Goal: Task Accomplishment & Management: Manage account settings

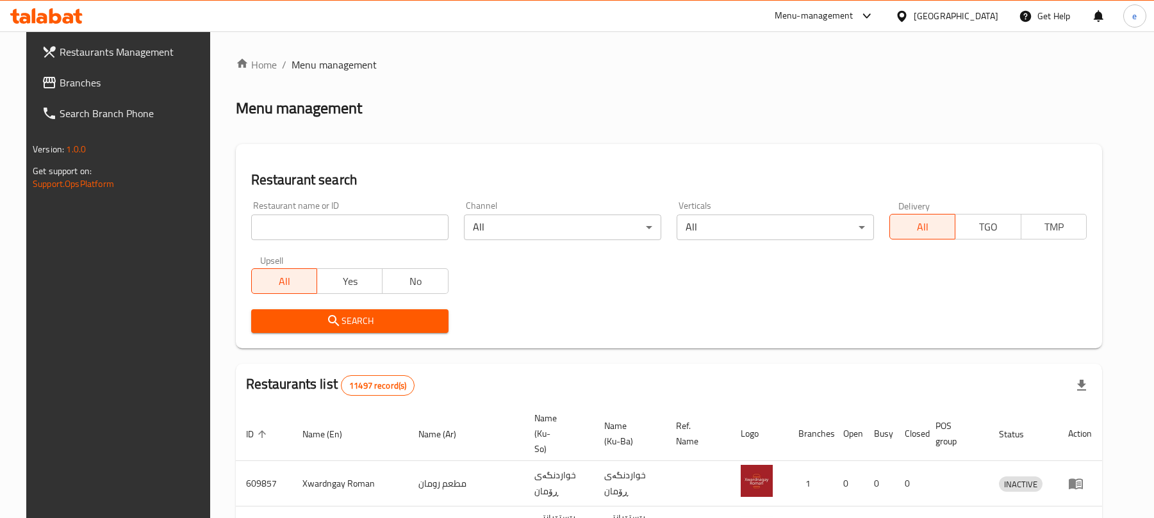
scroll to position [144, 0]
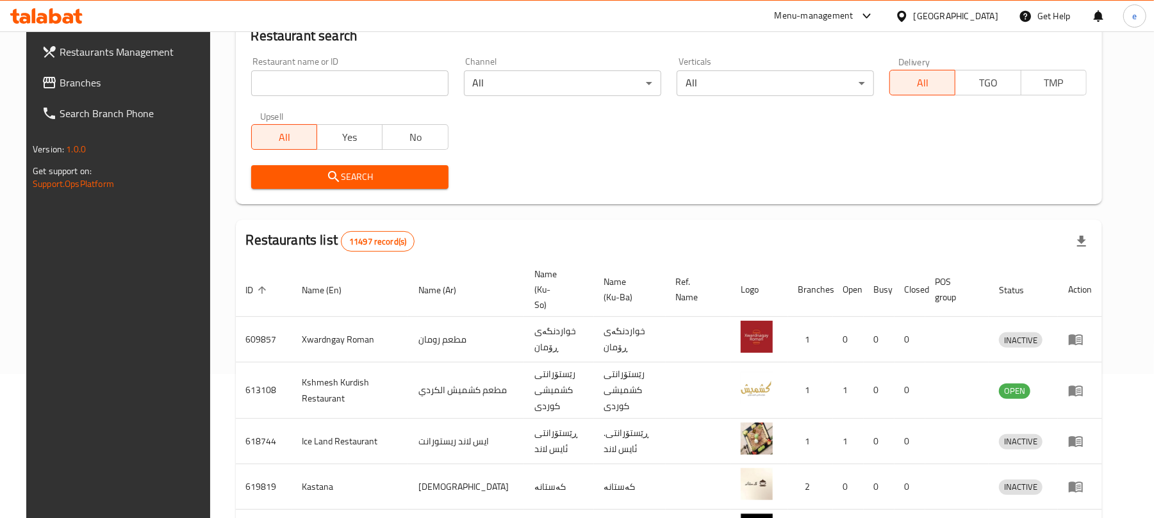
click at [108, 87] on span "Branches" at bounding box center [134, 82] width 149 height 15
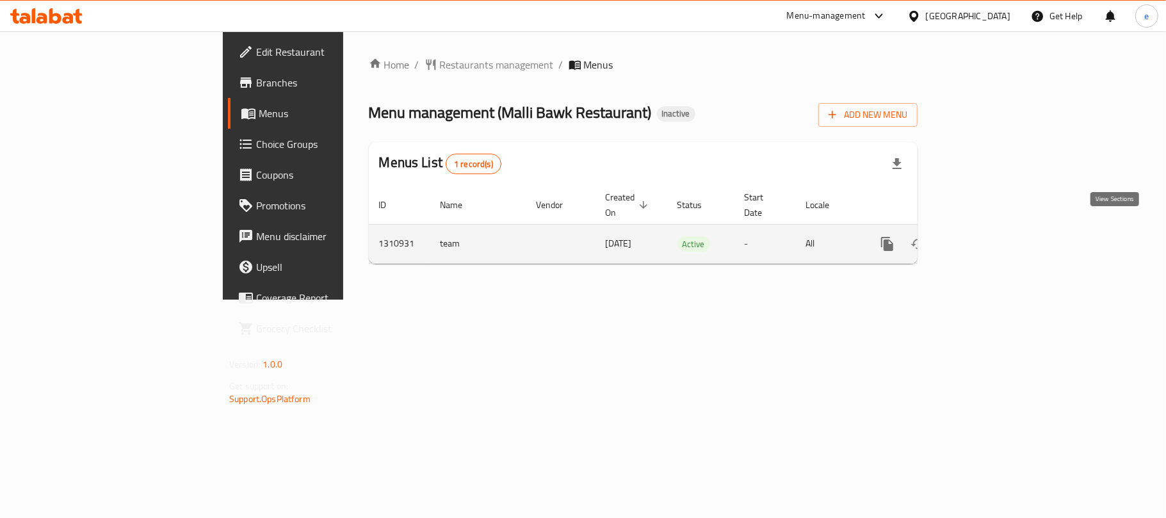
click at [995, 231] on link "enhanced table" at bounding box center [980, 244] width 31 height 31
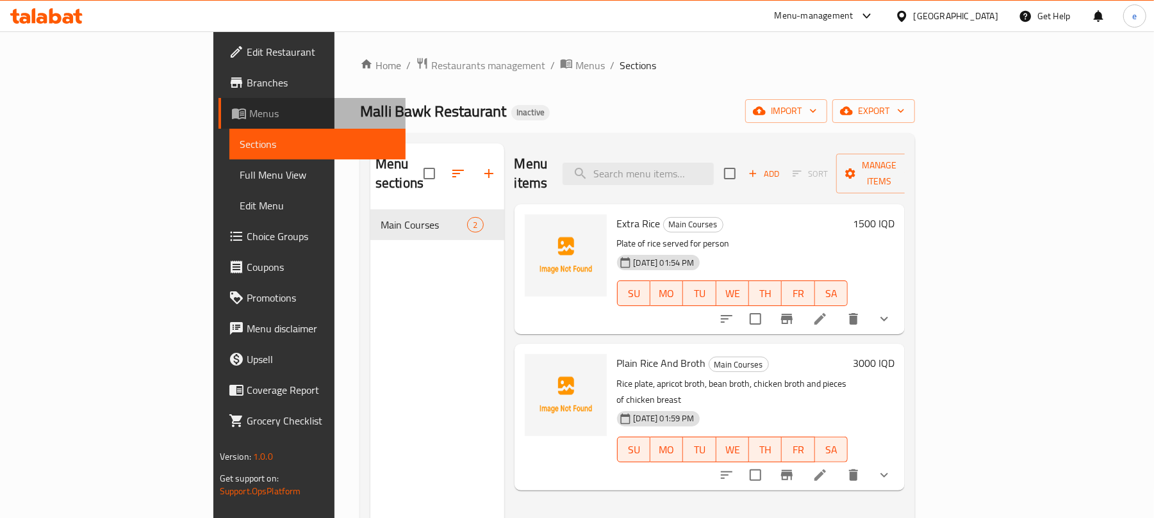
click at [249, 120] on span "Menus" at bounding box center [322, 113] width 147 height 15
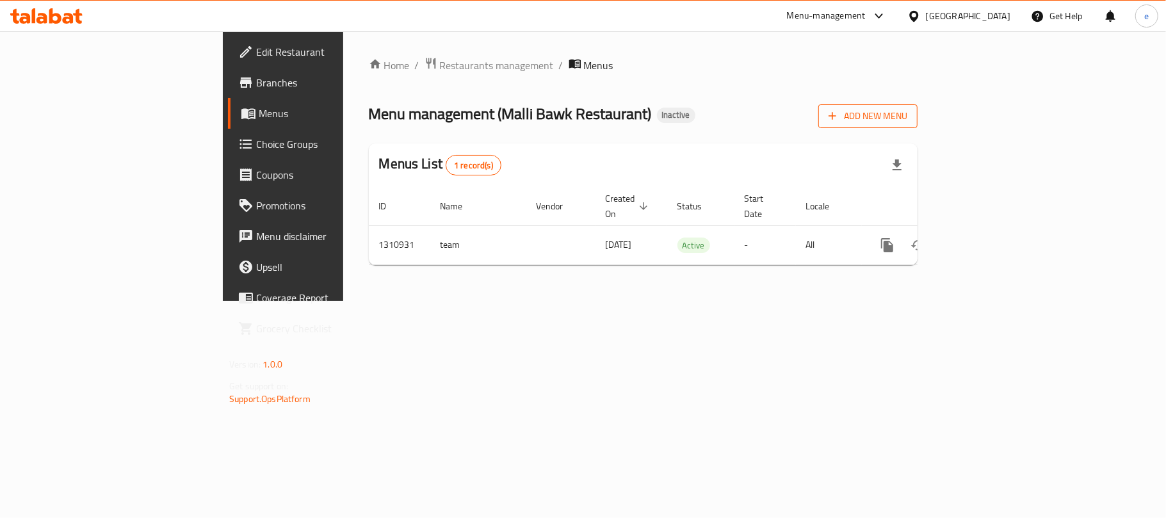
click at [908, 119] on span "Add New Menu" at bounding box center [868, 116] width 79 height 16
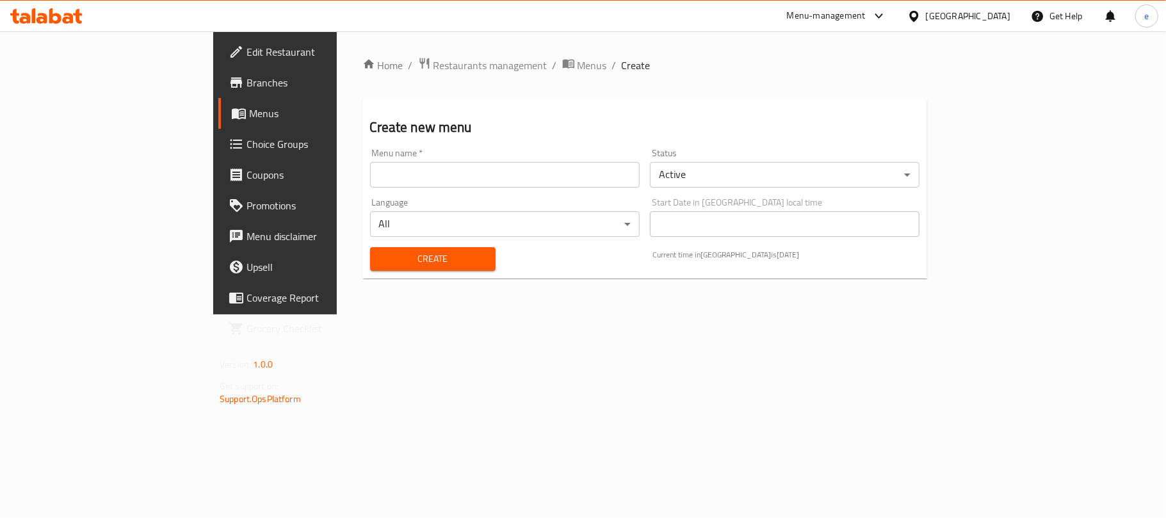
click at [483, 190] on div "Menu name   * Menu name *" at bounding box center [505, 167] width 280 height 49
click at [486, 177] on input "text" at bounding box center [505, 175] width 270 height 26
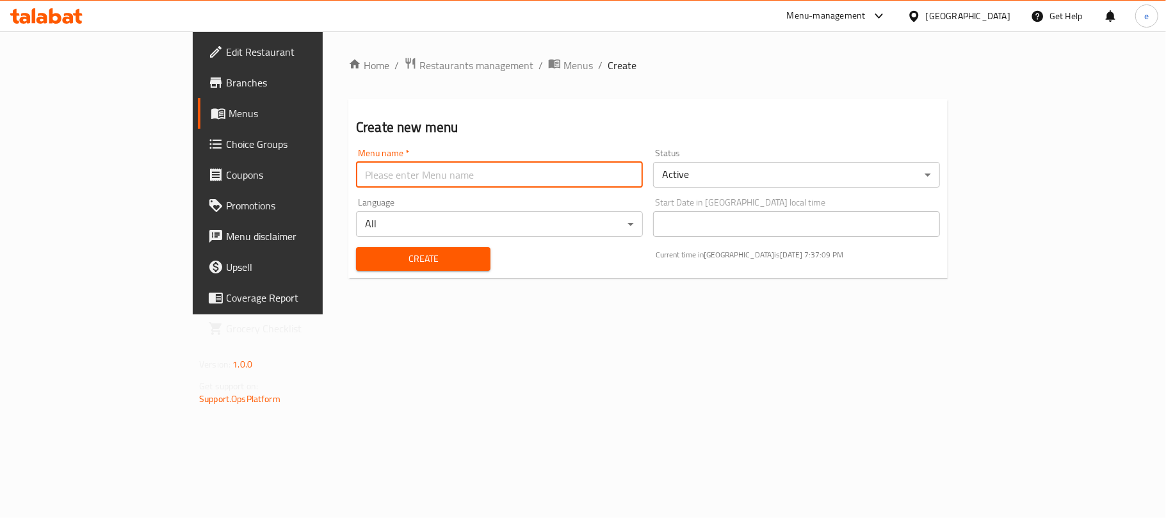
type input "new menu"
click at [366, 258] on span "Create" at bounding box center [423, 259] width 114 height 16
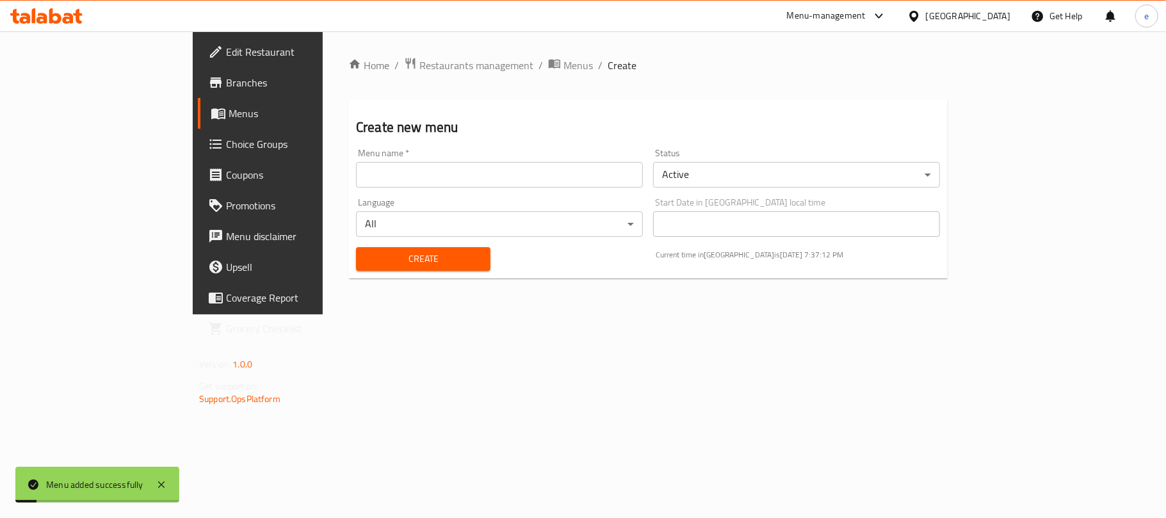
click at [229, 108] on span "Menus" at bounding box center [303, 113] width 149 height 15
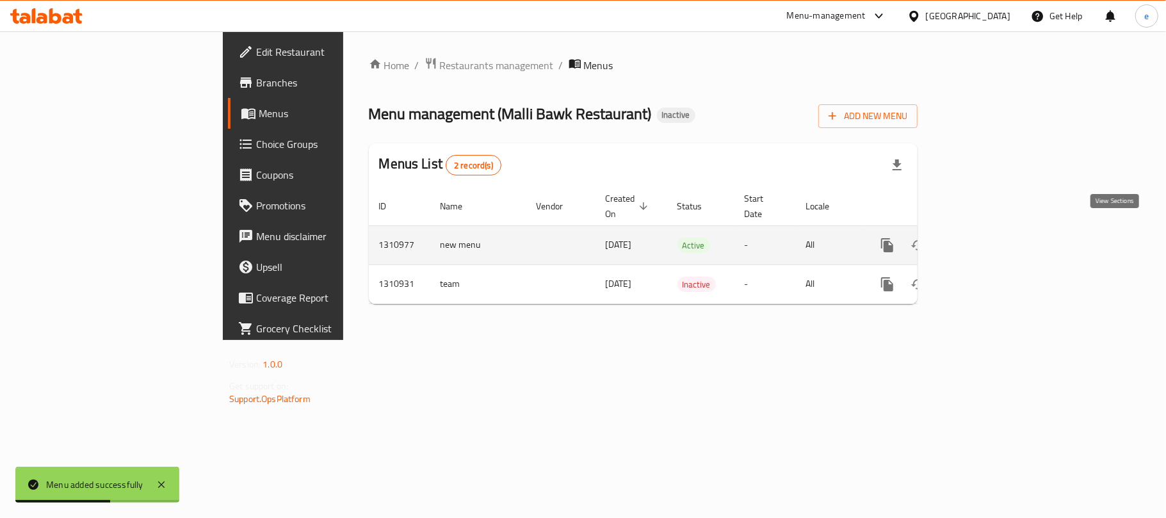
click at [986, 240] on icon "enhanced table" at bounding box center [980, 246] width 12 height 12
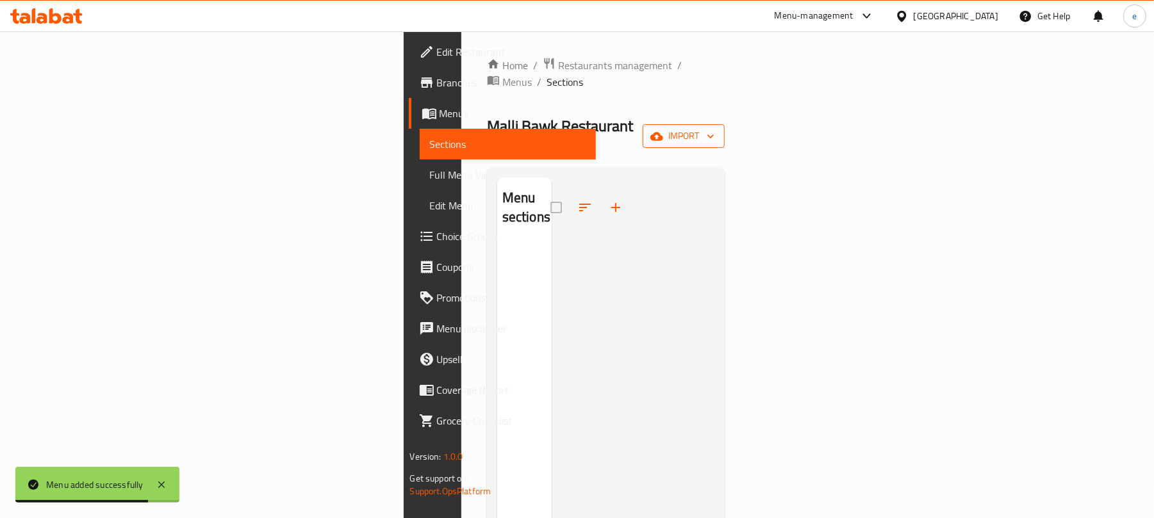
click at [714, 128] on span "import" at bounding box center [683, 136] width 61 height 16
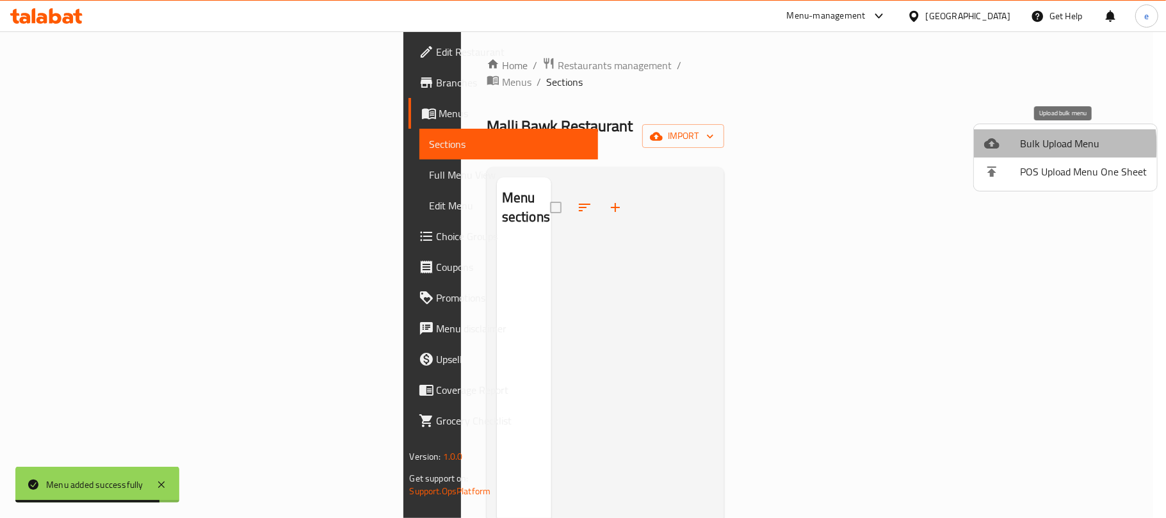
click at [1036, 146] on span "Bulk Upload Menu" at bounding box center [1083, 143] width 127 height 15
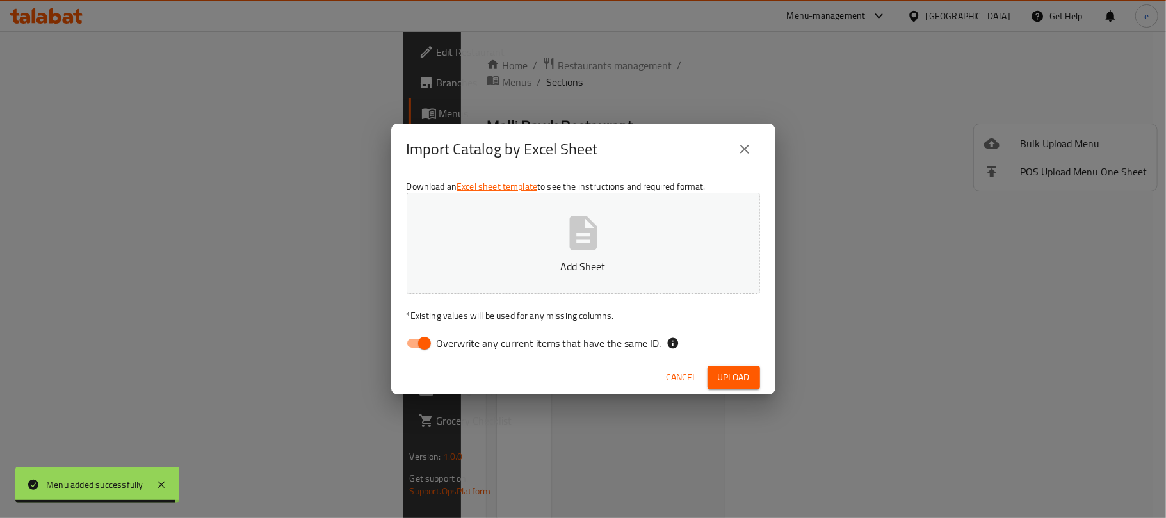
click at [419, 345] on input "Overwrite any current items that have the same ID." at bounding box center [424, 343] width 73 height 24
checkbox input "false"
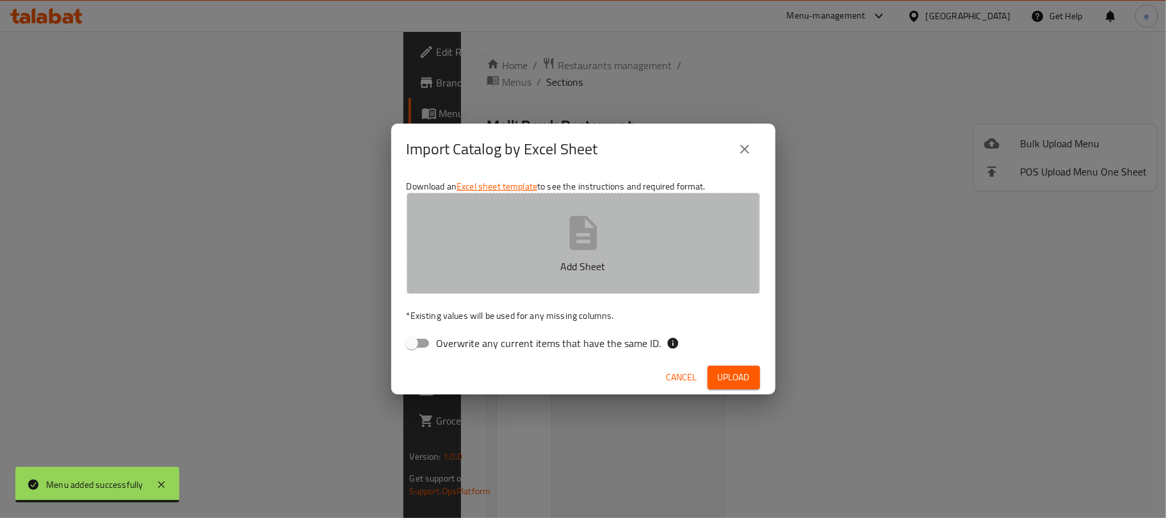
click at [505, 290] on button "Add Sheet" at bounding box center [584, 243] width 354 height 101
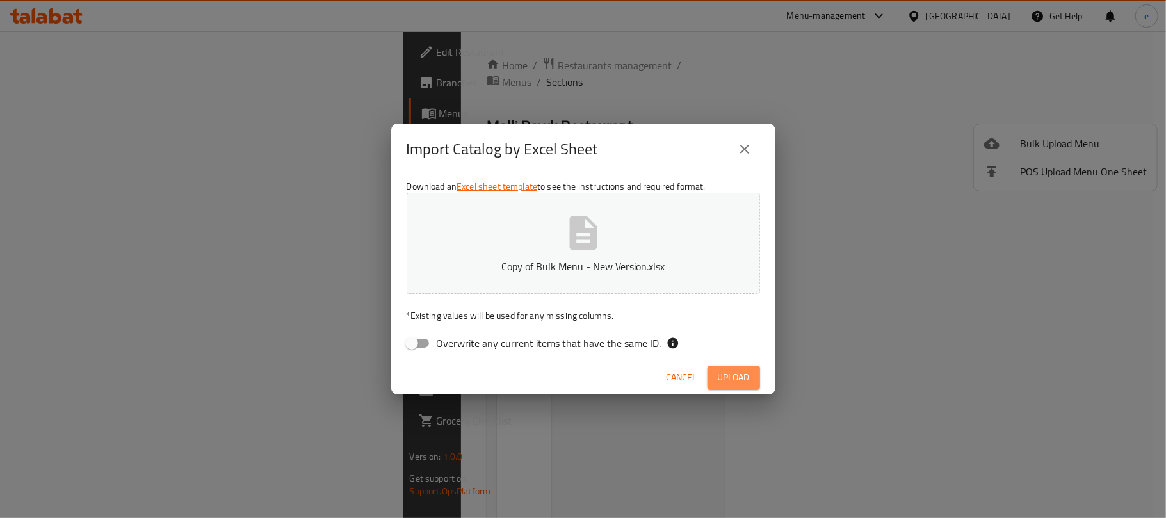
click at [744, 387] on button "Upload" at bounding box center [734, 378] width 53 height 24
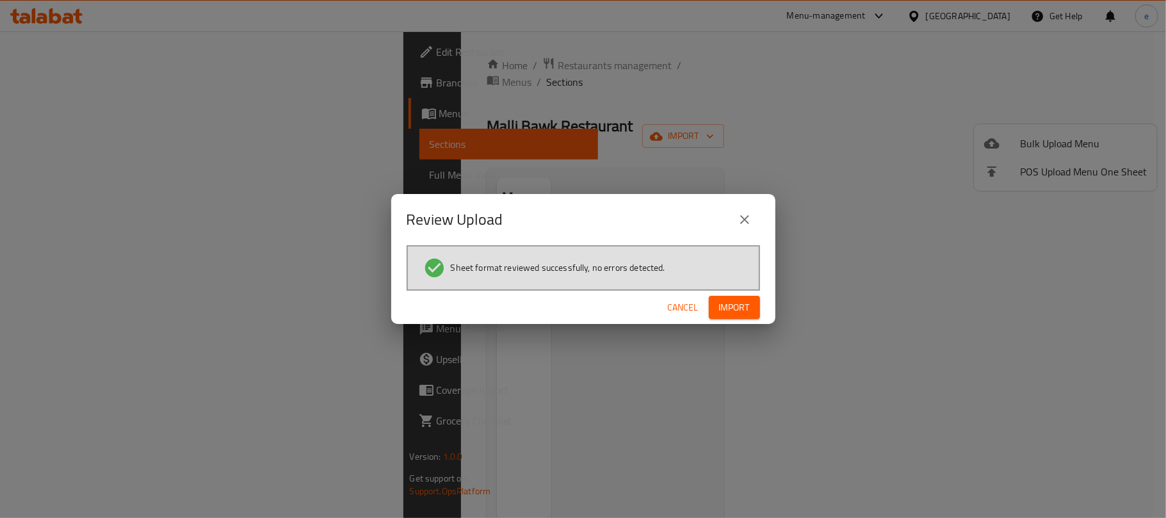
click at [738, 304] on span "Import" at bounding box center [734, 308] width 31 height 16
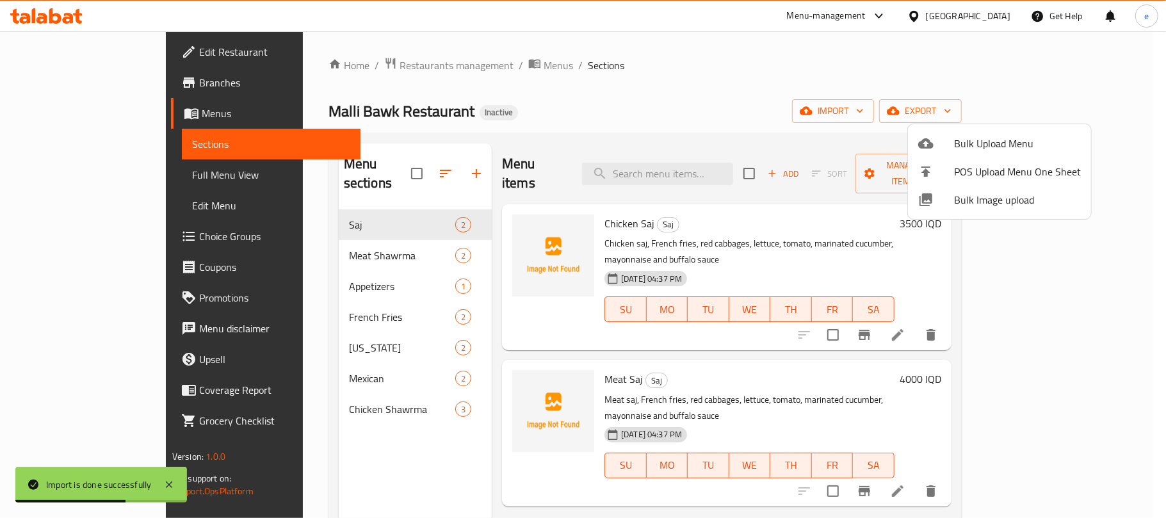
click at [651, 111] on div at bounding box center [583, 259] width 1166 height 518
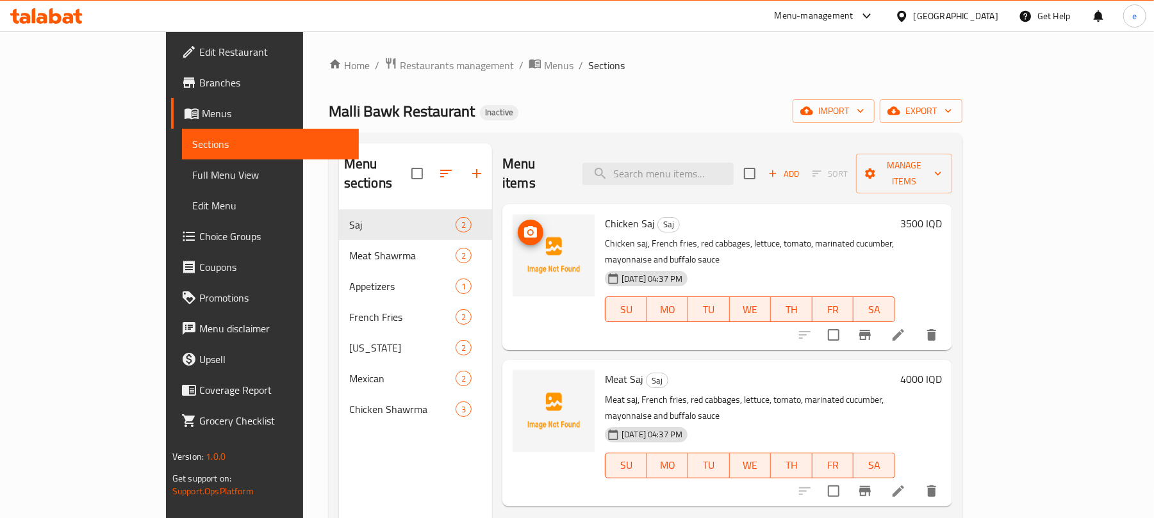
click at [518, 224] on button "upload picture" at bounding box center [531, 233] width 26 height 26
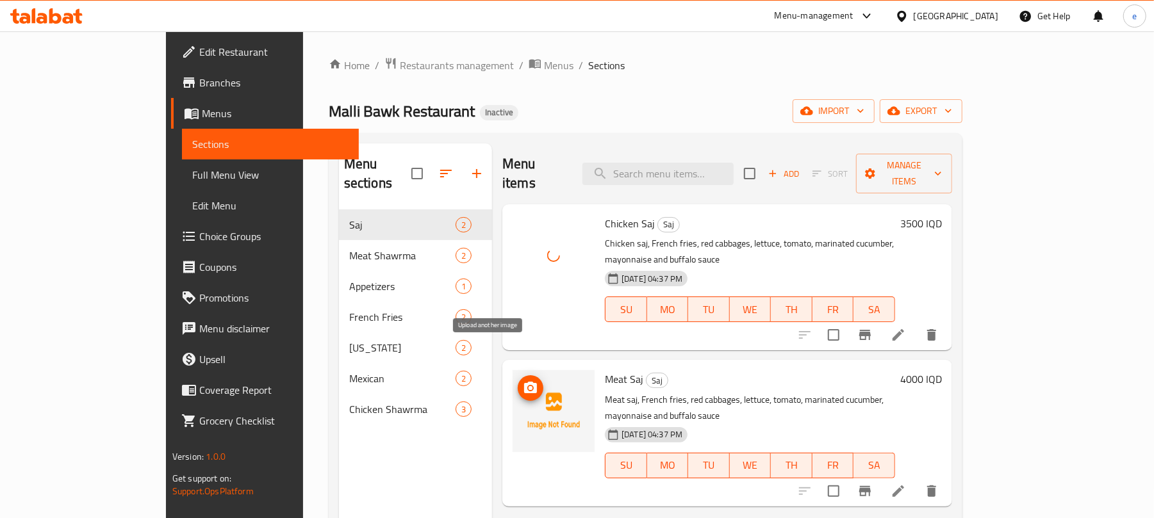
click at [523, 381] on icon "upload picture" at bounding box center [530, 388] width 15 height 15
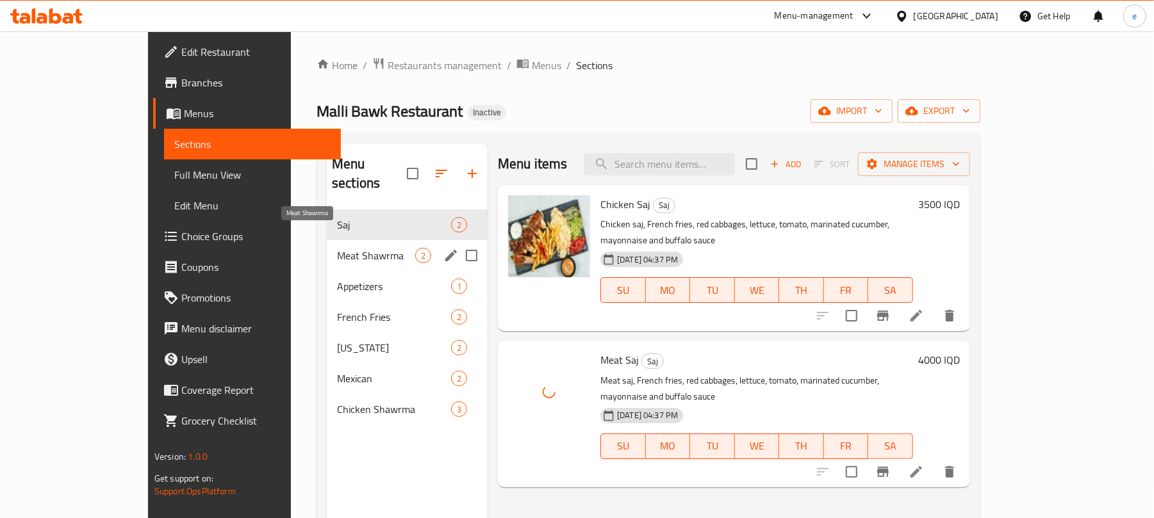
click at [337, 248] on span "Meat Shawrma" at bounding box center [376, 255] width 78 height 15
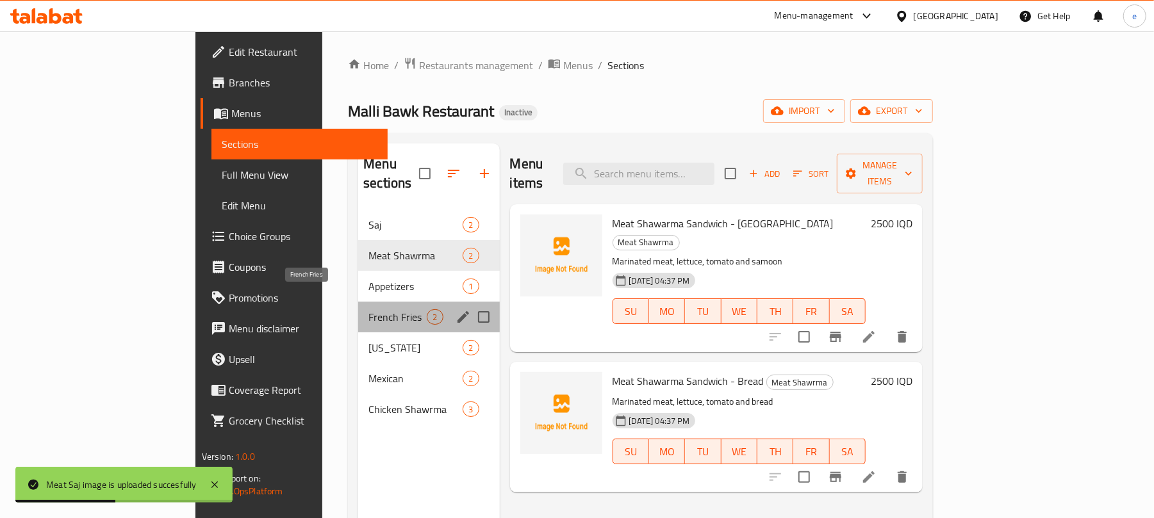
click at [368, 309] on span "French Fries" at bounding box center [397, 316] width 58 height 15
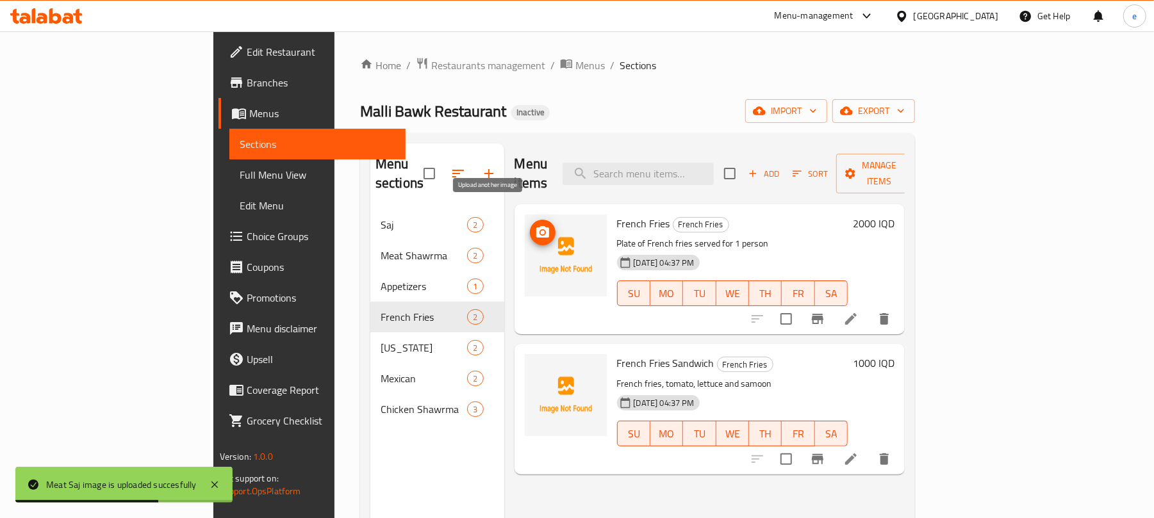
click at [536, 226] on icon "upload picture" at bounding box center [542, 232] width 13 height 12
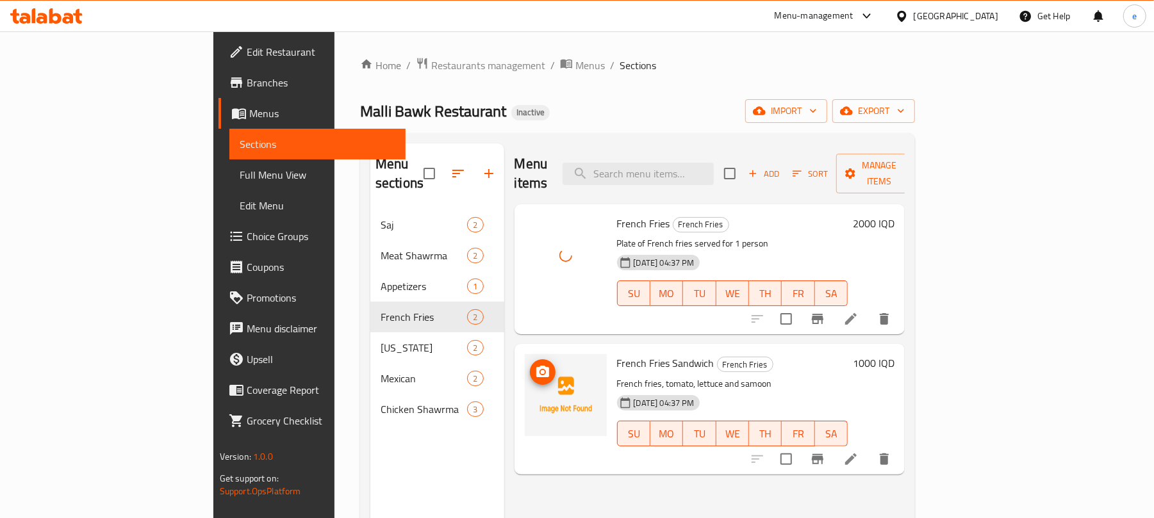
click at [525, 359] on img at bounding box center [566, 395] width 82 height 82
click at [525, 357] on img at bounding box center [566, 395] width 82 height 82
click at [530, 364] on span "upload picture" at bounding box center [543, 371] width 26 height 15
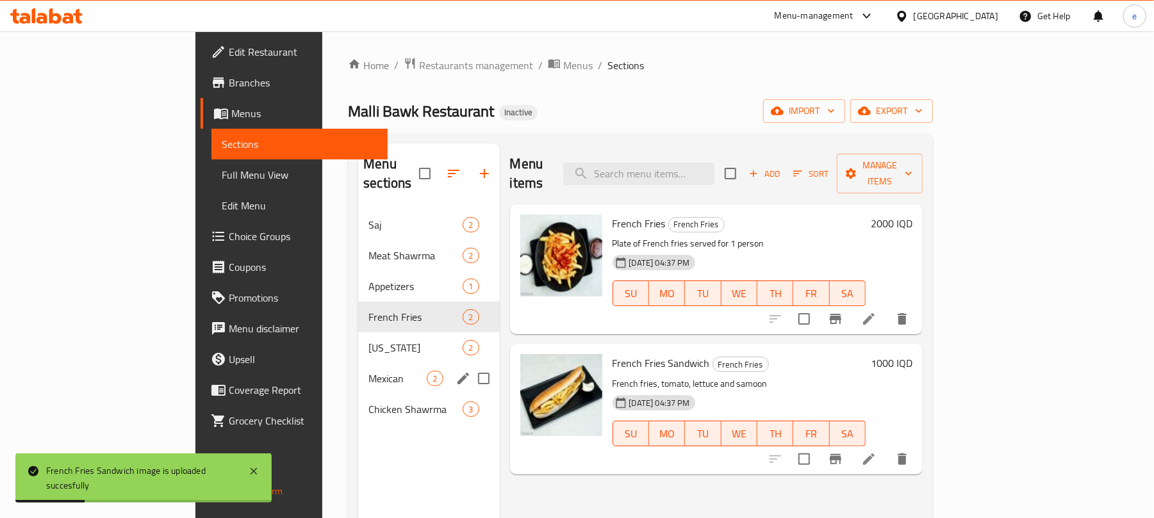
click at [368, 371] on span "Mexican" at bounding box center [397, 378] width 58 height 15
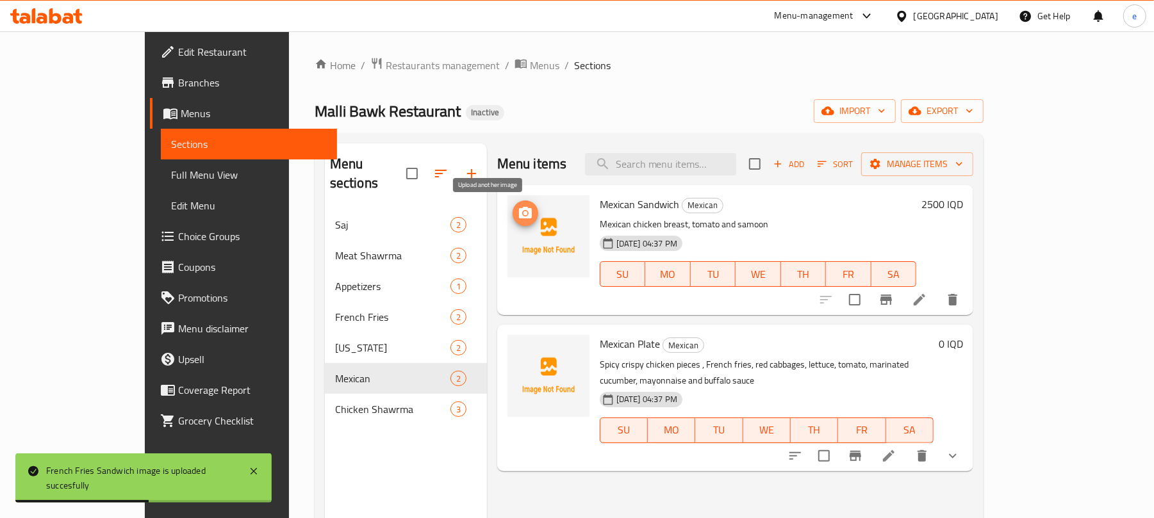
click at [519, 210] on icon "upload picture" at bounding box center [525, 213] width 13 height 12
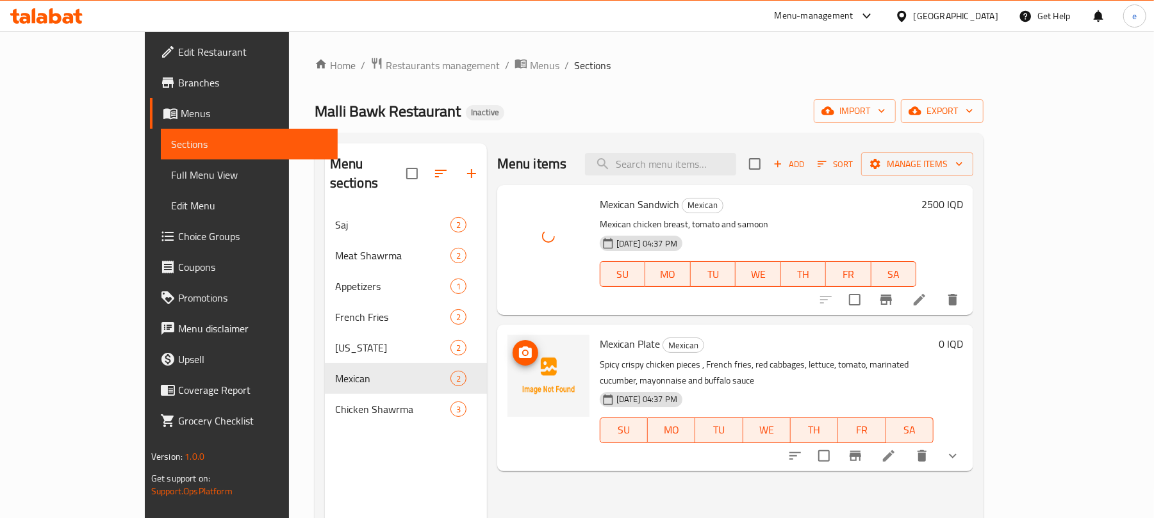
click at [518, 354] on icon "upload picture" at bounding box center [525, 352] width 15 height 15
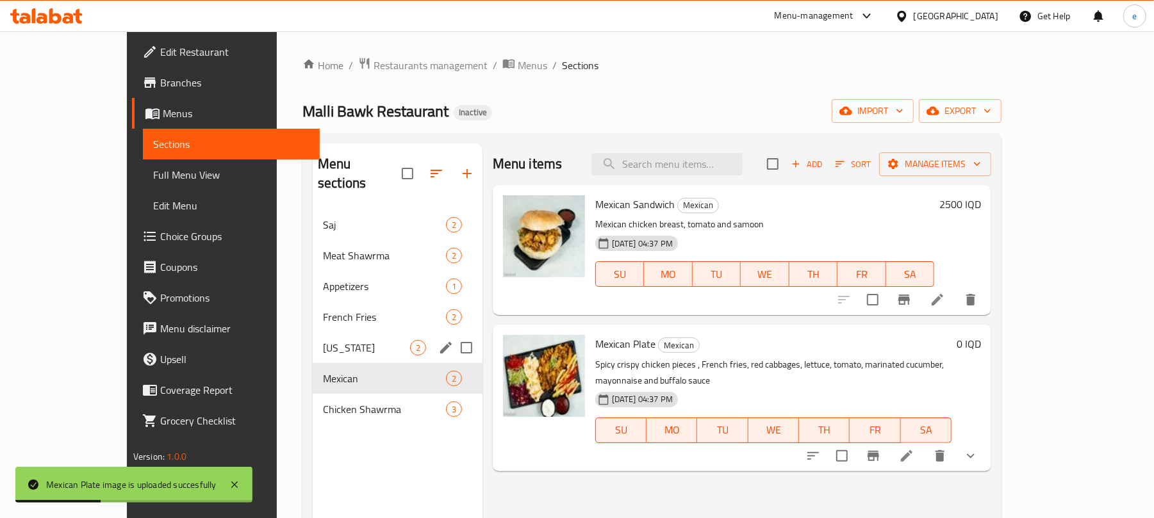
click at [313, 332] on div "Kentucky 2" at bounding box center [398, 347] width 170 height 31
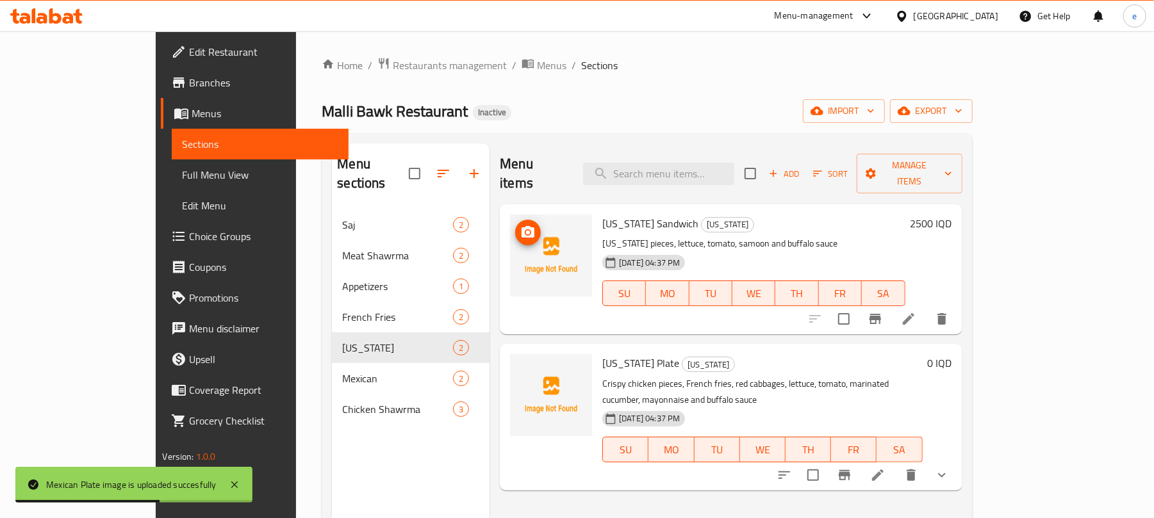
click at [520, 225] on icon "upload picture" at bounding box center [527, 232] width 15 height 15
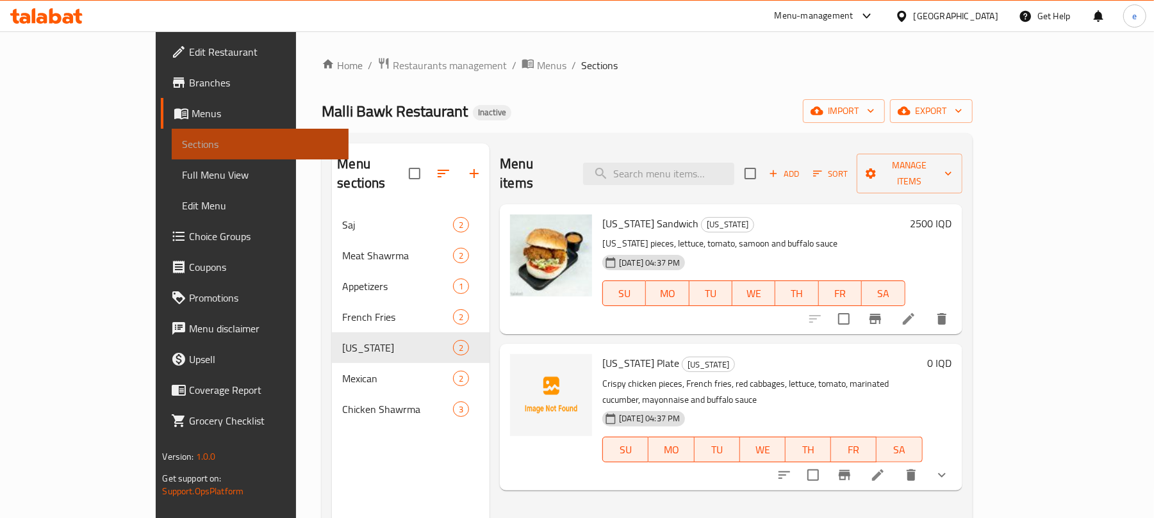
click at [182, 147] on span "Sections" at bounding box center [260, 143] width 156 height 15
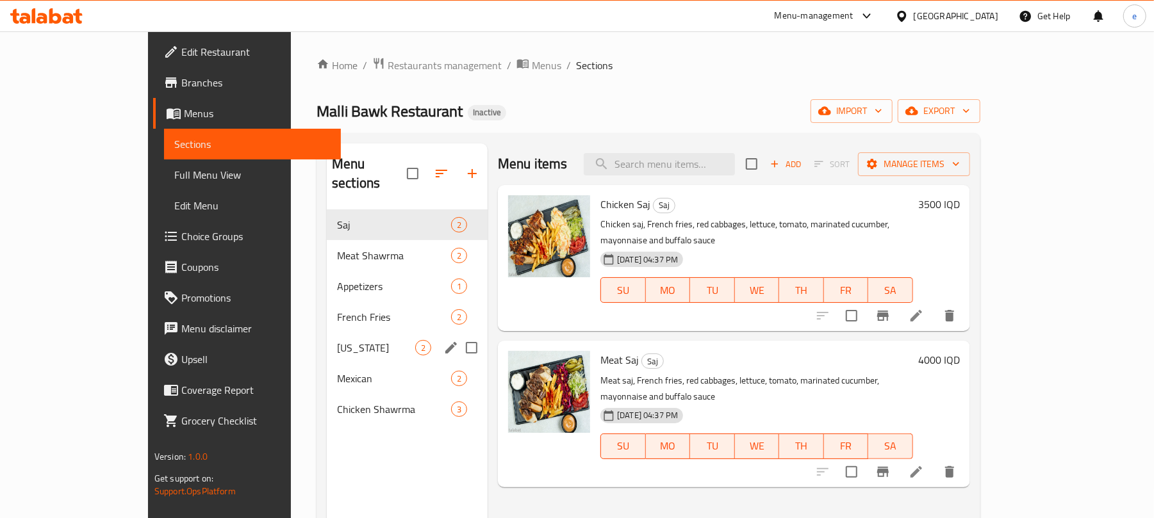
click at [337, 340] on span "[US_STATE]" at bounding box center [376, 347] width 78 height 15
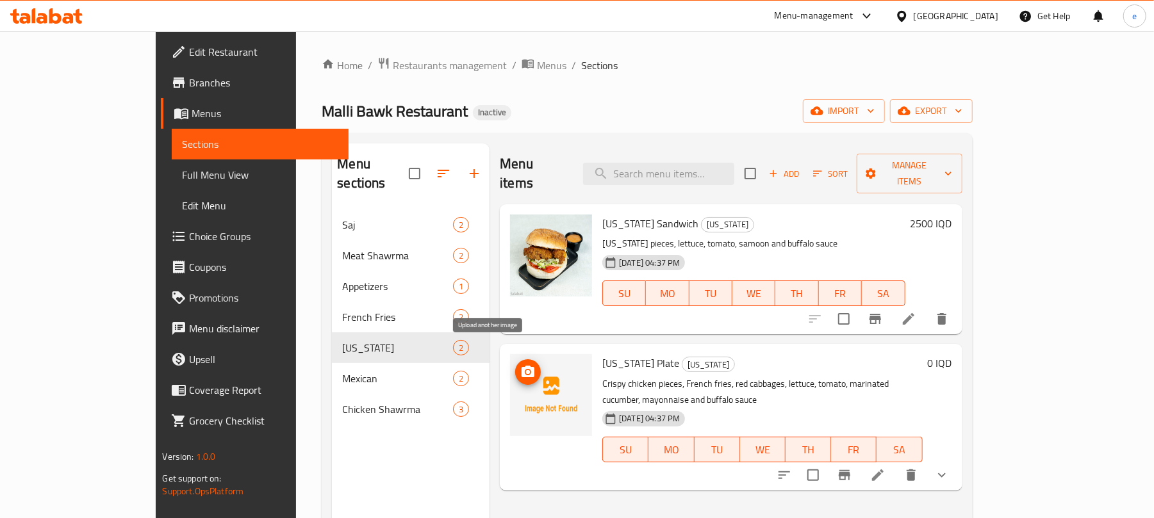
click at [515, 359] on button "upload picture" at bounding box center [528, 372] width 26 height 26
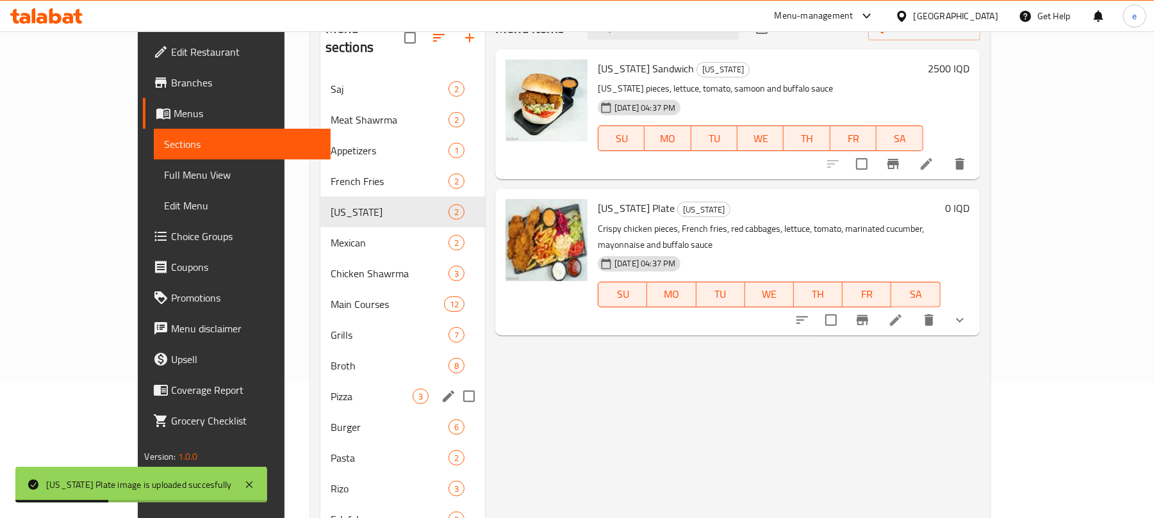
scroll to position [170, 0]
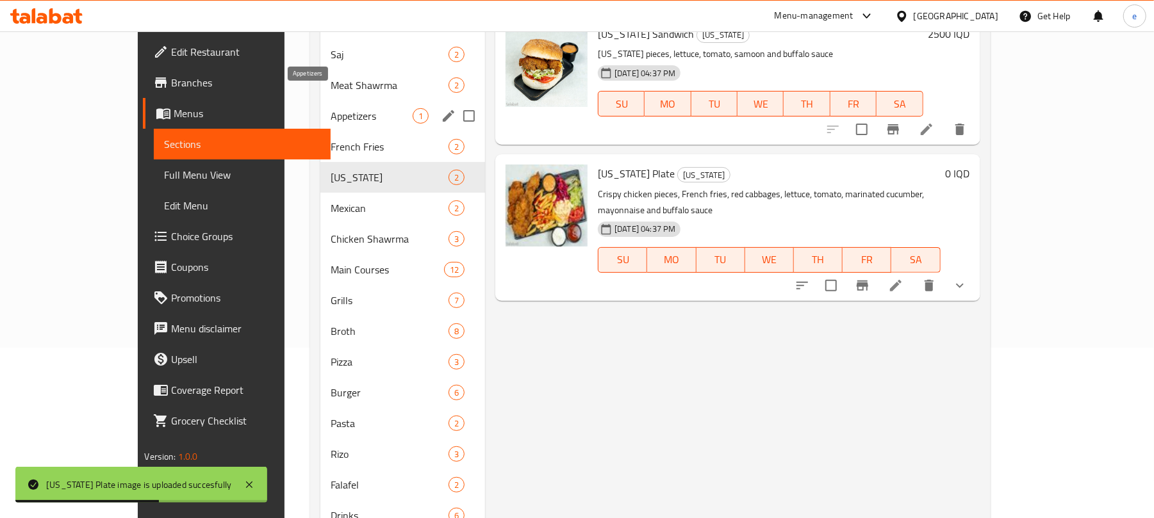
click at [331, 108] on span "Appetizers" at bounding box center [372, 115] width 82 height 15
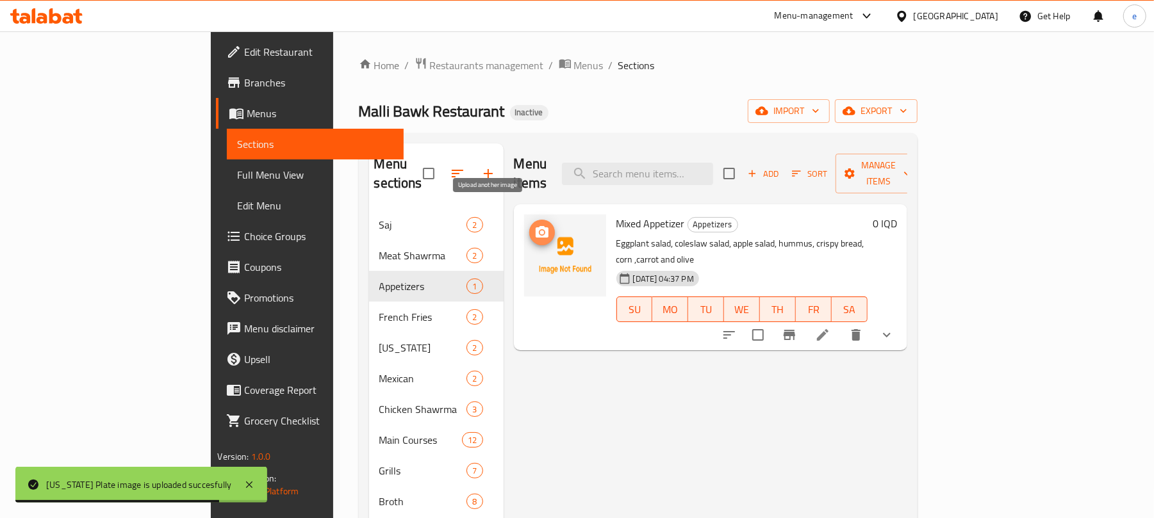
click at [534, 225] on icon "upload picture" at bounding box center [541, 232] width 15 height 15
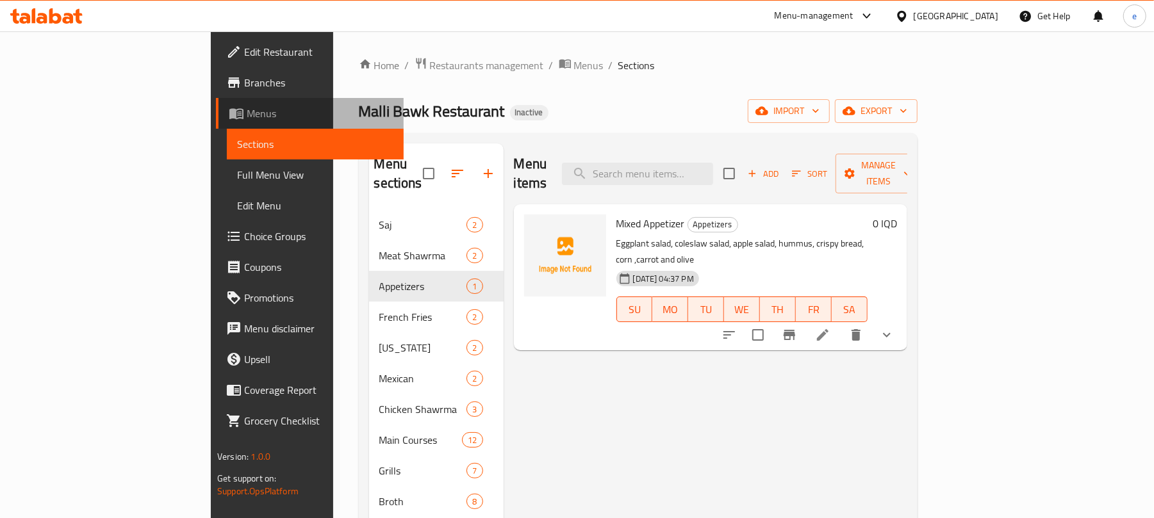
click at [247, 109] on span "Menus" at bounding box center [320, 113] width 147 height 15
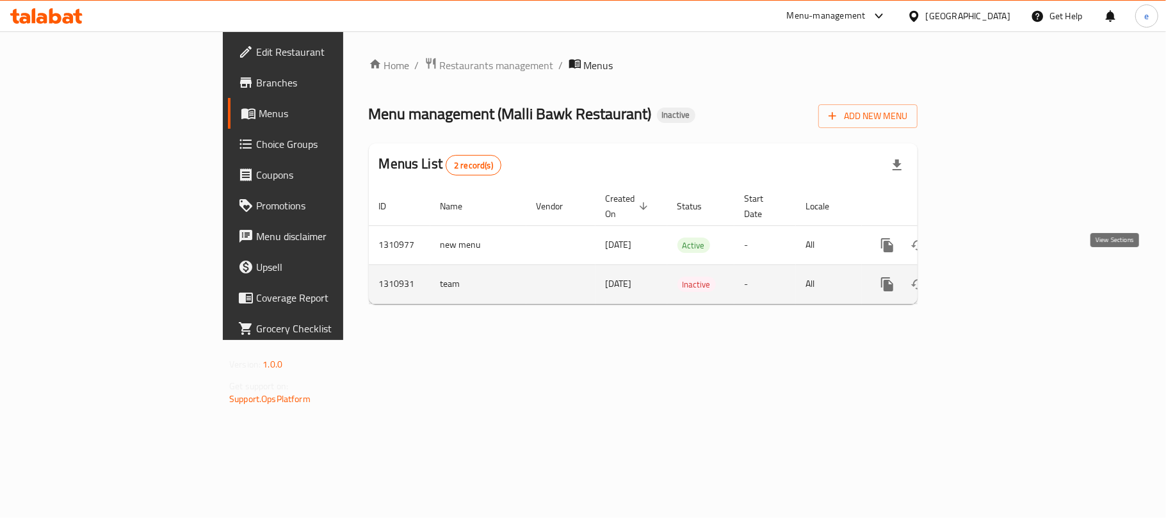
click at [988, 279] on icon "enhanced table" at bounding box center [979, 284] width 15 height 15
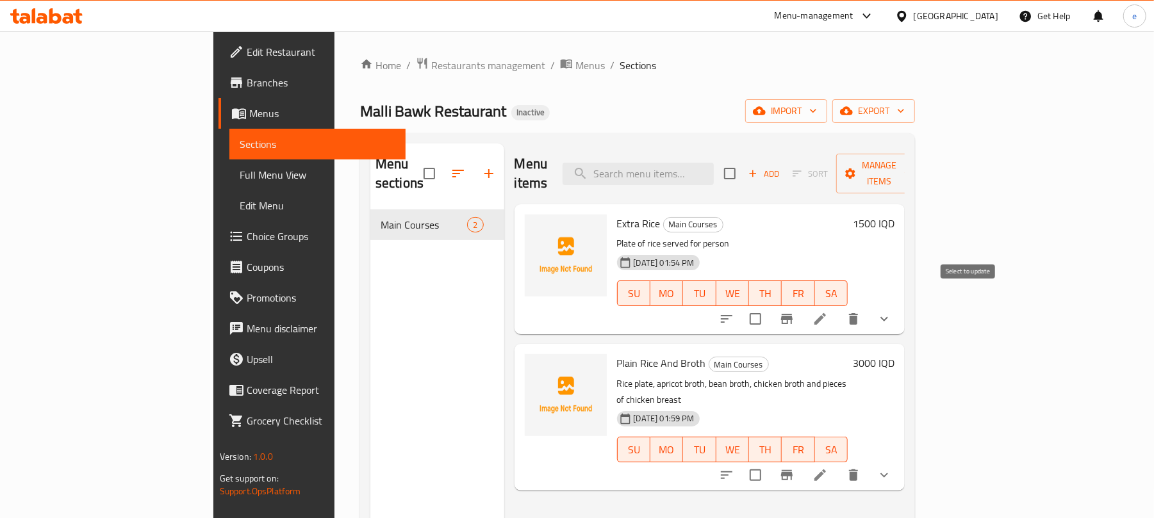
click at [769, 306] on input "checkbox" at bounding box center [755, 319] width 27 height 27
checkbox input "true"
click at [769, 462] on input "checkbox" at bounding box center [755, 475] width 27 height 27
checkbox input "true"
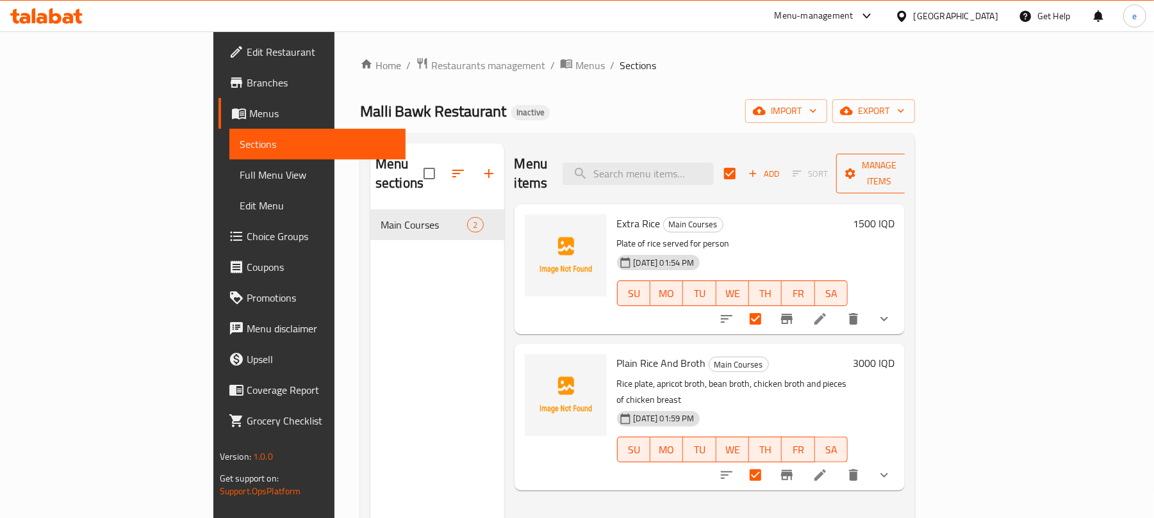
click at [912, 165] on span "Manage items" at bounding box center [878, 174] width 65 height 32
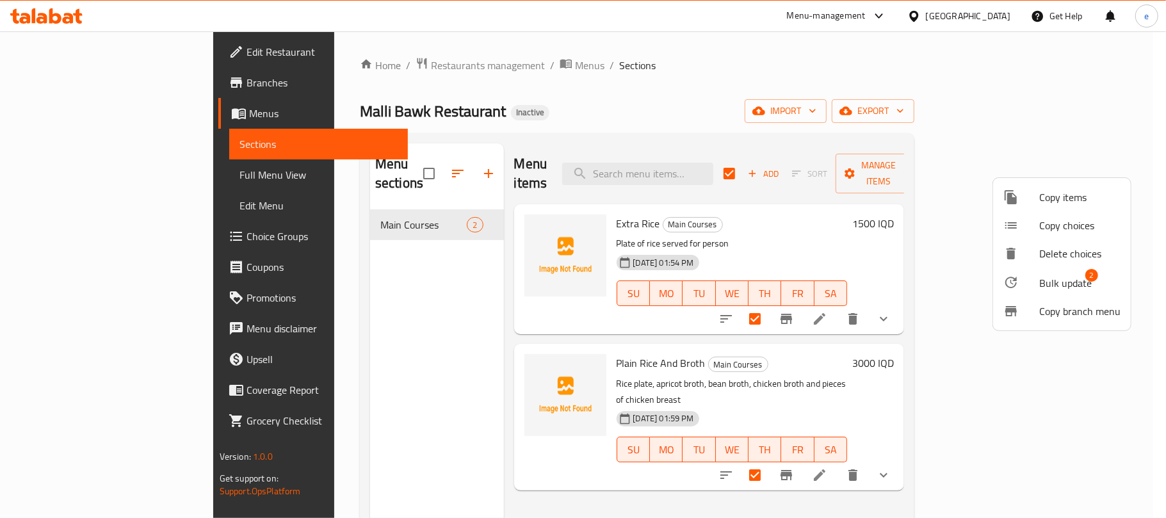
click at [1058, 288] on span "Bulk update" at bounding box center [1066, 282] width 53 height 15
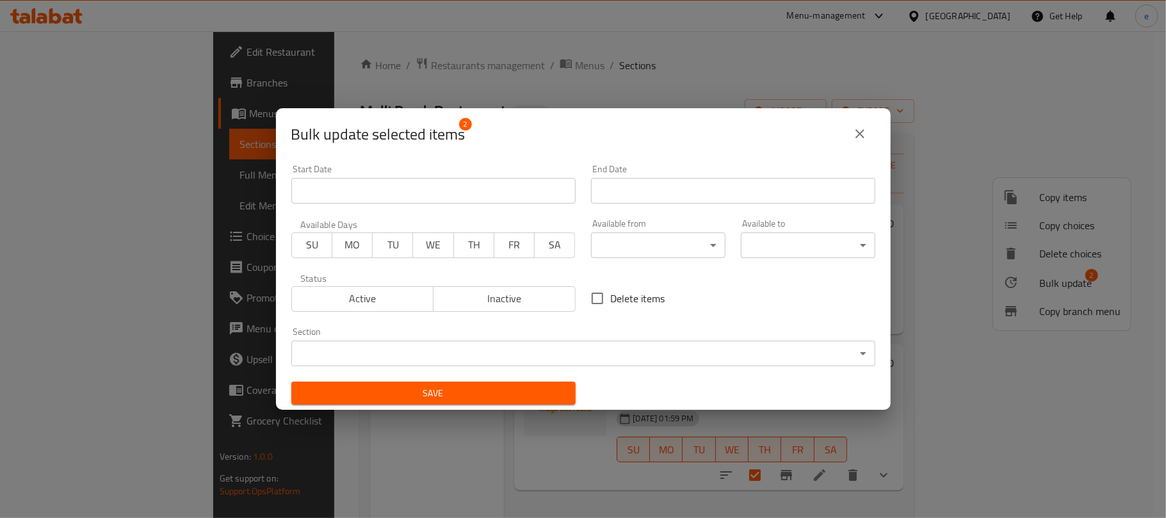
click at [828, 344] on body "​ Menu-management Iraq Get Help e Edit Restaurant Branches Menus Sections Full …" at bounding box center [583, 274] width 1166 height 487
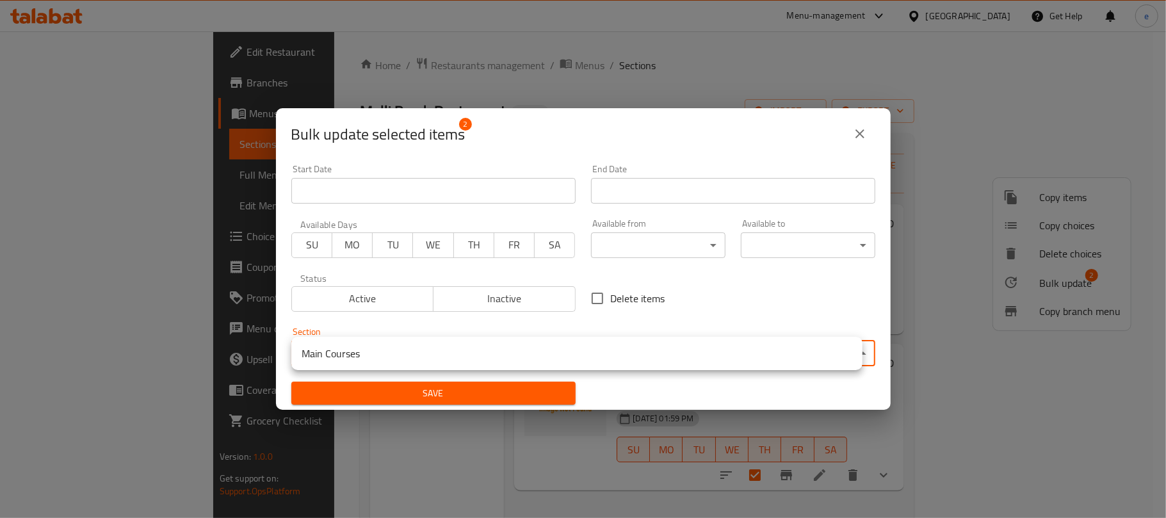
click at [344, 471] on div at bounding box center [583, 259] width 1166 height 518
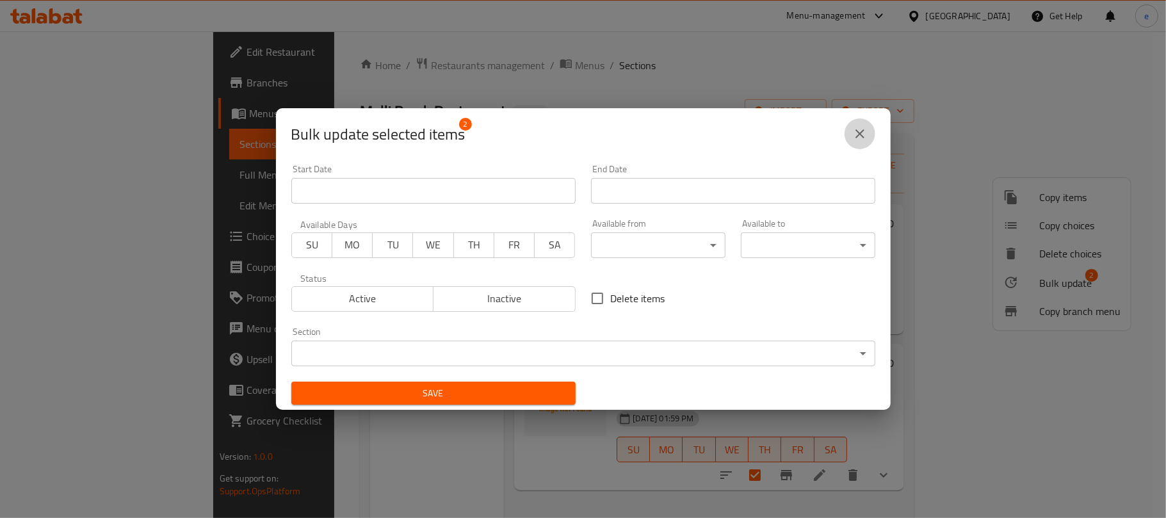
click at [861, 144] on button "close" at bounding box center [860, 134] width 31 height 31
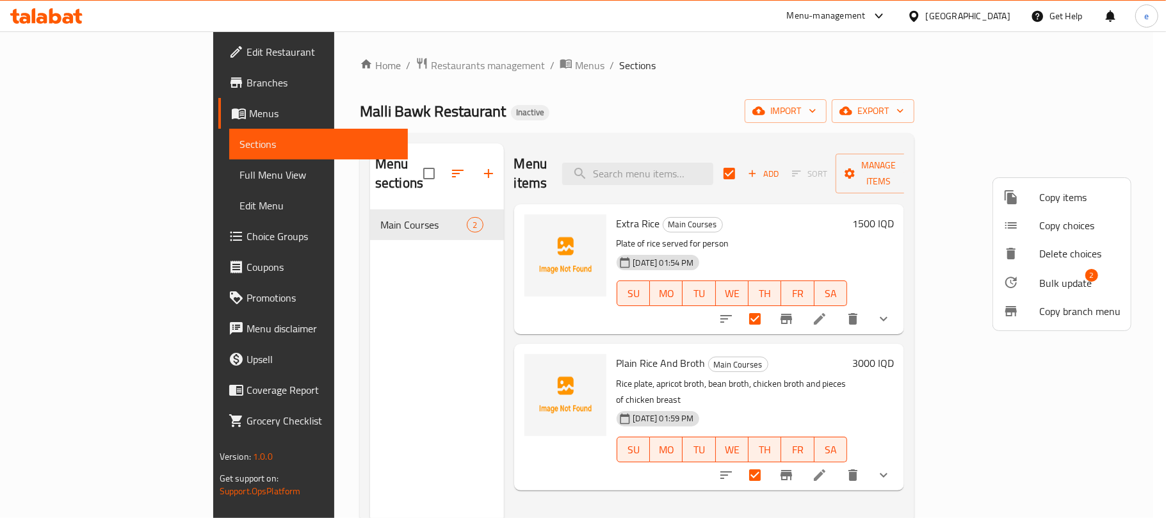
click at [363, 341] on div at bounding box center [583, 259] width 1166 height 518
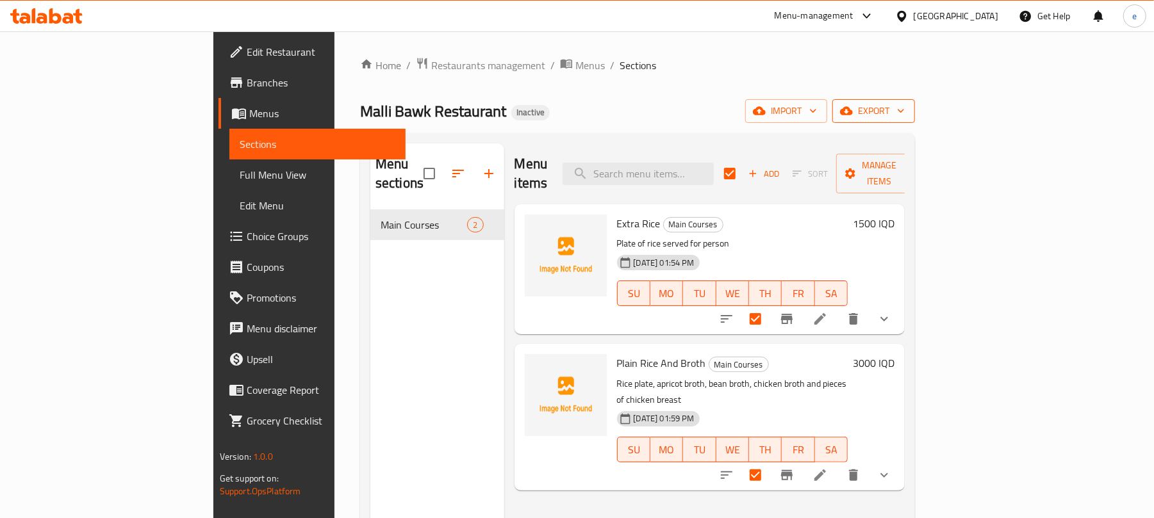
click at [904, 118] on span "export" at bounding box center [873, 111] width 62 height 16
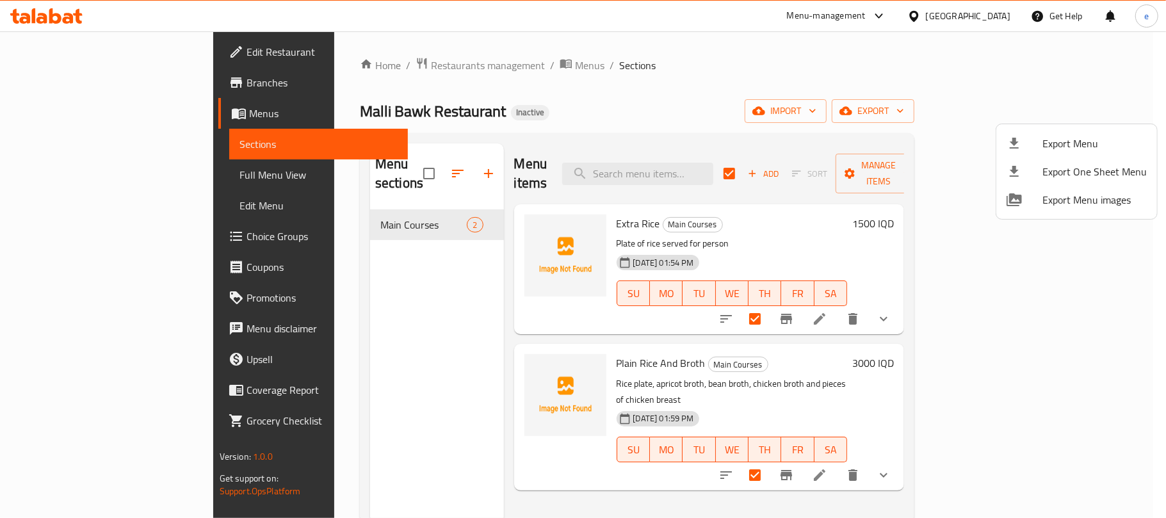
click at [315, 334] on div at bounding box center [583, 259] width 1166 height 518
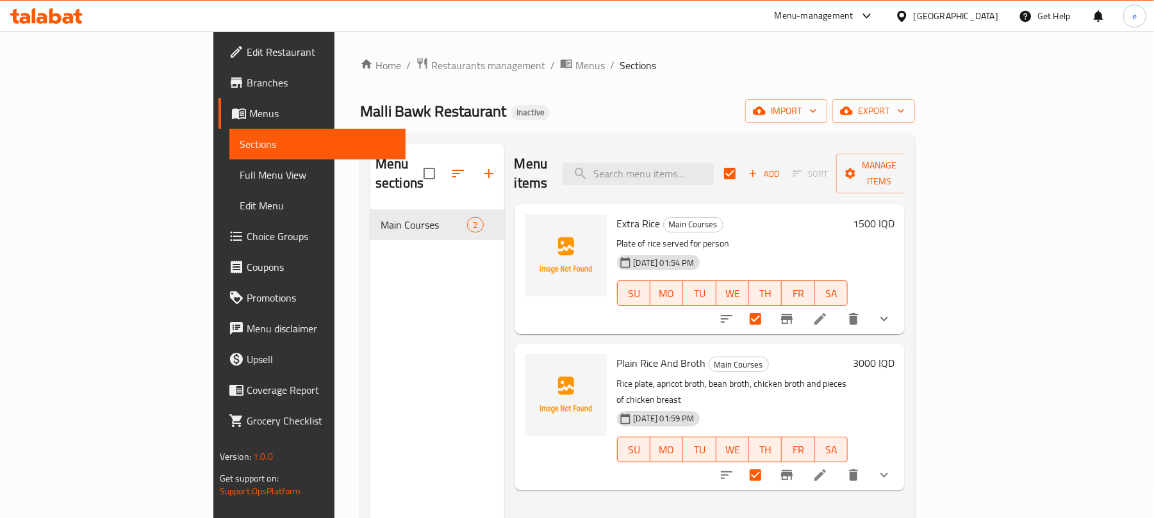
click at [218, 126] on link "Menus" at bounding box center [312, 113] width 188 height 31
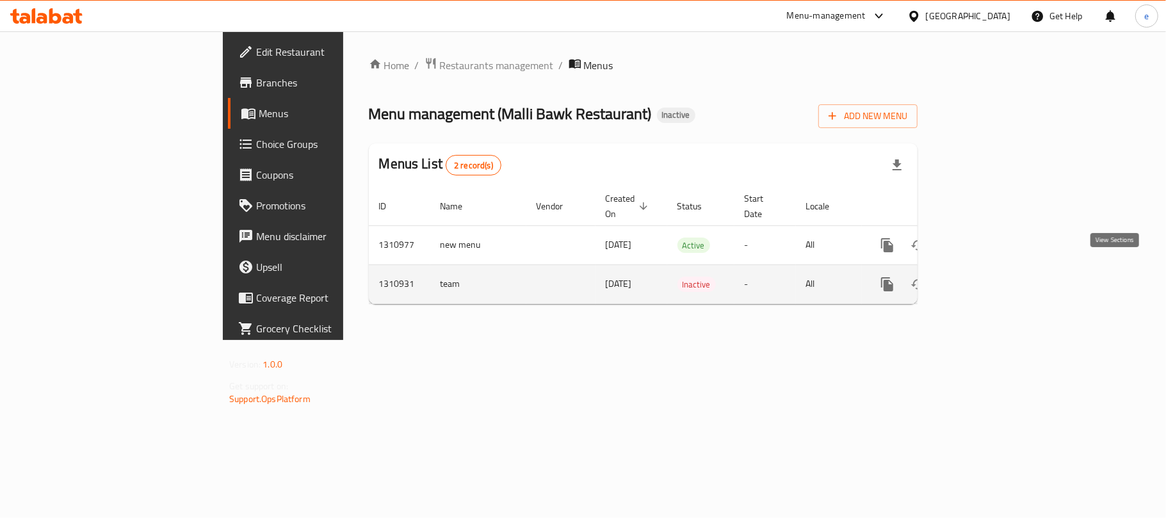
click at [988, 278] on icon "enhanced table" at bounding box center [979, 284] width 15 height 15
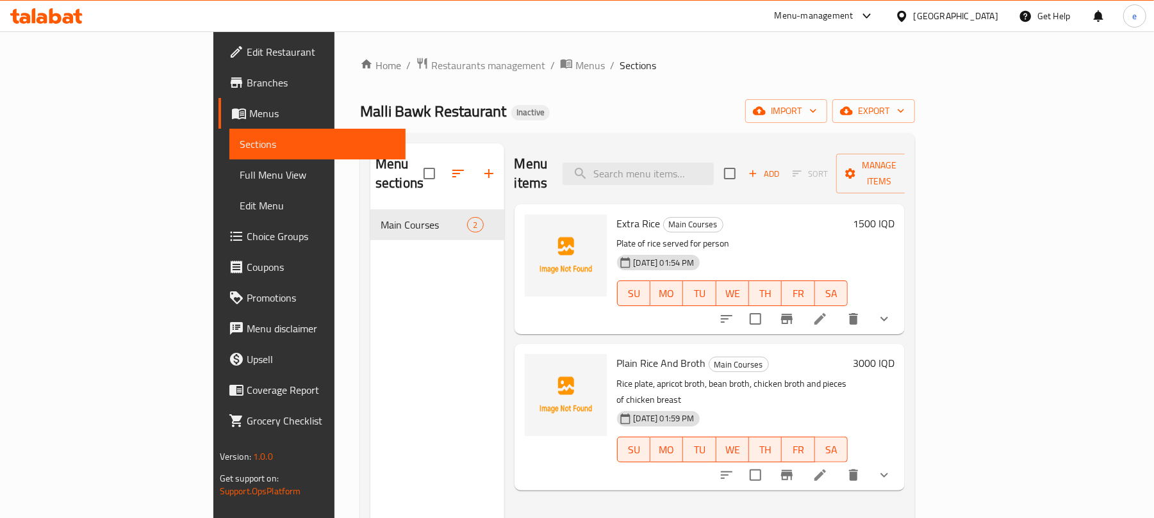
click at [218, 121] on link "Menus" at bounding box center [312, 113] width 188 height 31
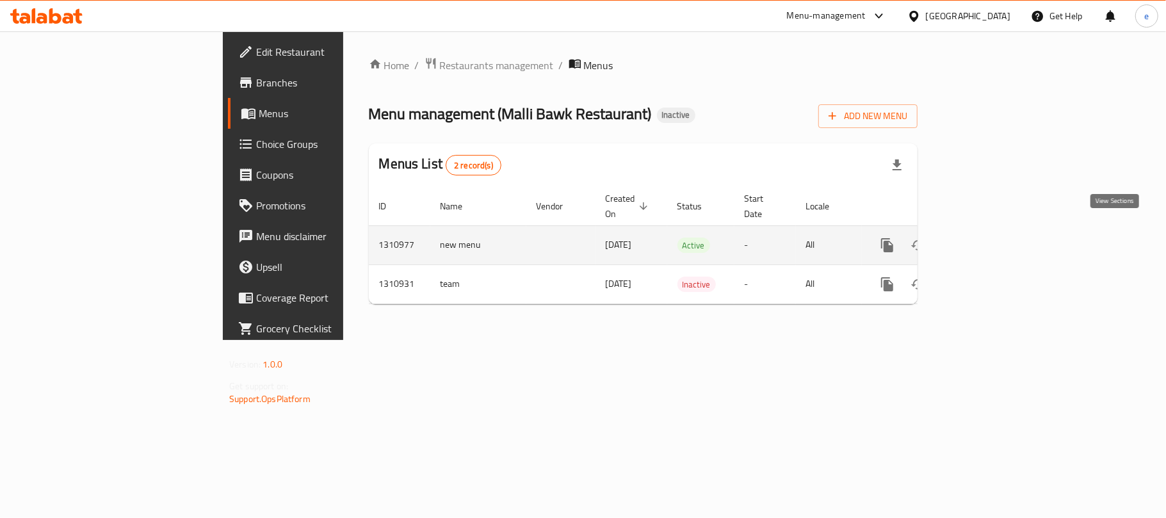
click at [988, 238] on icon "enhanced table" at bounding box center [979, 245] width 15 height 15
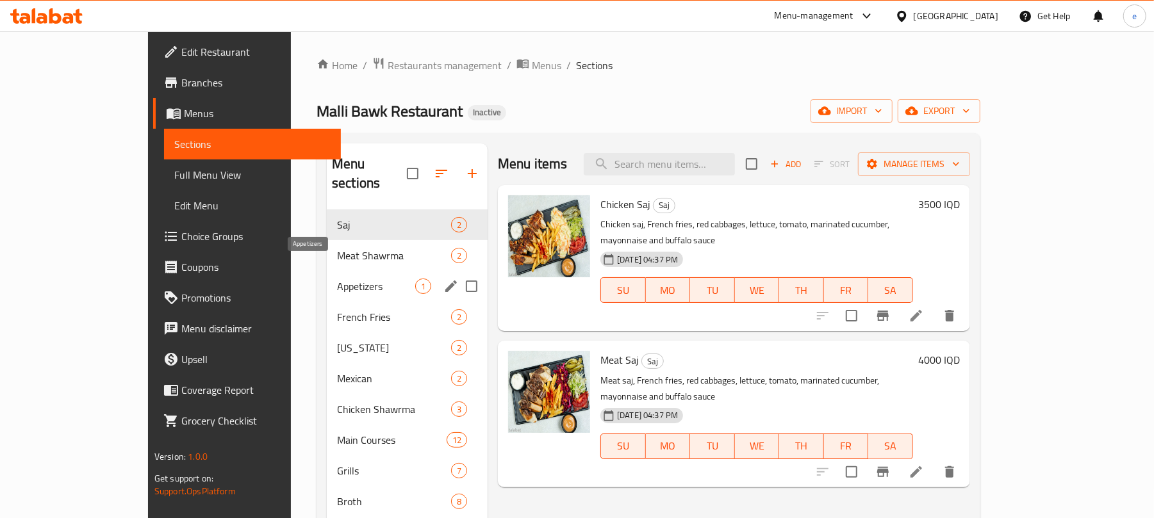
click at [337, 279] on span "Appetizers" at bounding box center [376, 286] width 78 height 15
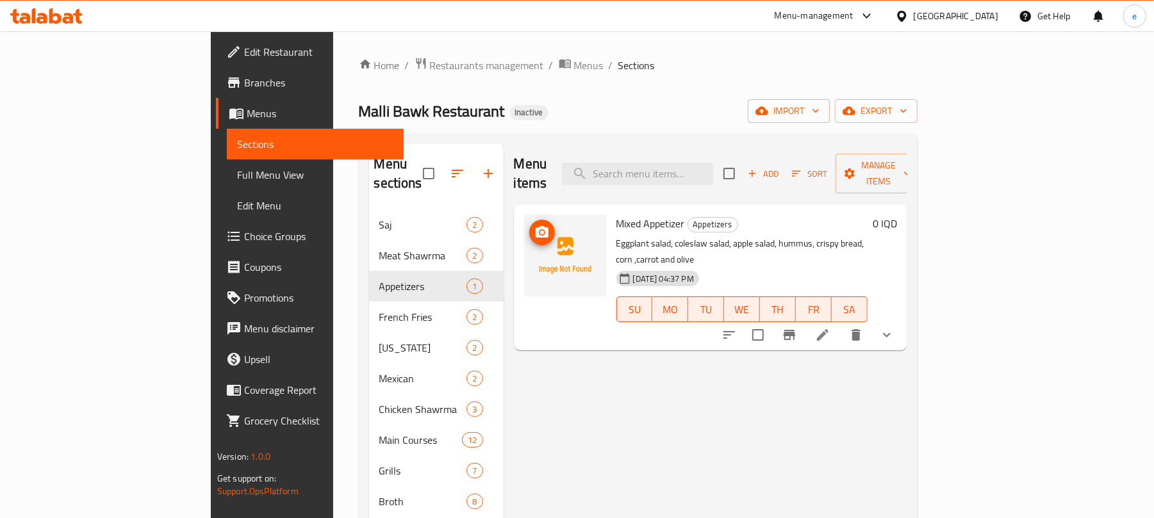
click at [529, 224] on button "upload picture" at bounding box center [542, 233] width 26 height 26
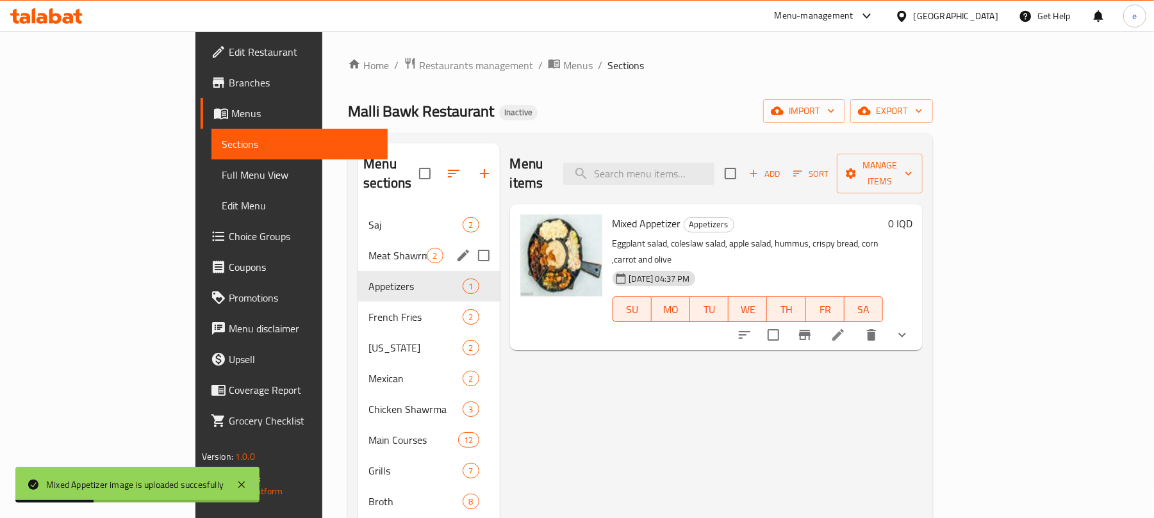
click at [358, 247] on div "Meat Shawrma 2" at bounding box center [428, 255] width 141 height 31
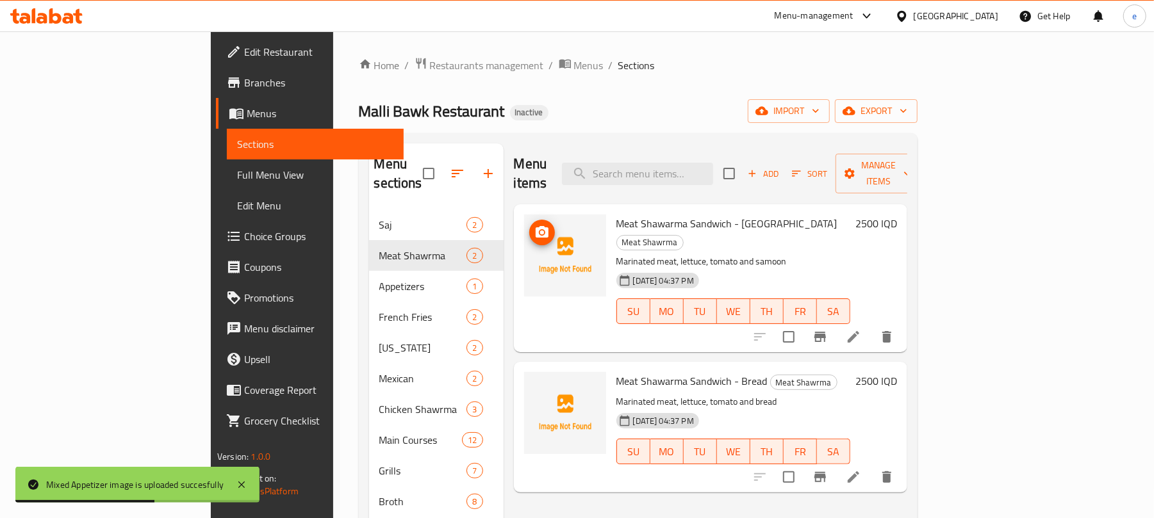
click at [536, 226] on icon "upload picture" at bounding box center [542, 232] width 13 height 12
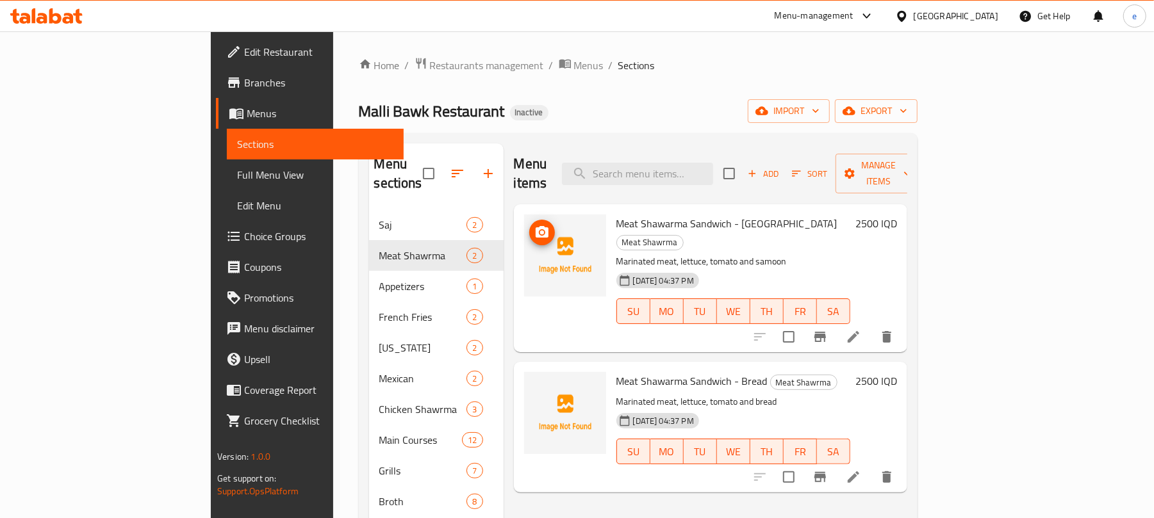
click at [534, 225] on icon "upload picture" at bounding box center [541, 232] width 15 height 15
click at [524, 372] on img at bounding box center [565, 413] width 82 height 82
click at [529, 377] on button "upload picture" at bounding box center [542, 390] width 26 height 26
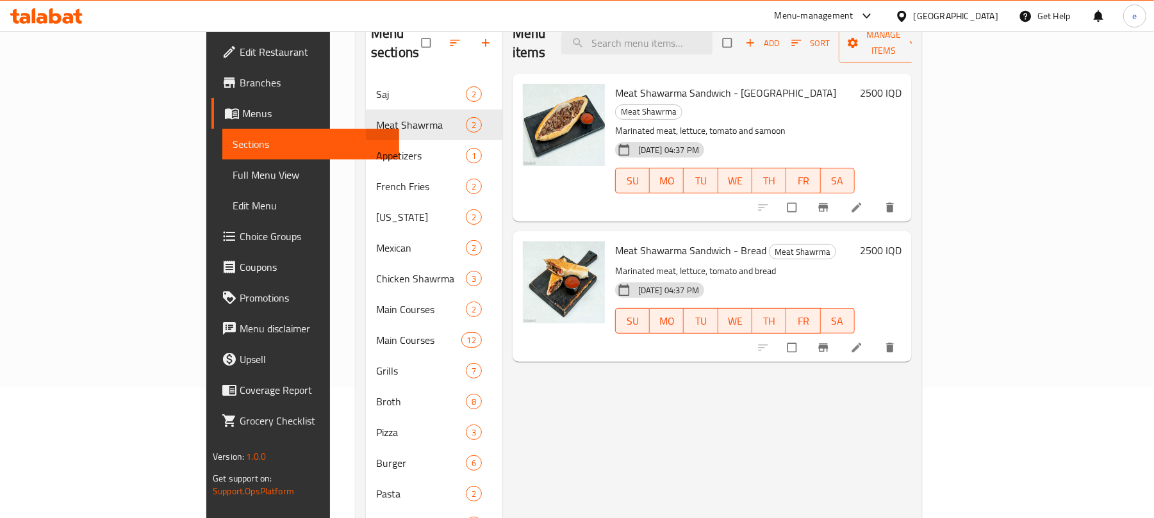
scroll to position [170, 0]
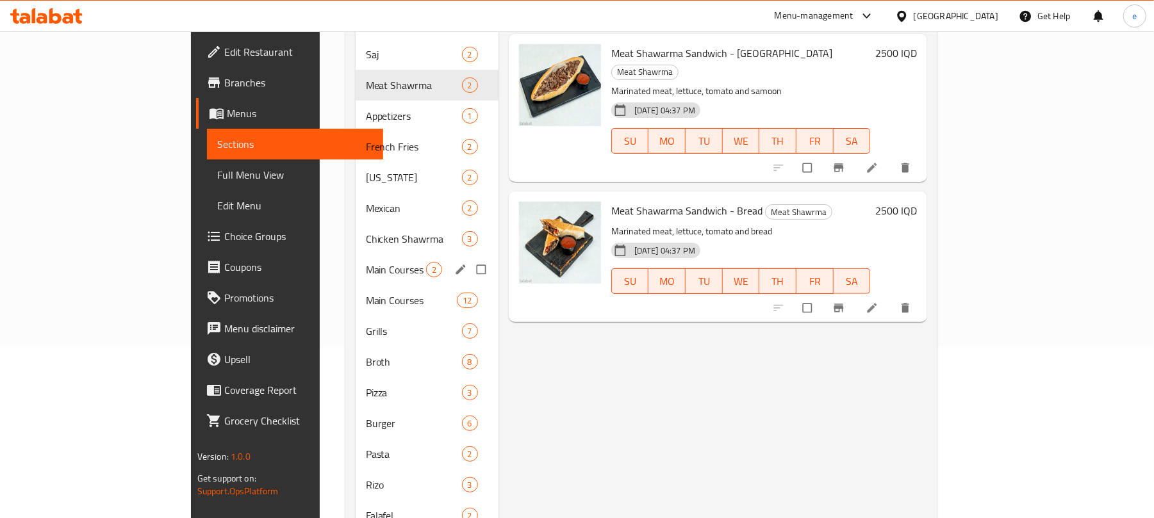
click at [356, 259] on div "Main Courses 2" at bounding box center [427, 269] width 143 height 31
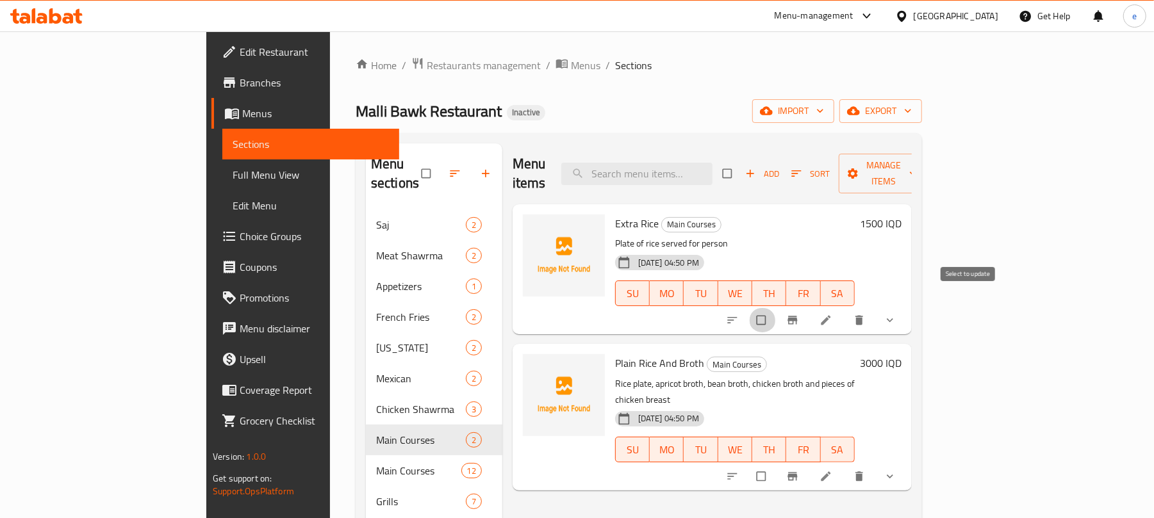
click at [776, 308] on input "checkbox" at bounding box center [762, 320] width 27 height 24
checkbox input "true"
click at [776, 464] on input "checkbox" at bounding box center [762, 476] width 27 height 24
checkbox input "true"
click at [919, 165] on span "Manage items" at bounding box center [884, 174] width 70 height 32
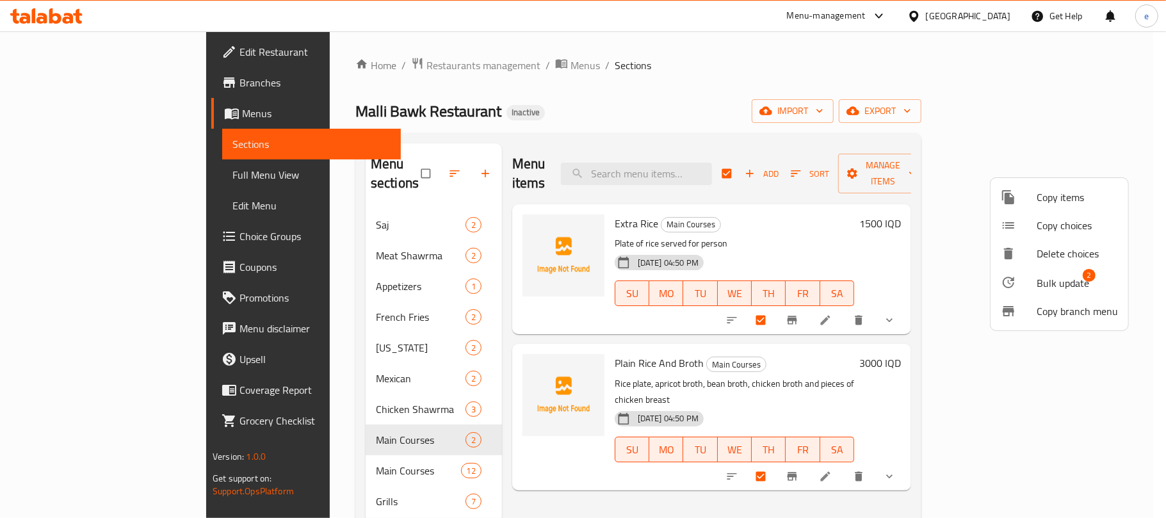
click at [1046, 279] on span "Bulk update" at bounding box center [1063, 282] width 53 height 15
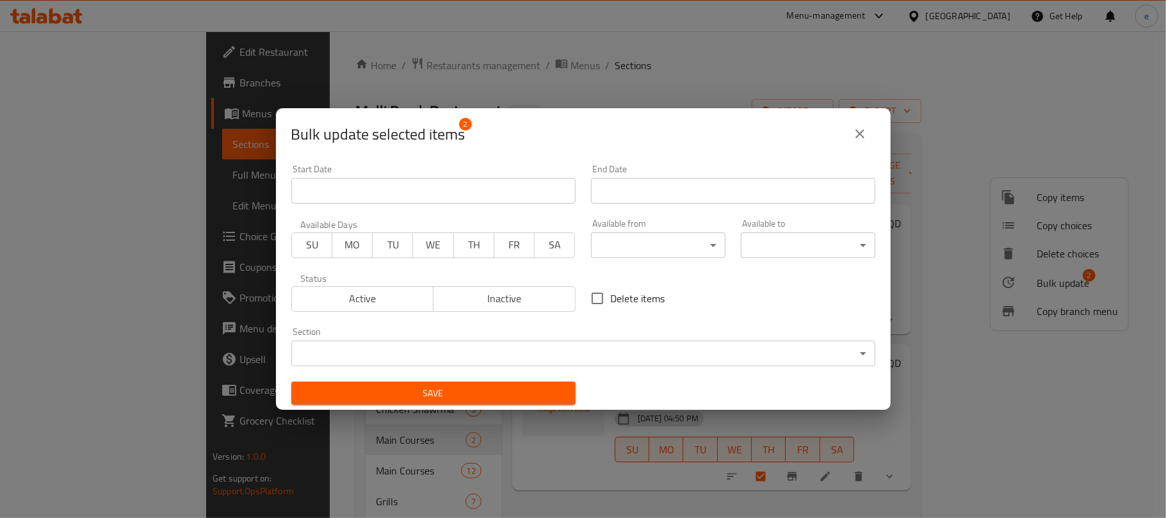
click at [610, 341] on body "​ Menu-management Iraq Get Help e Edit Restaurant Branches Menus Sections Full …" at bounding box center [583, 274] width 1166 height 487
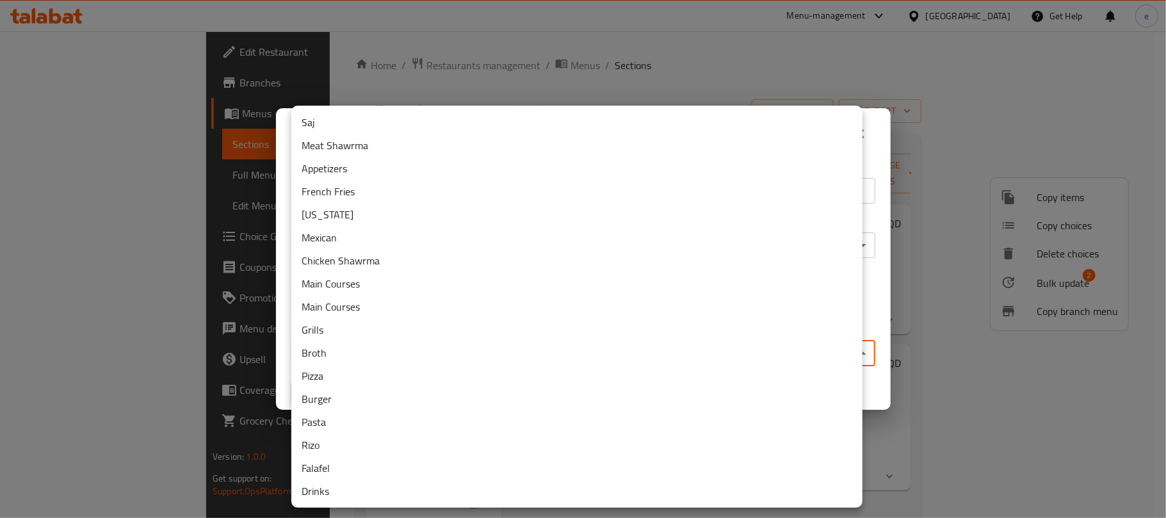
click at [356, 296] on li "Main Courses" at bounding box center [576, 306] width 571 height 23
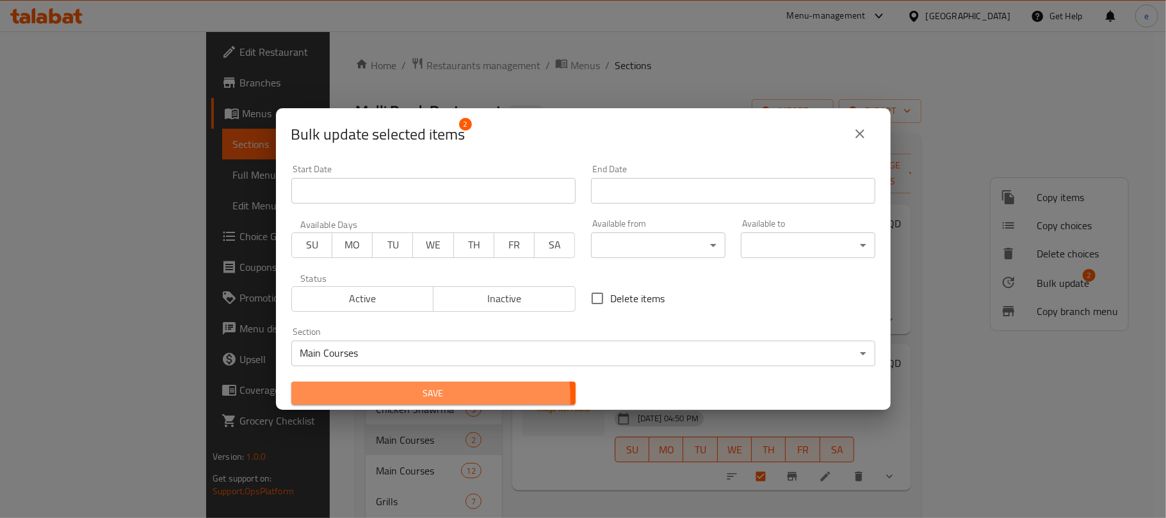
click at [413, 400] on span "Save" at bounding box center [434, 394] width 264 height 16
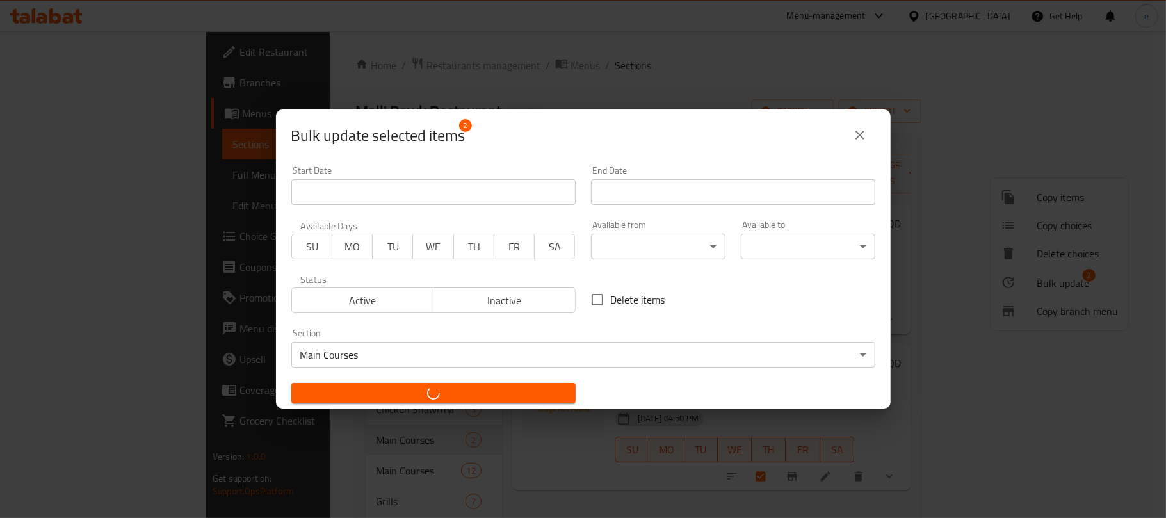
checkbox input "false"
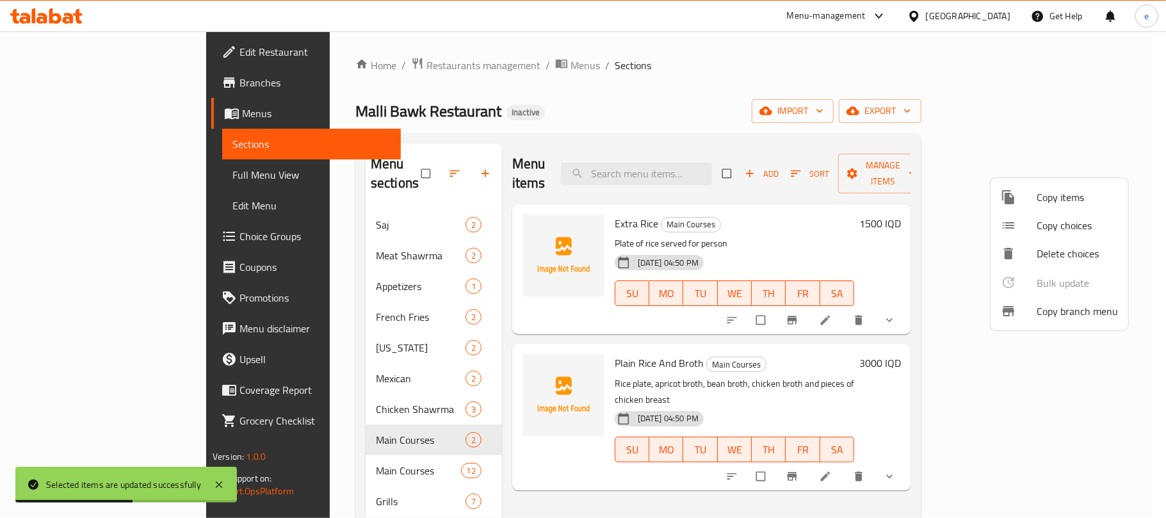
click at [521, 470] on div at bounding box center [583, 259] width 1166 height 518
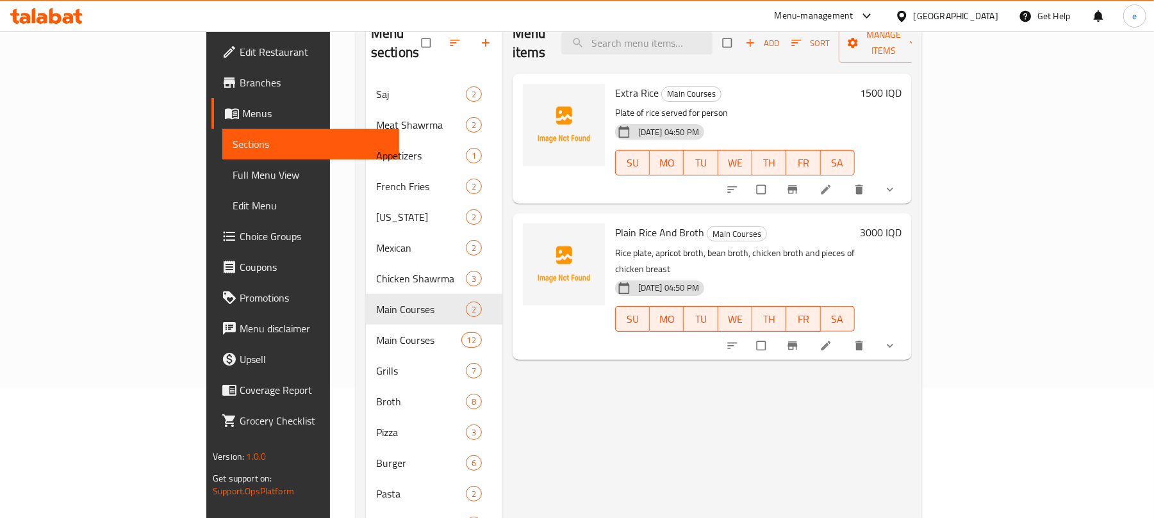
scroll to position [170, 0]
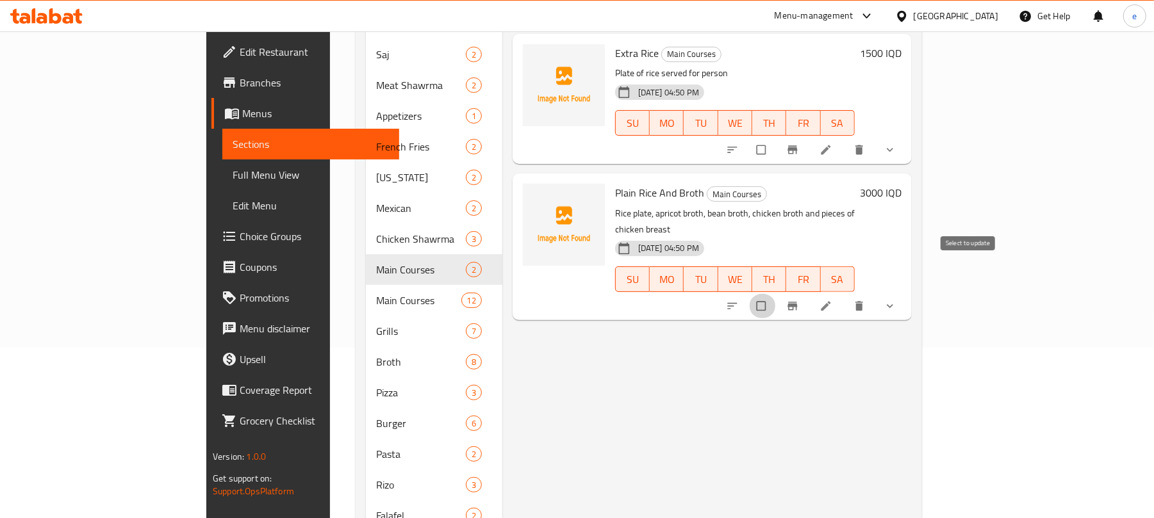
click at [776, 294] on input "checkbox" at bounding box center [762, 306] width 27 height 24
checkbox input "true"
click at [776, 138] on input "checkbox" at bounding box center [762, 150] width 27 height 24
checkbox input "true"
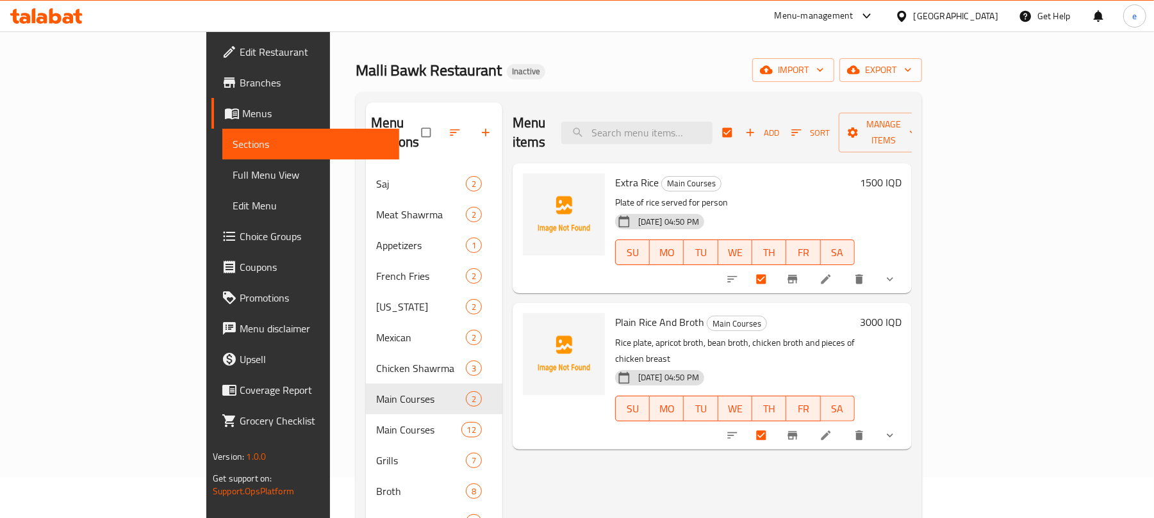
scroll to position [0, 0]
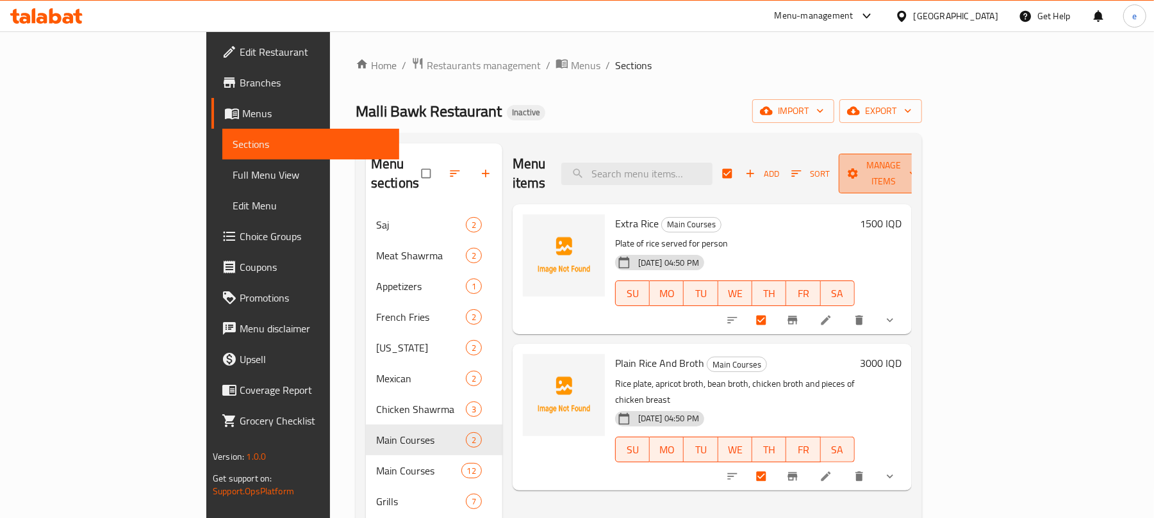
click at [919, 162] on span "Manage items" at bounding box center [884, 174] width 70 height 32
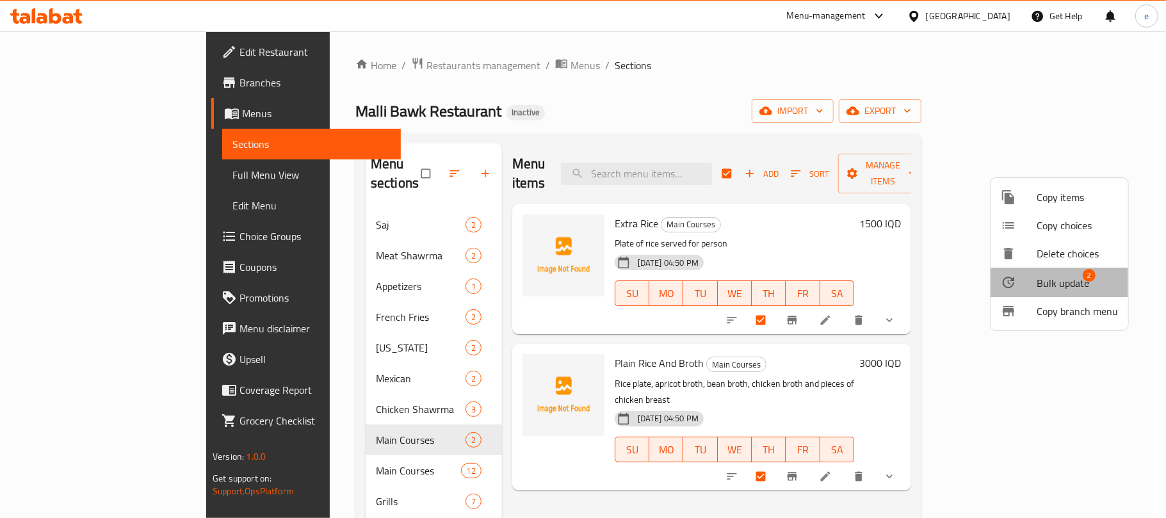
click at [1043, 281] on span "Bulk update" at bounding box center [1063, 282] width 53 height 15
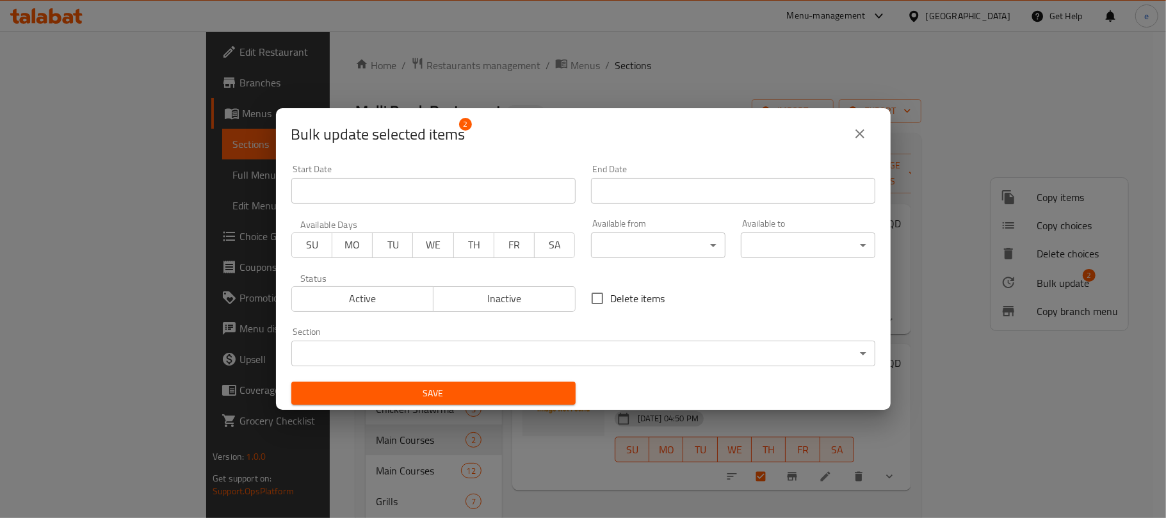
click at [675, 351] on body "​ Menu-management Iraq Get Help e Edit Restaurant Branches Menus Sections Full …" at bounding box center [583, 274] width 1166 height 487
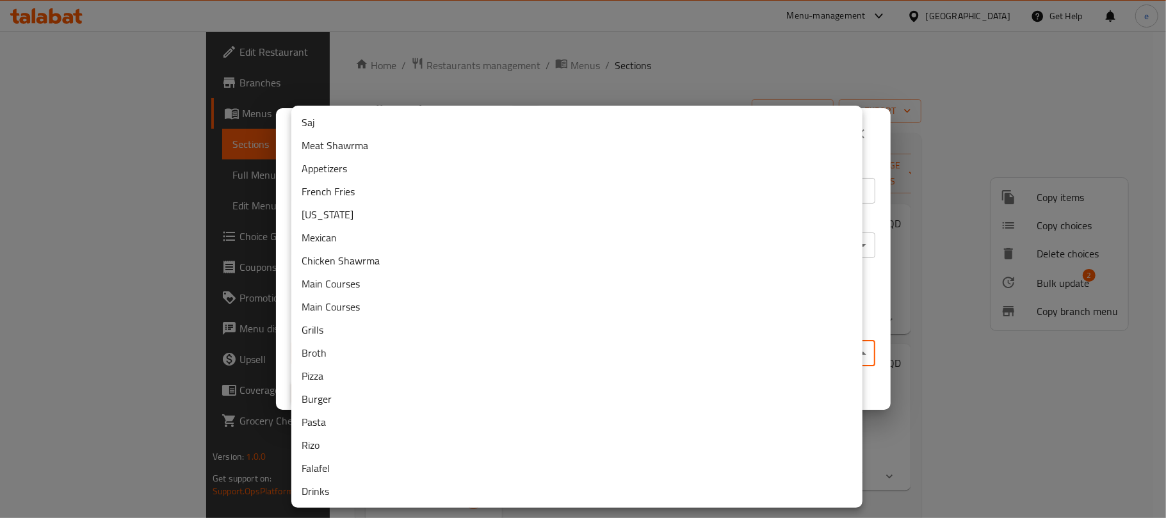
checkbox input "false"
click at [360, 278] on li "Main Courses" at bounding box center [576, 283] width 571 height 23
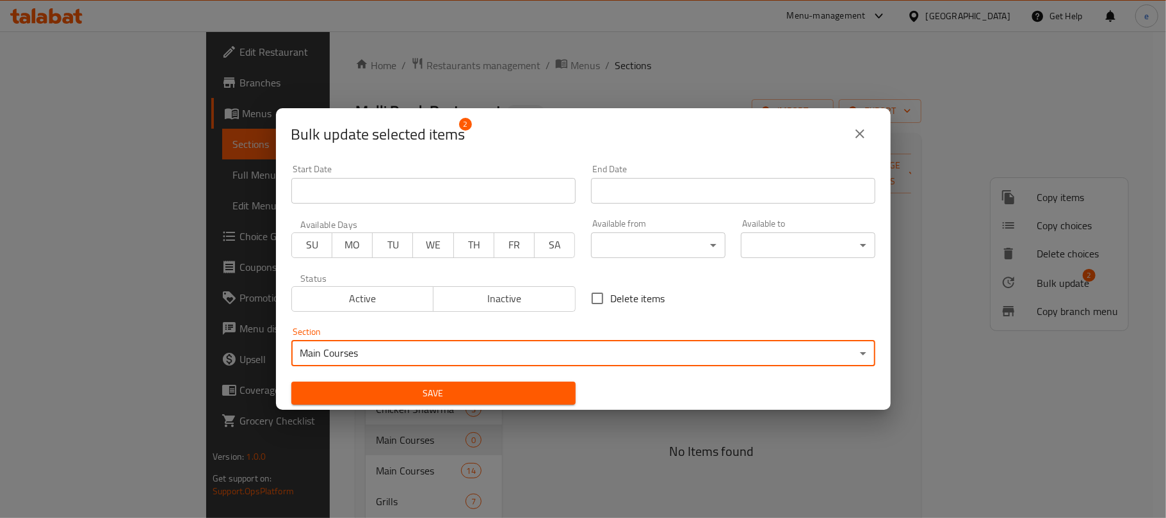
click at [471, 392] on span "Save" at bounding box center [434, 394] width 264 height 16
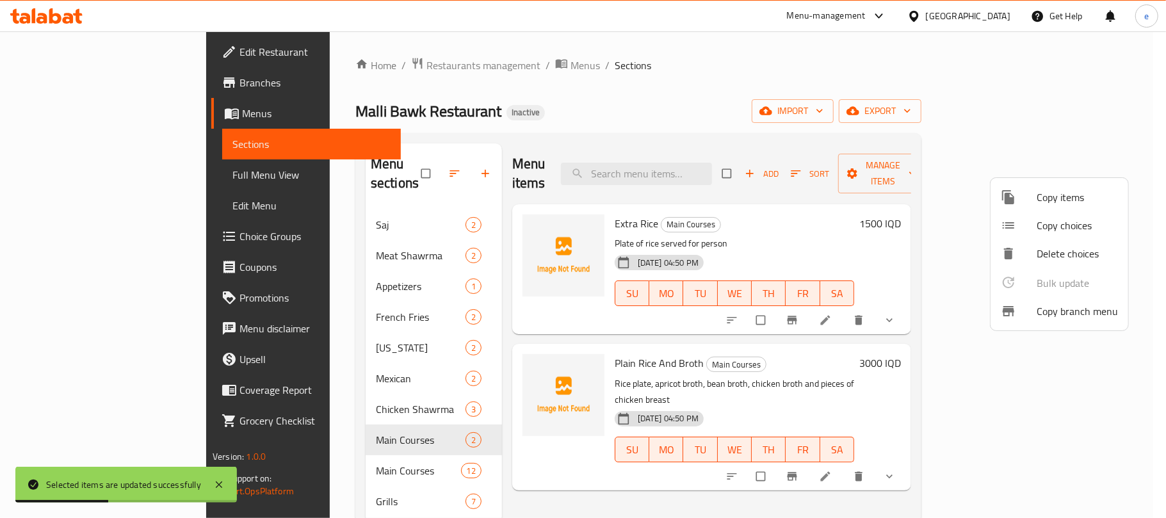
click at [506, 448] on div at bounding box center [583, 259] width 1166 height 518
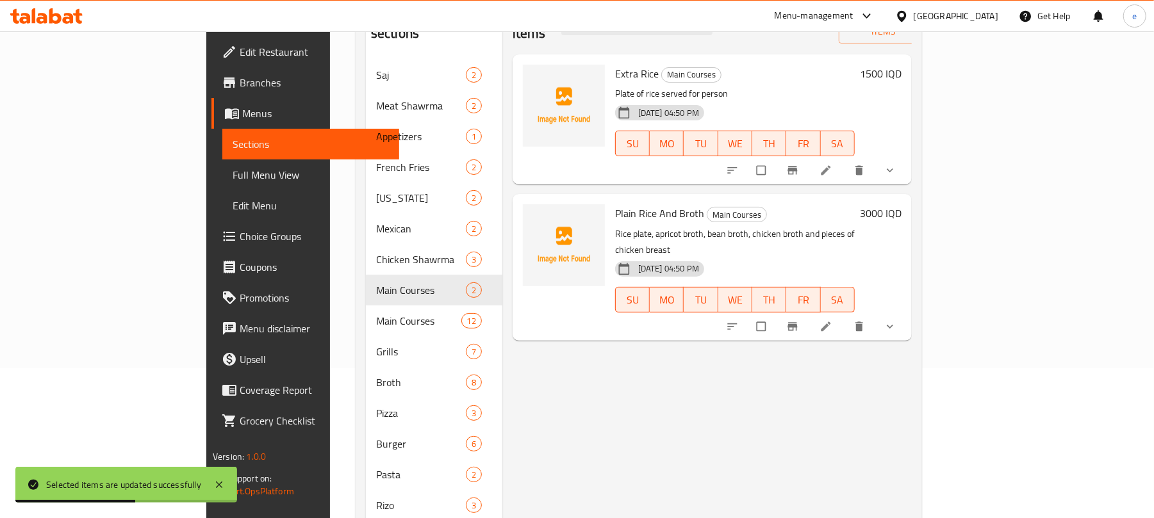
scroll to position [170, 0]
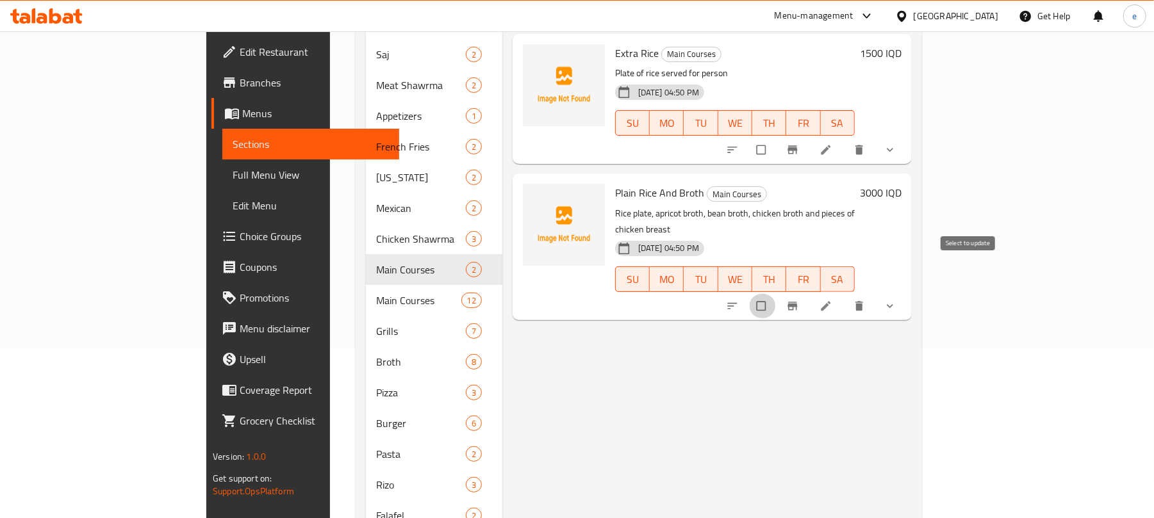
click at [776, 294] on input "checkbox" at bounding box center [762, 306] width 27 height 24
checkbox input "true"
click at [776, 138] on input "checkbox" at bounding box center [762, 150] width 27 height 24
checkbox input "true"
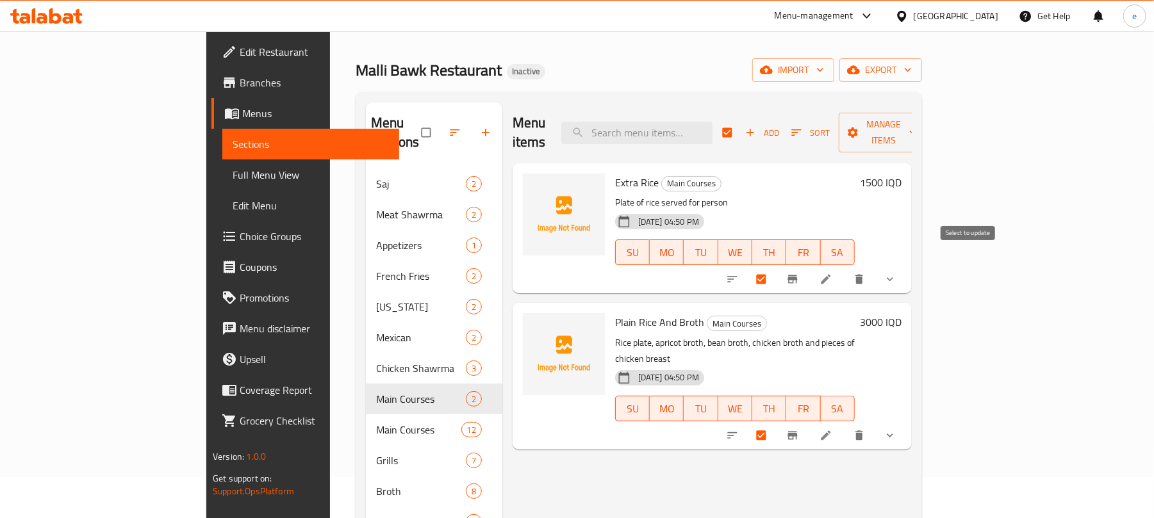
scroll to position [0, 0]
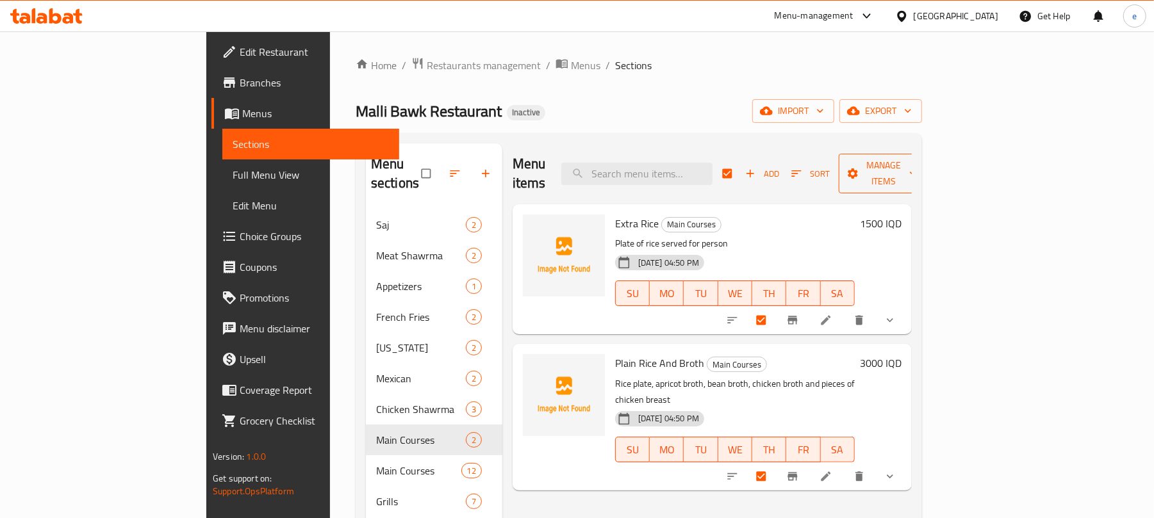
click at [919, 160] on span "Manage items" at bounding box center [884, 174] width 70 height 32
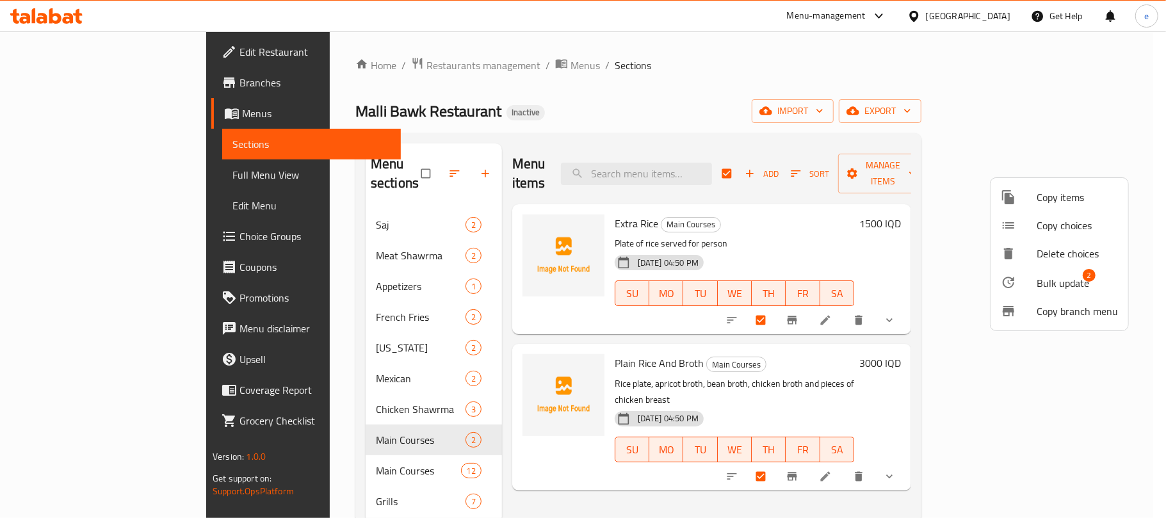
click at [1049, 280] on span "Bulk update" at bounding box center [1063, 282] width 53 height 15
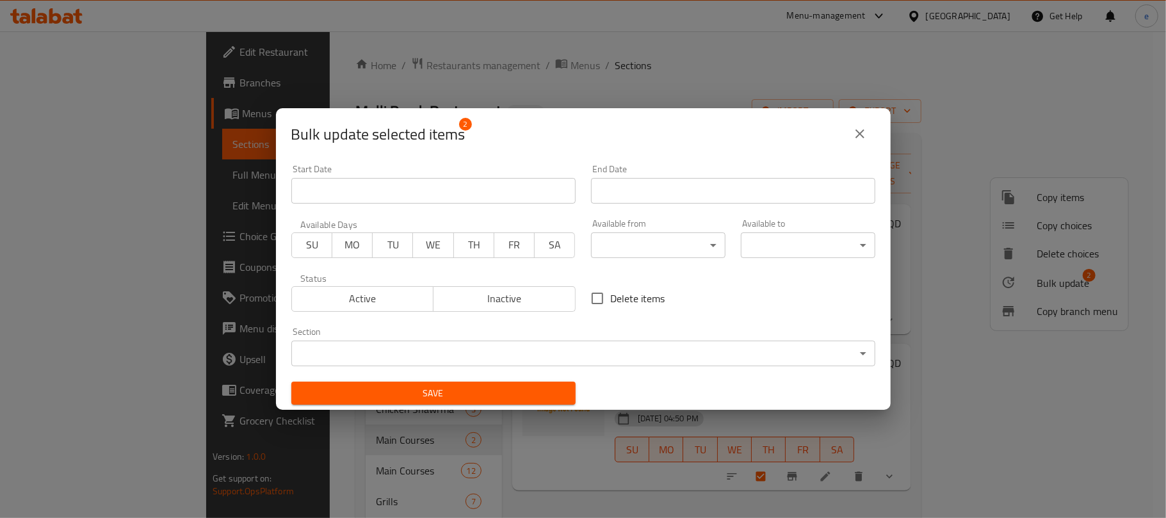
click at [468, 350] on body "​ Menu-management Iraq Get Help e Edit Restaurant Branches Menus Sections Full …" at bounding box center [583, 274] width 1166 height 487
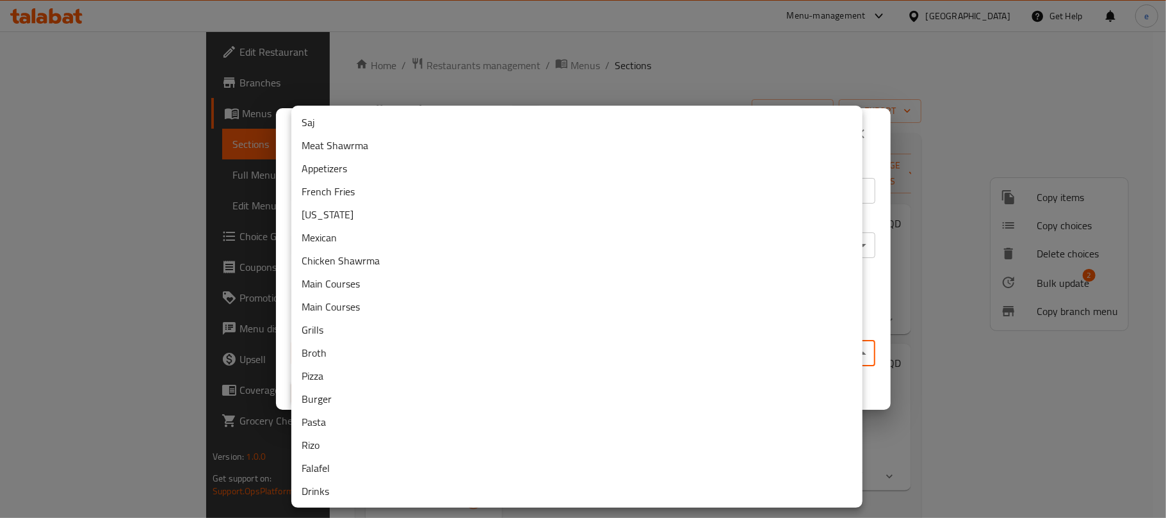
click at [316, 303] on li "Main Courses" at bounding box center [576, 306] width 571 height 23
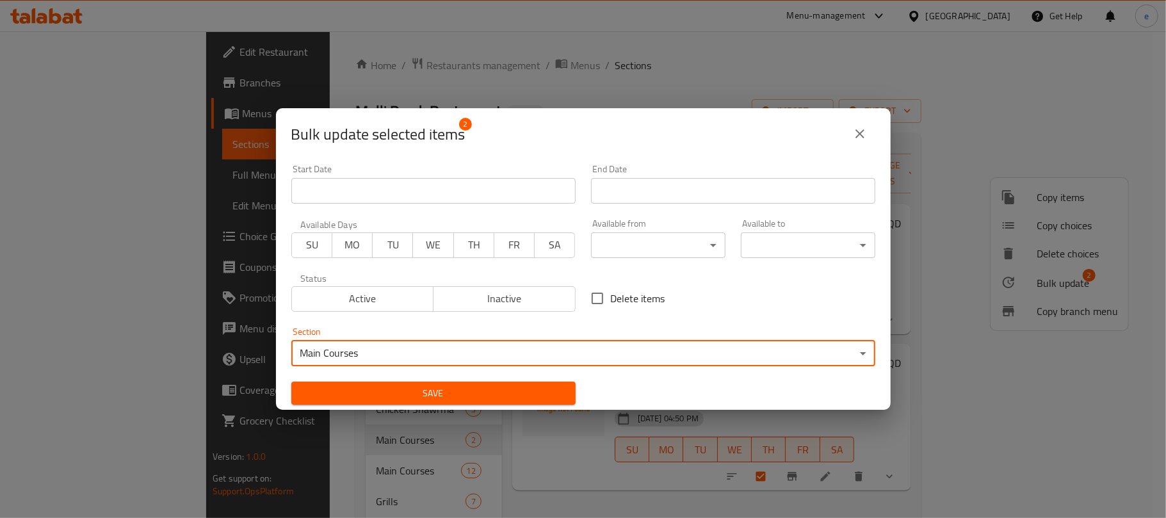
click at [515, 393] on span "Save" at bounding box center [434, 394] width 264 height 16
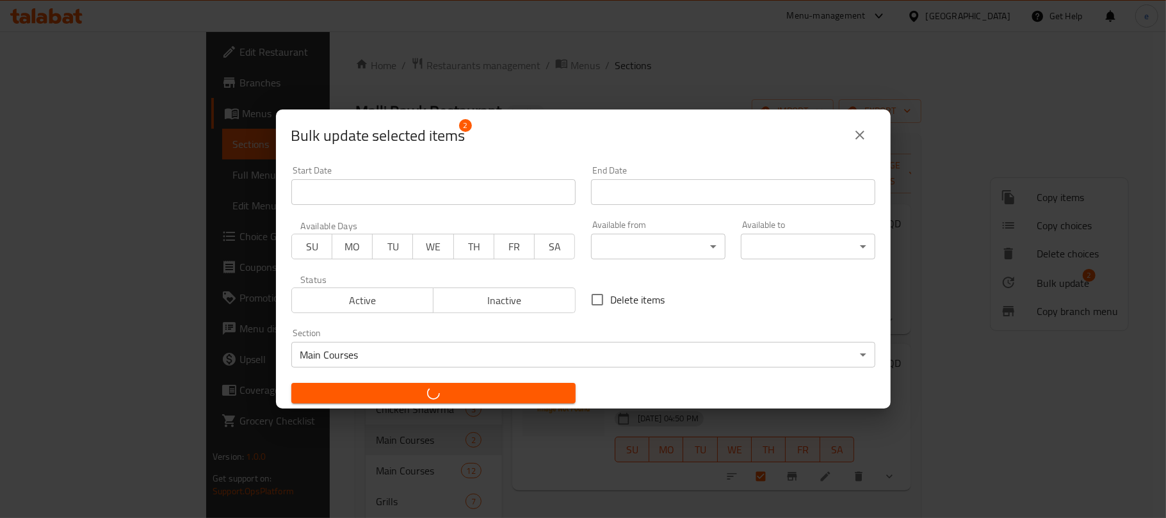
checkbox input "false"
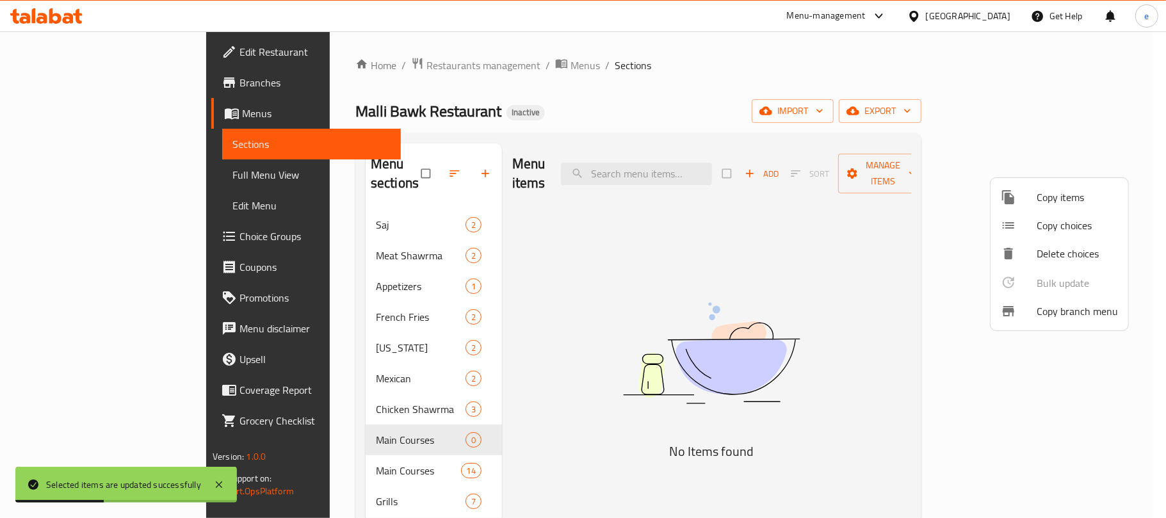
click at [609, 386] on div at bounding box center [583, 259] width 1166 height 518
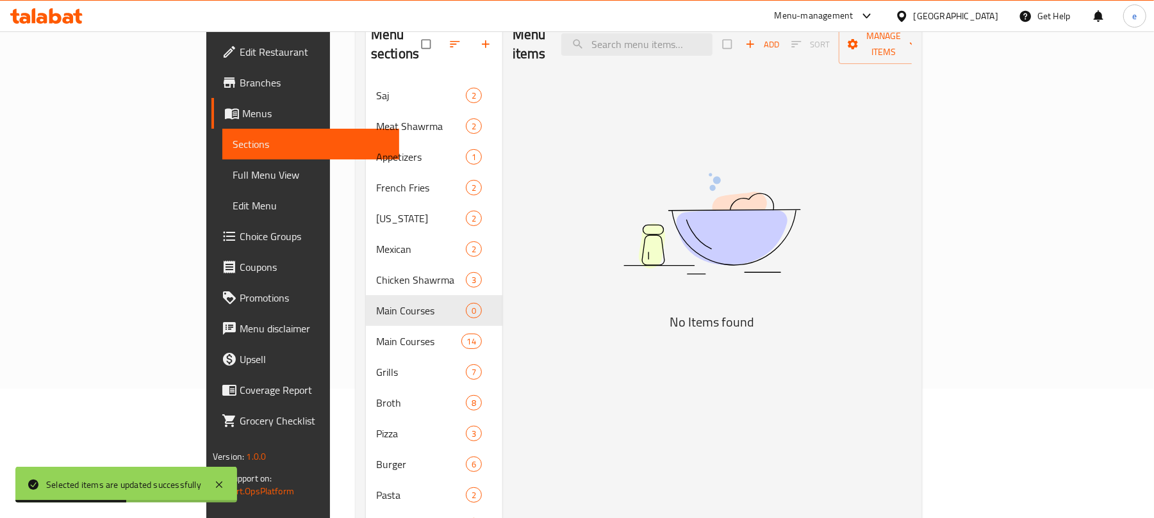
scroll to position [170, 0]
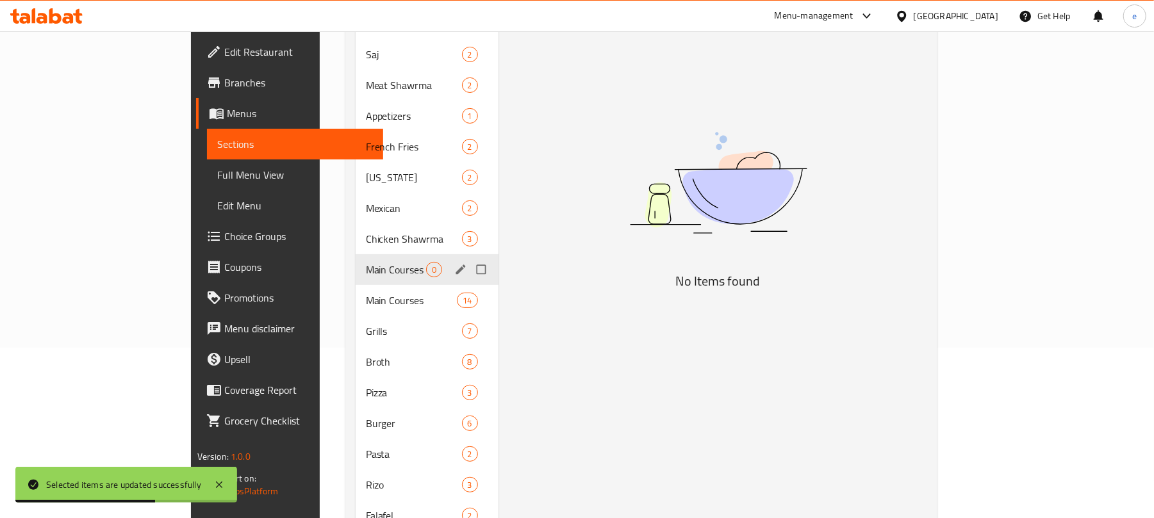
click at [469, 258] on input "Menu sections" at bounding box center [482, 270] width 27 height 24
checkbox input "true"
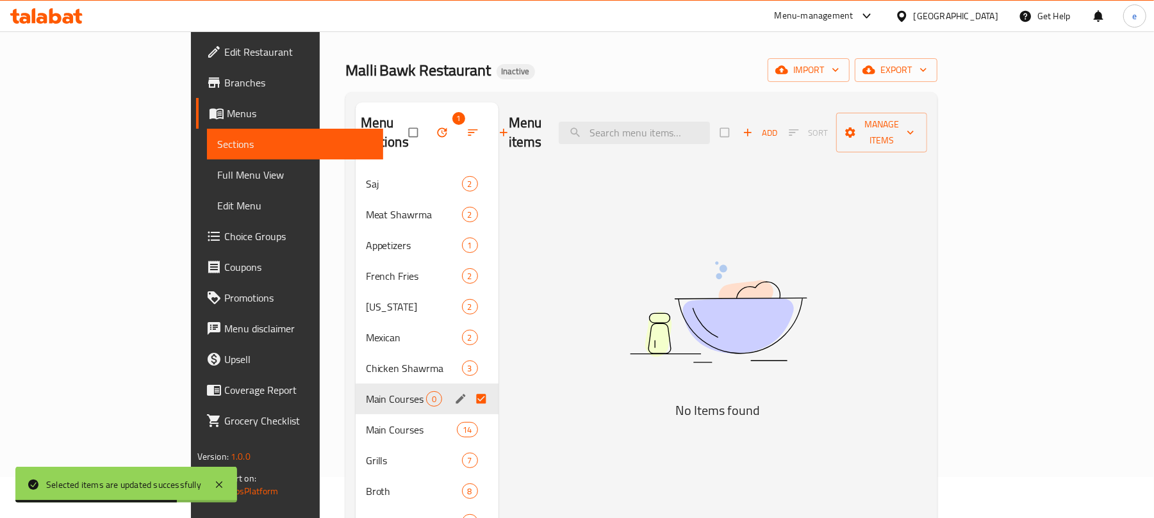
scroll to position [0, 0]
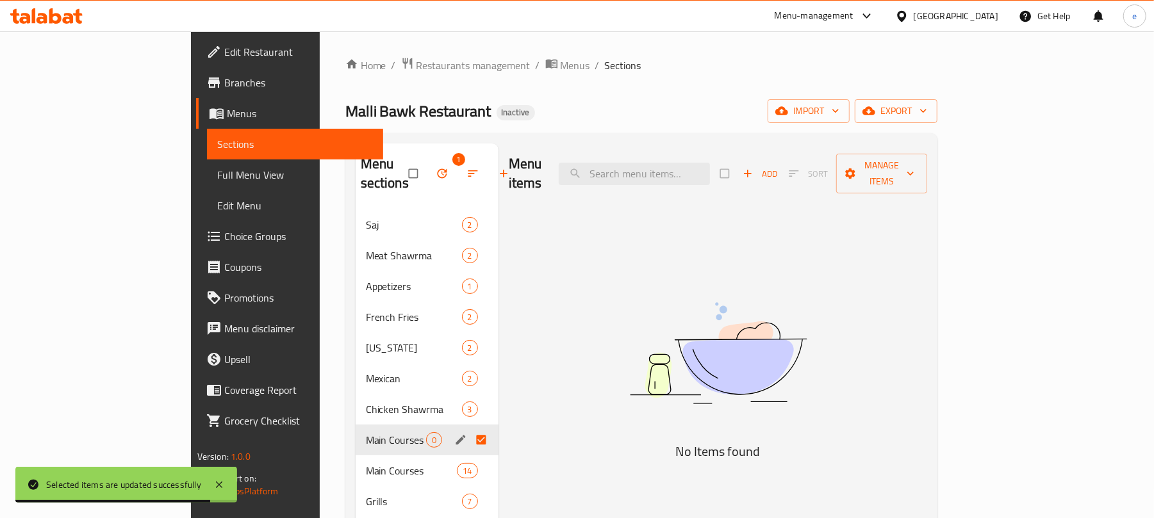
click at [497, 167] on icon "button" at bounding box center [503, 173] width 13 height 13
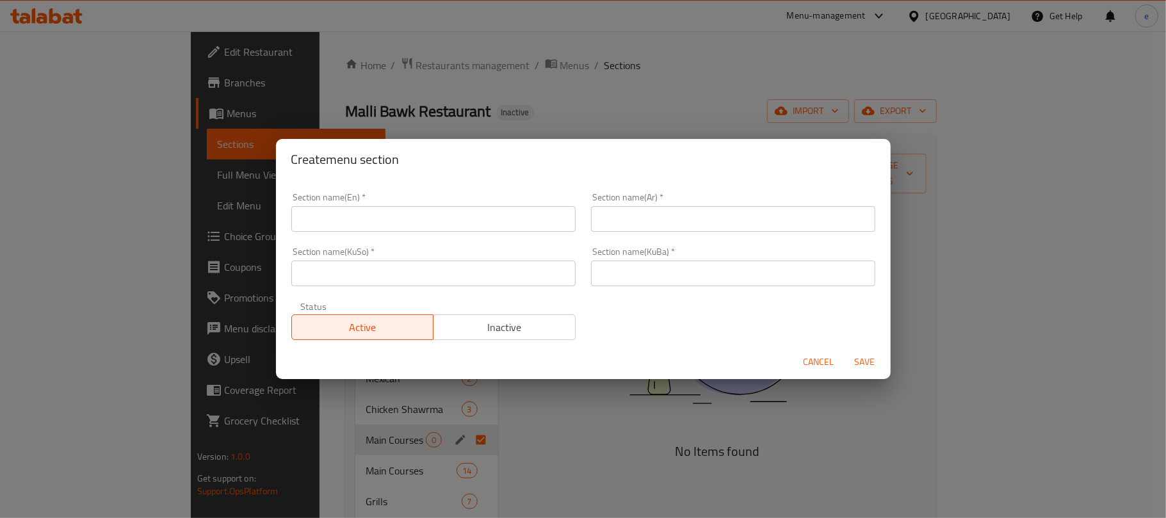
click at [807, 368] on span "Cancel" at bounding box center [819, 362] width 31 height 16
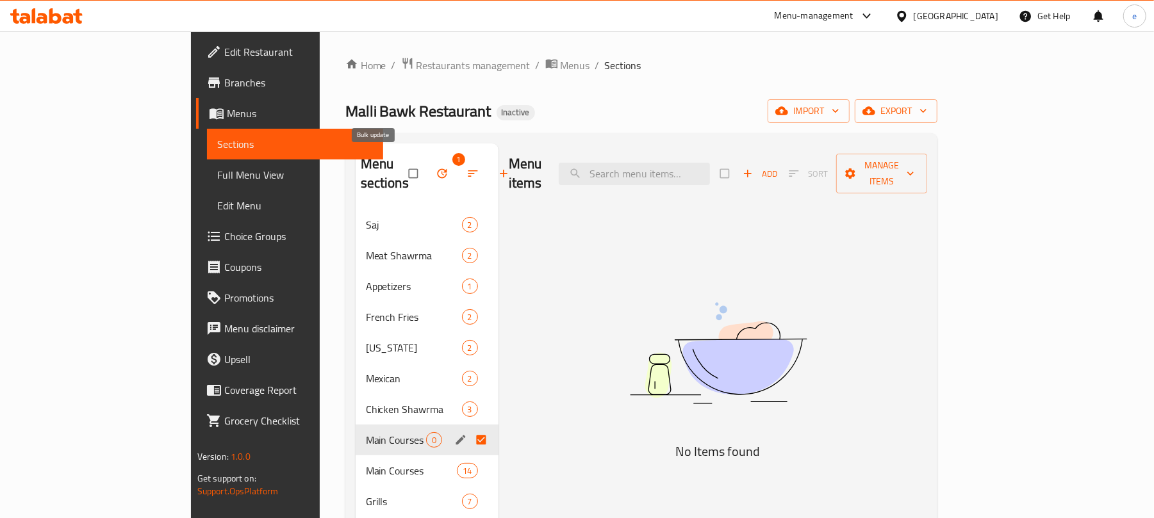
click at [428, 172] on button "button" at bounding box center [443, 174] width 31 height 28
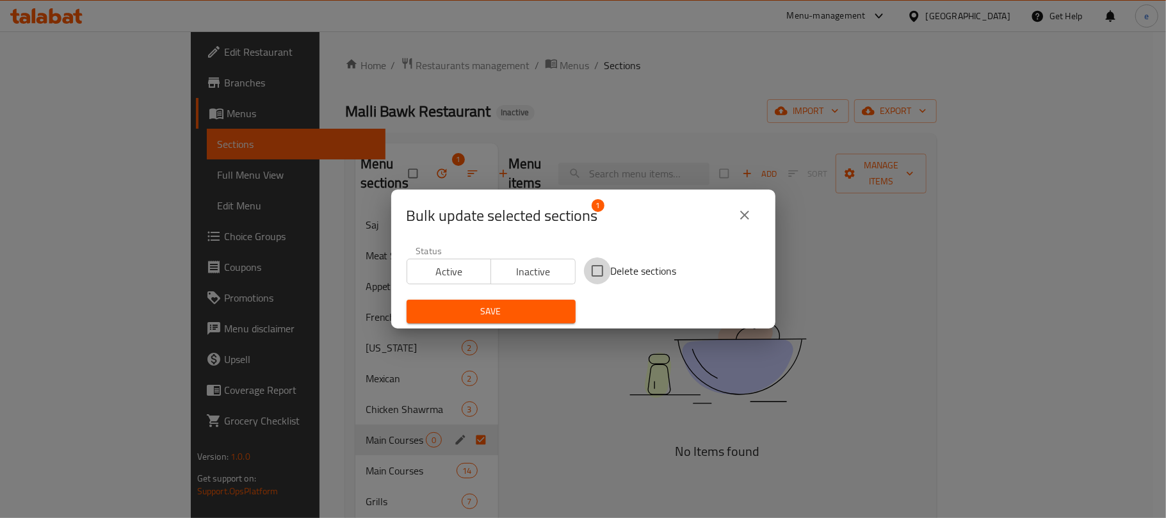
click at [596, 269] on input "Delete sections" at bounding box center [597, 271] width 27 height 27
checkbox input "true"
click at [526, 316] on span "Save" at bounding box center [491, 312] width 149 height 16
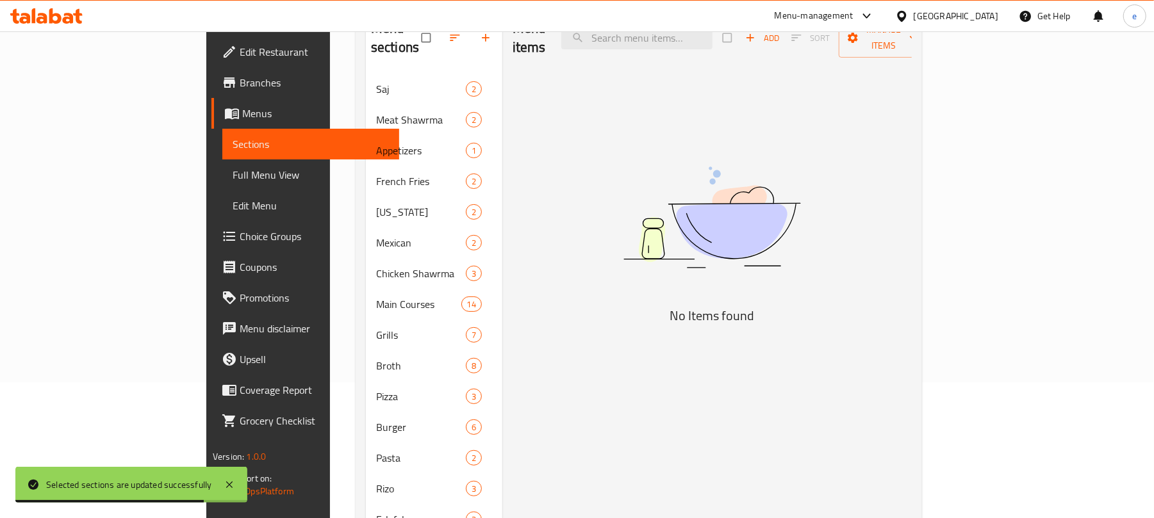
scroll to position [170, 0]
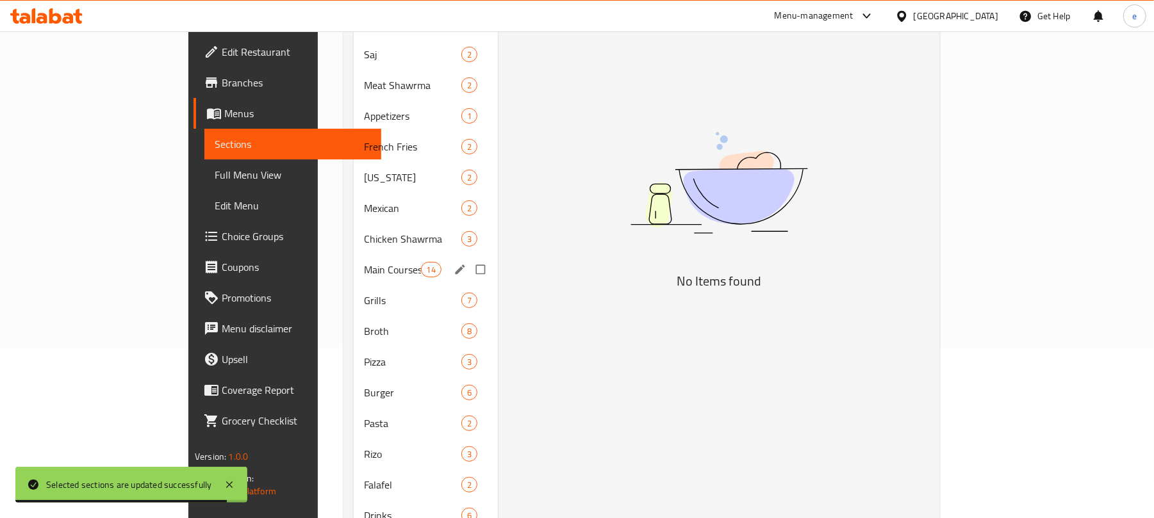
click at [354, 265] on div "Main Courses 14" at bounding box center [426, 269] width 144 height 31
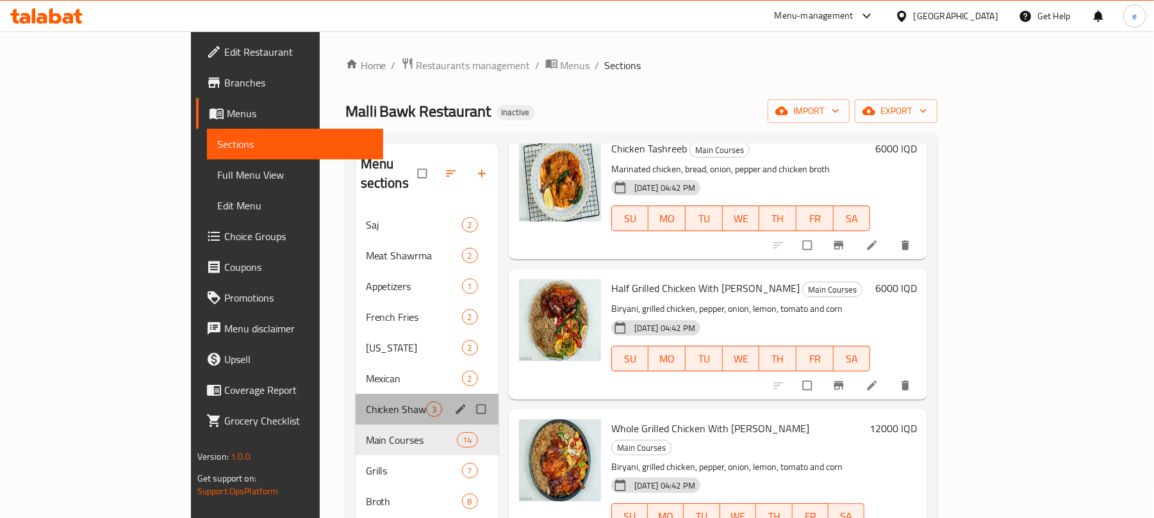
click at [356, 394] on div "Chicken Shawrma 3" at bounding box center [427, 409] width 143 height 31
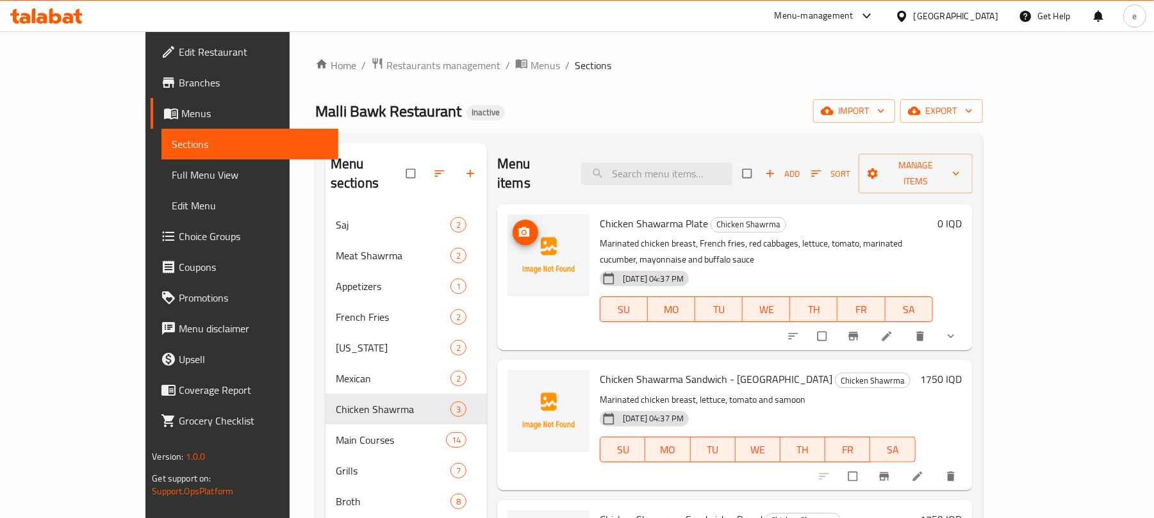
click at [518, 226] on icon "upload picture" at bounding box center [524, 232] width 13 height 13
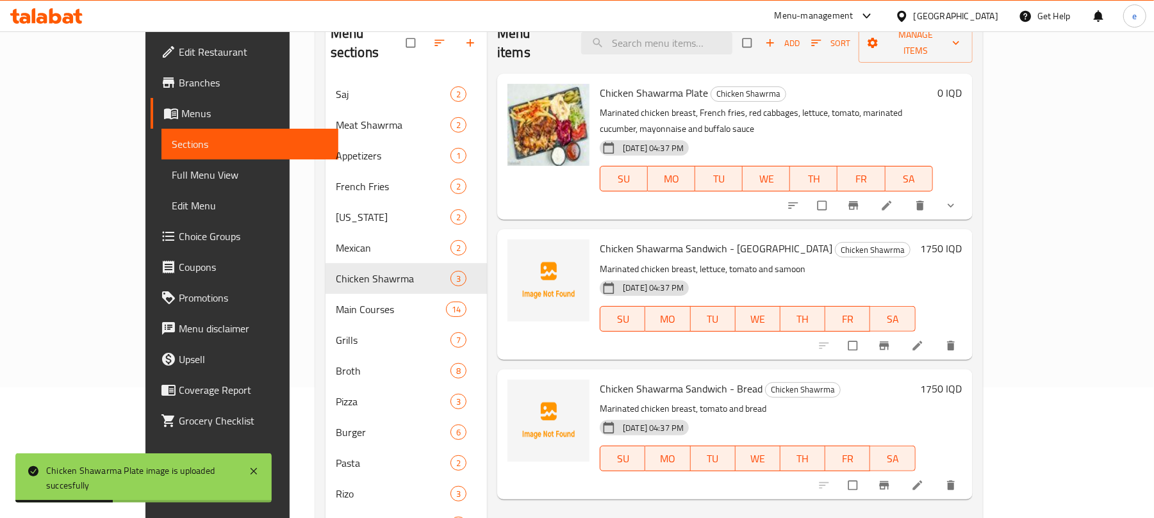
scroll to position [170, 0]
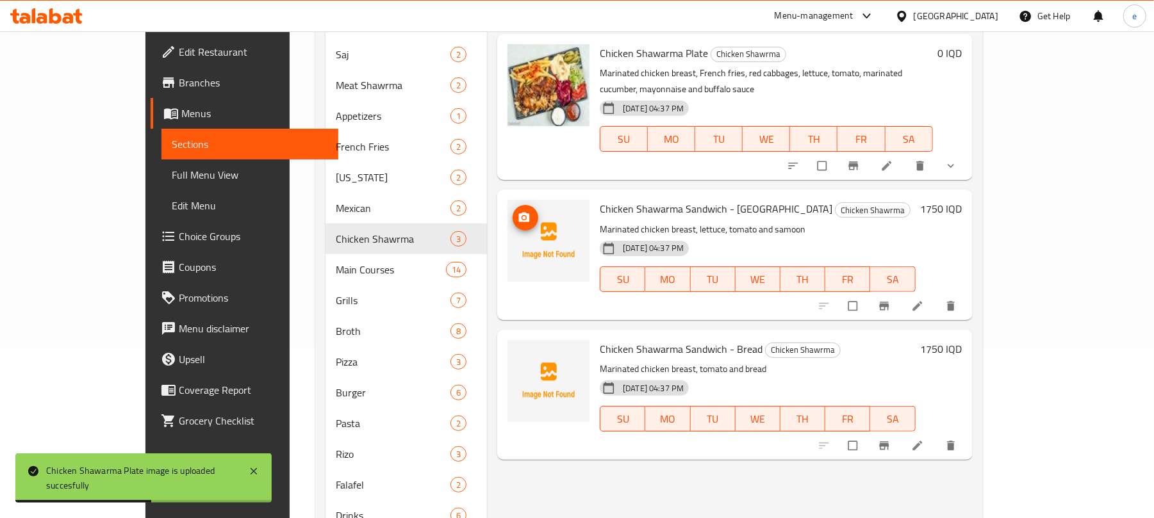
click at [518, 211] on icon "upload picture" at bounding box center [524, 217] width 13 height 13
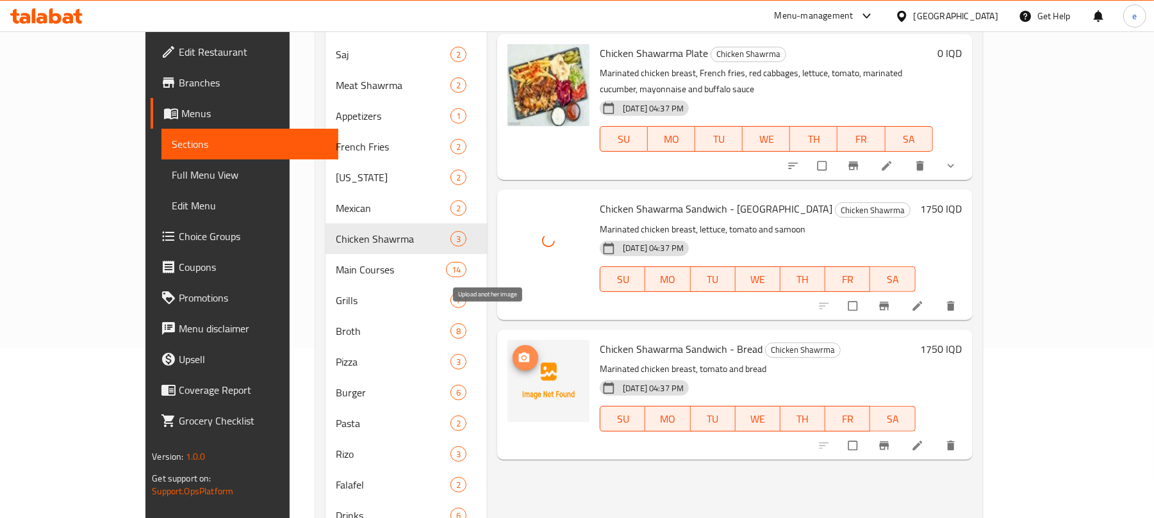
click at [512, 345] on button "upload picture" at bounding box center [525, 358] width 26 height 26
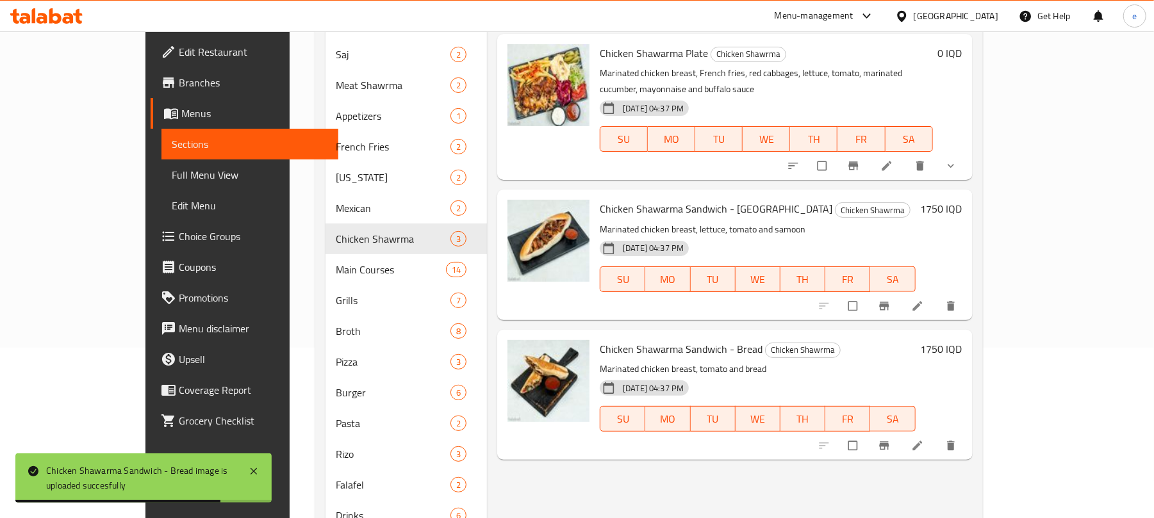
click at [161, 161] on link "Full Menu View" at bounding box center [249, 175] width 177 height 31
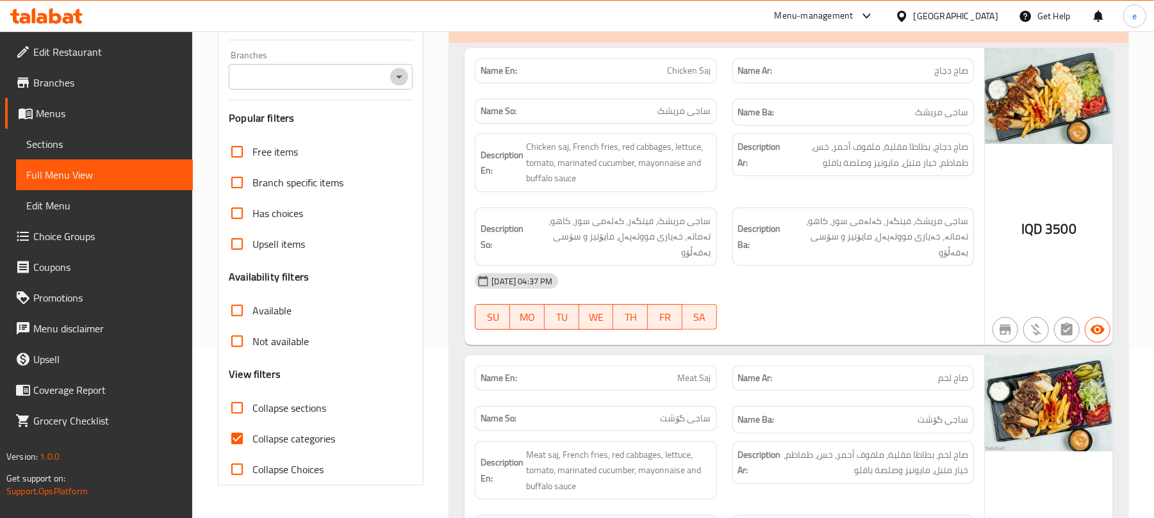
click at [404, 80] on icon "Open" at bounding box center [398, 76] width 15 height 15
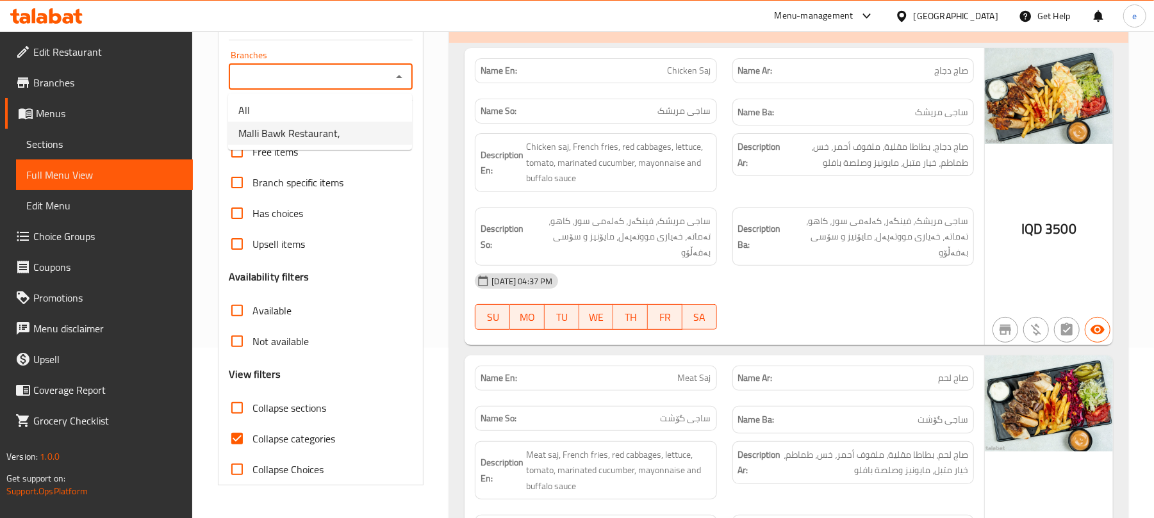
click at [343, 142] on li "Malli Bawk Restaurant," at bounding box center [320, 133] width 184 height 23
type input "Malli Bawk Restaurant,"
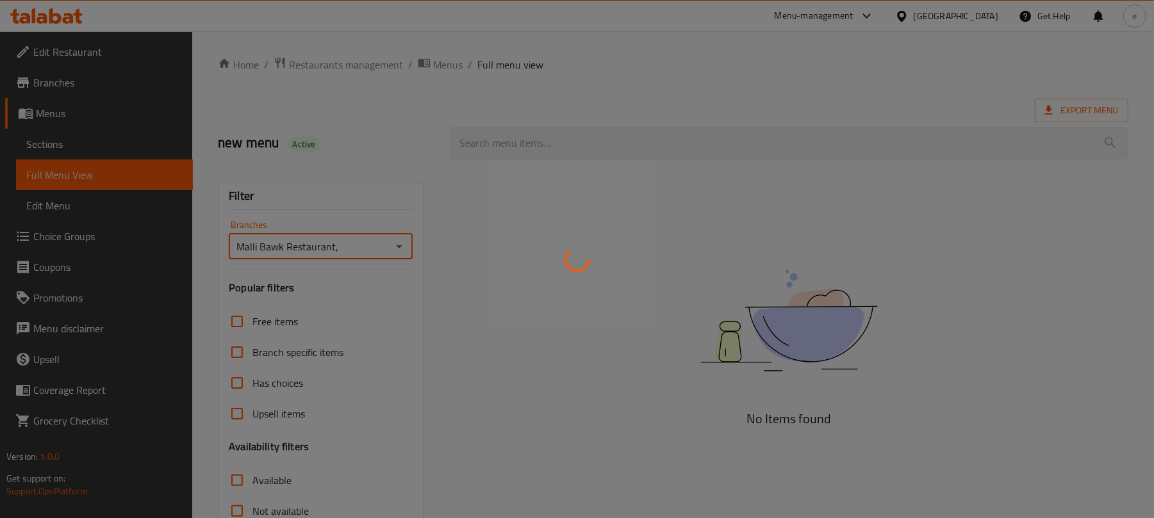
scroll to position [165, 0]
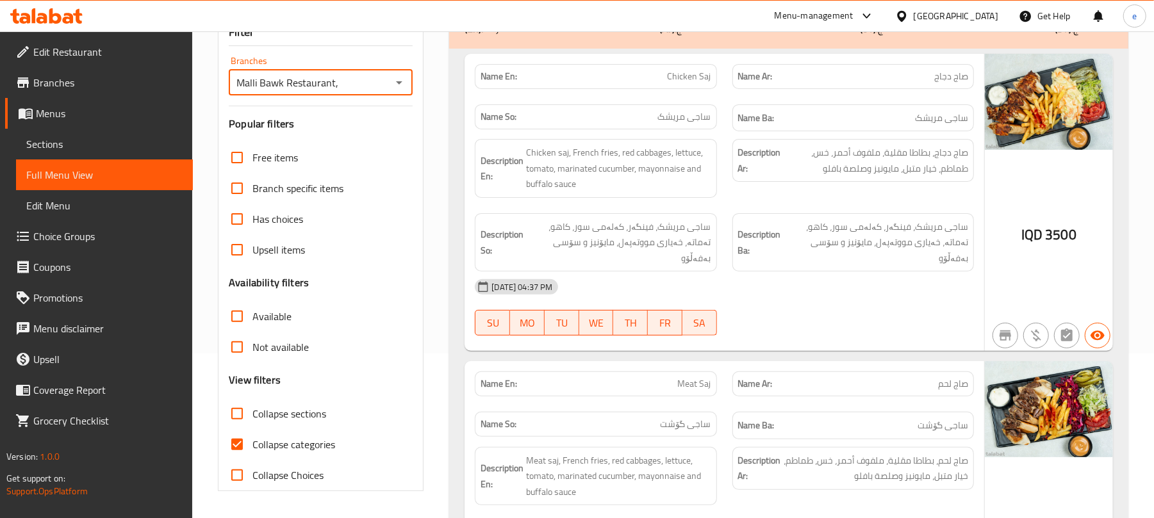
click at [242, 405] on input "Collapse sections" at bounding box center [237, 413] width 31 height 31
checkbox input "true"
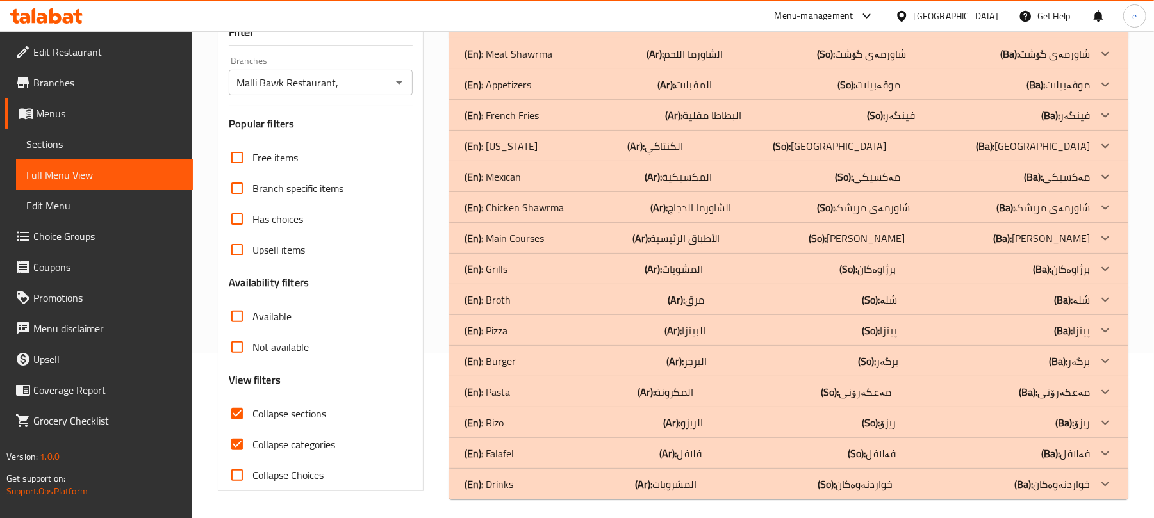
click at [254, 439] on span "Collapse categories" at bounding box center [293, 444] width 83 height 15
click at [252, 439] on input "Collapse categories" at bounding box center [237, 444] width 31 height 31
checkbox input "false"
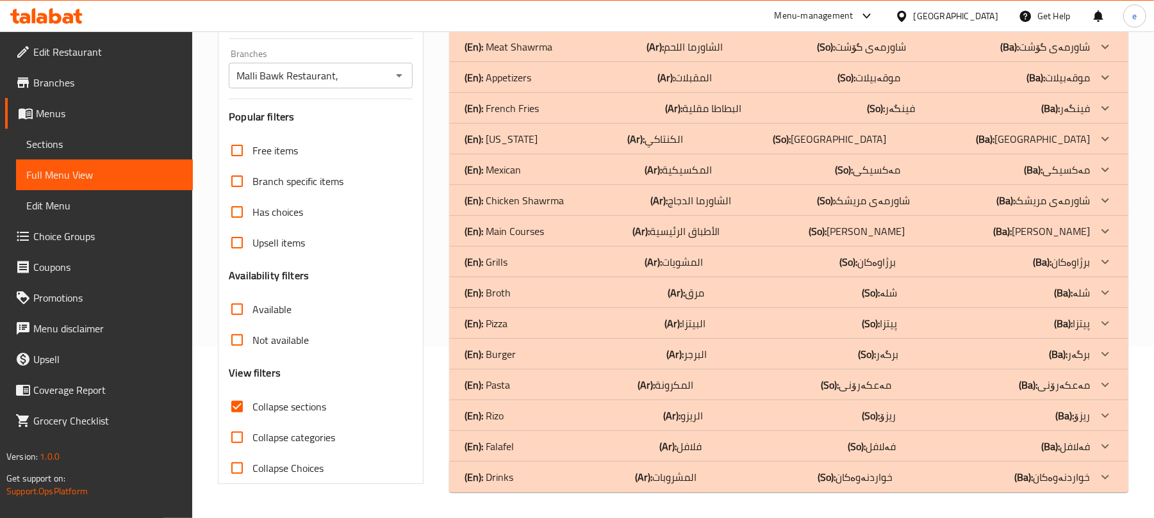
scroll to position [1, 0]
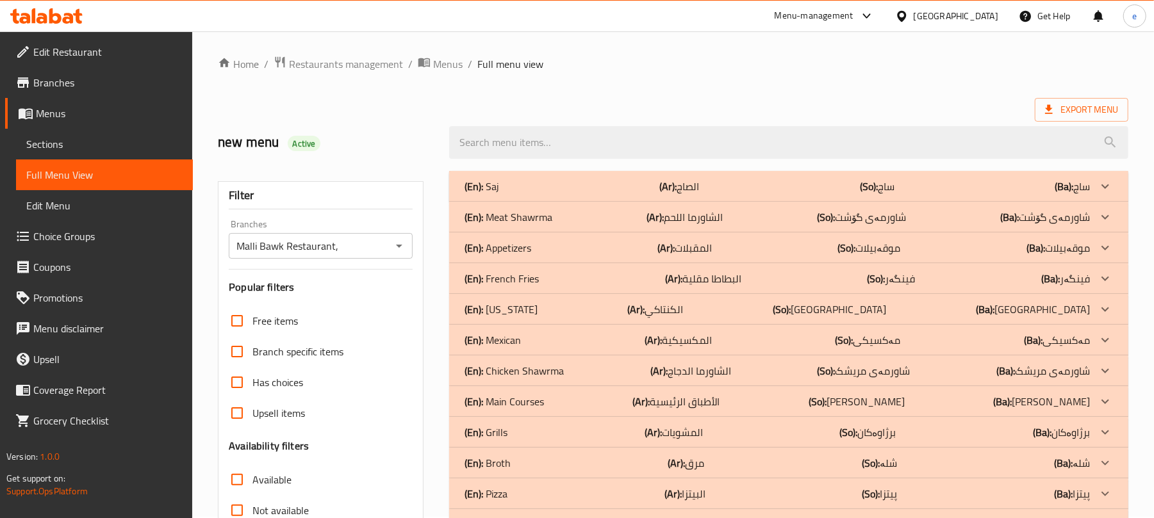
click at [546, 181] on div "(En): Saj (Ar): الصاج (So): ساج (Ba): ساج" at bounding box center [776, 186] width 625 height 15
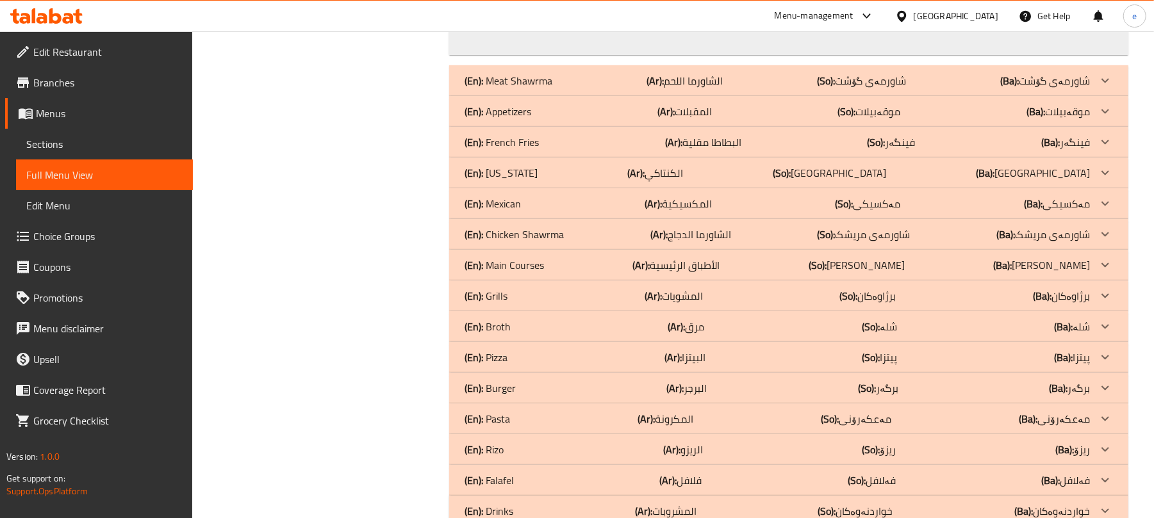
scroll to position [801, 0]
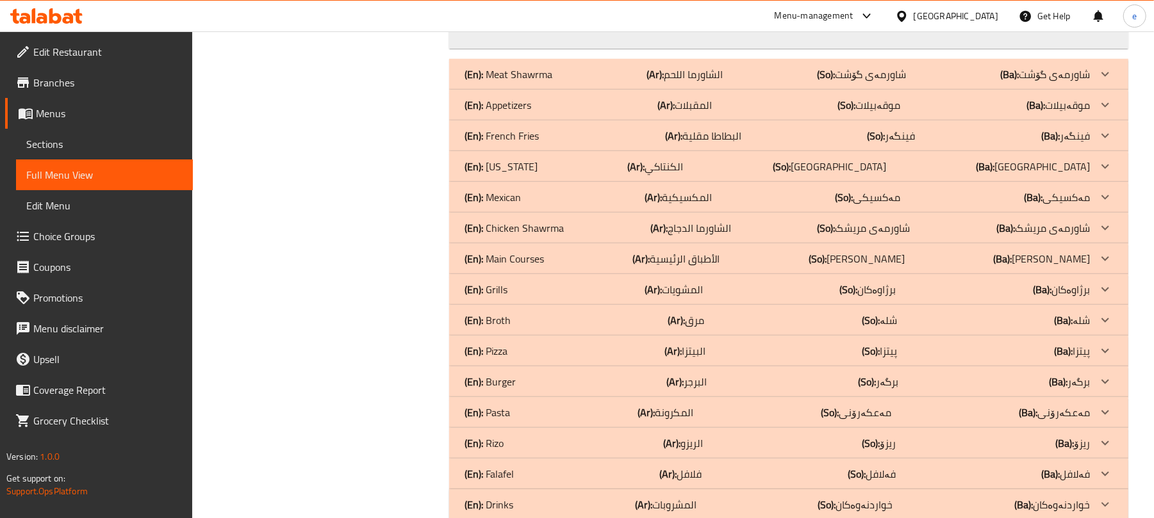
click at [525, 128] on p "(En): French Fries" at bounding box center [501, 135] width 74 height 15
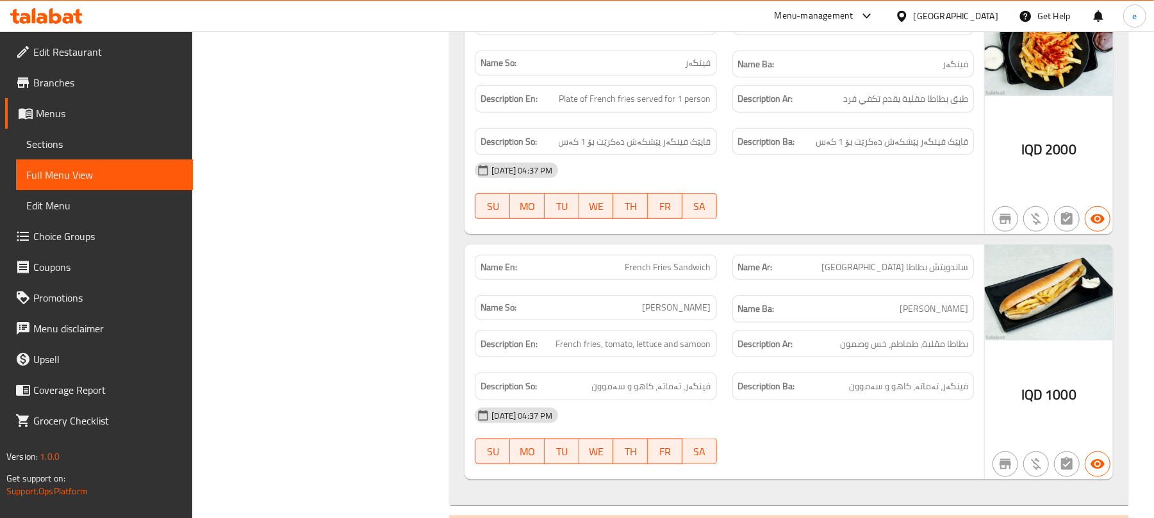
scroll to position [1345, 0]
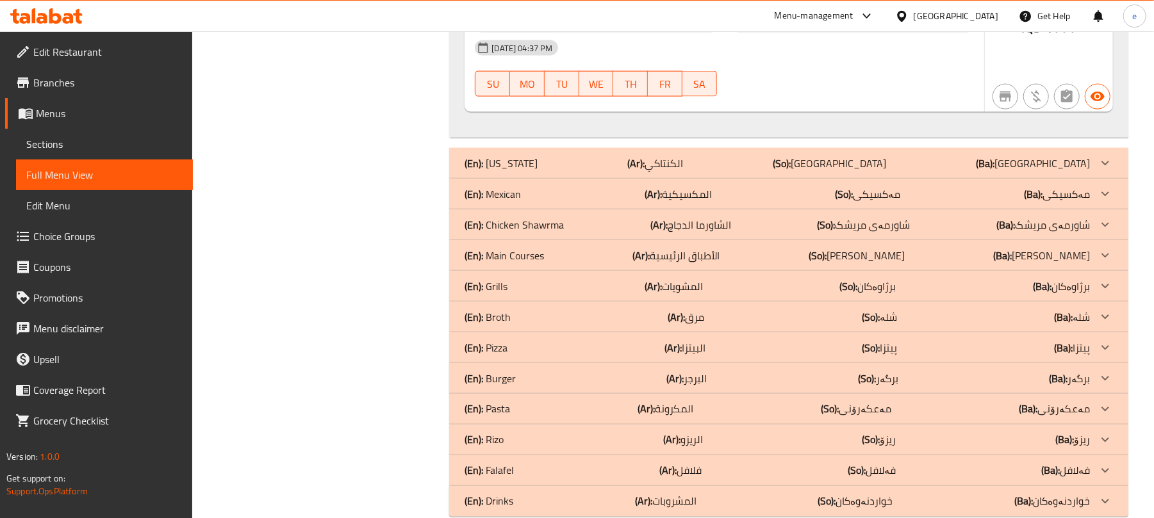
click at [539, 186] on div "(En): Mexican (Ar): المكسيكية (So): مەکسیکی (Ba): مەکسیکی" at bounding box center [776, 193] width 625 height 15
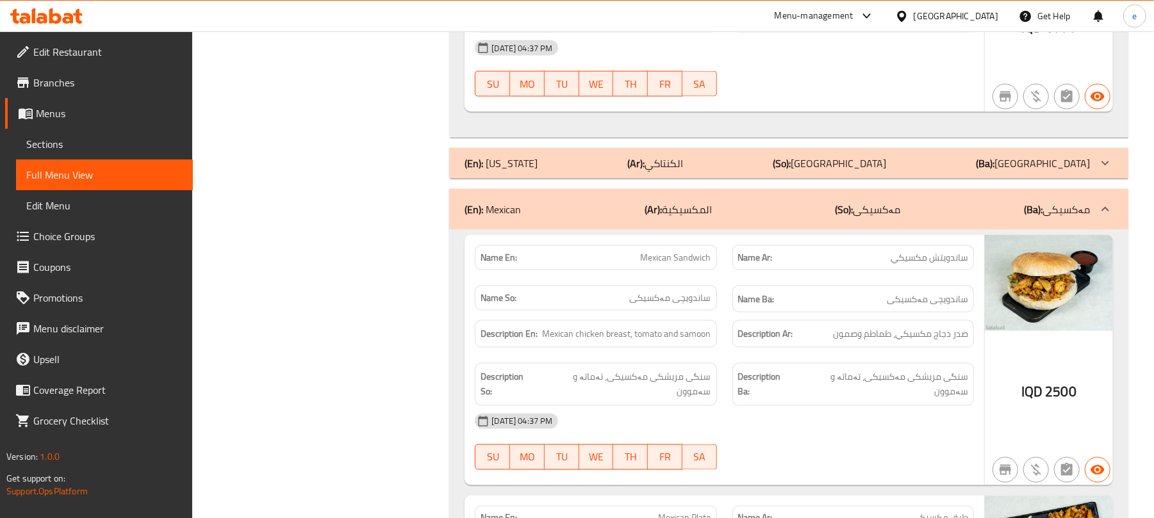
click at [615, 148] on div "(En): Kentucky (Ar): الكنتاكي (So): کنتاکی (Ba): کنتاکی" at bounding box center [788, 163] width 679 height 31
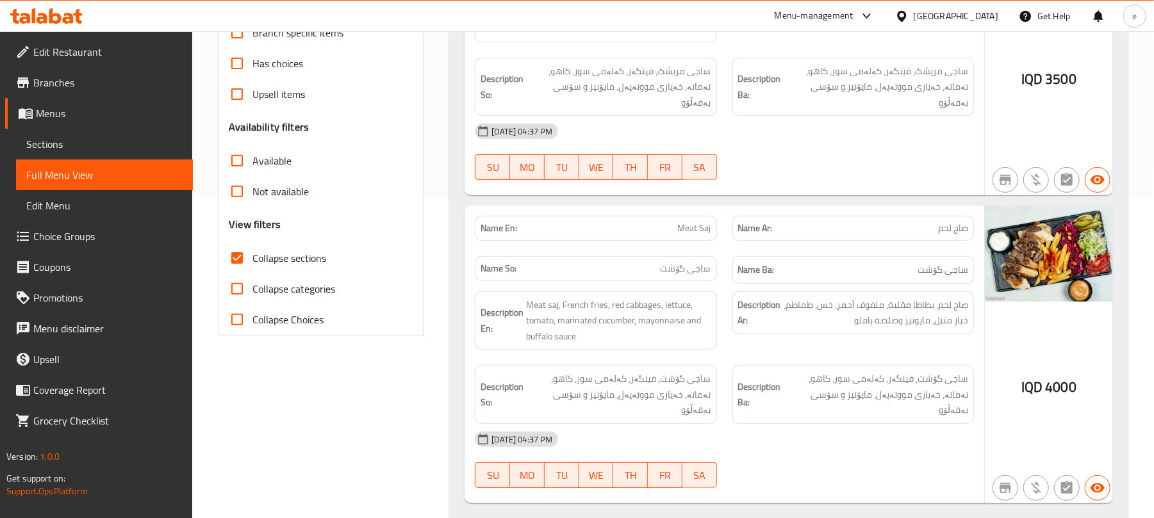
scroll to position [0, 0]
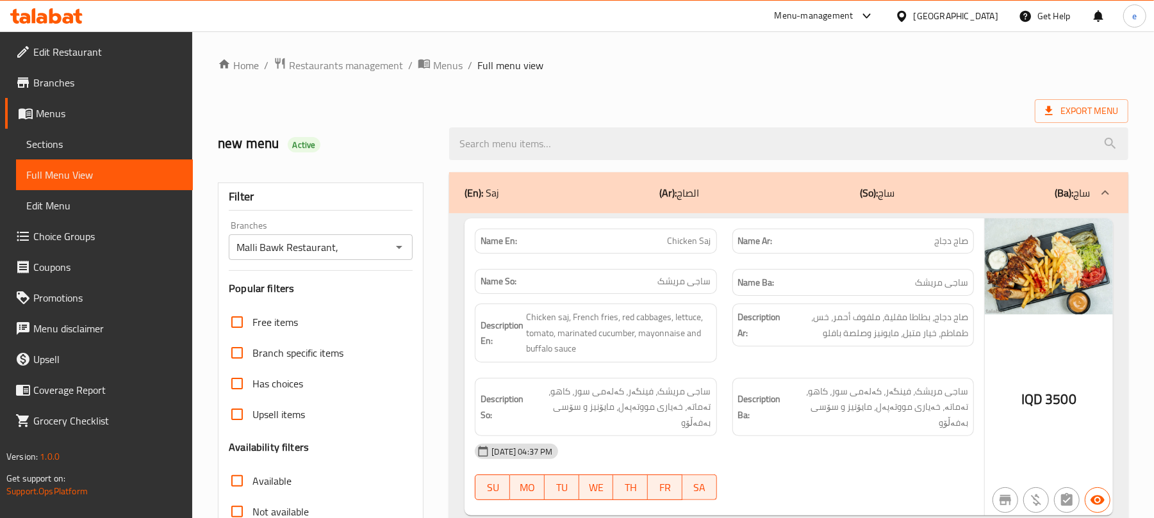
click at [405, 242] on icon "Open" at bounding box center [398, 247] width 15 height 15
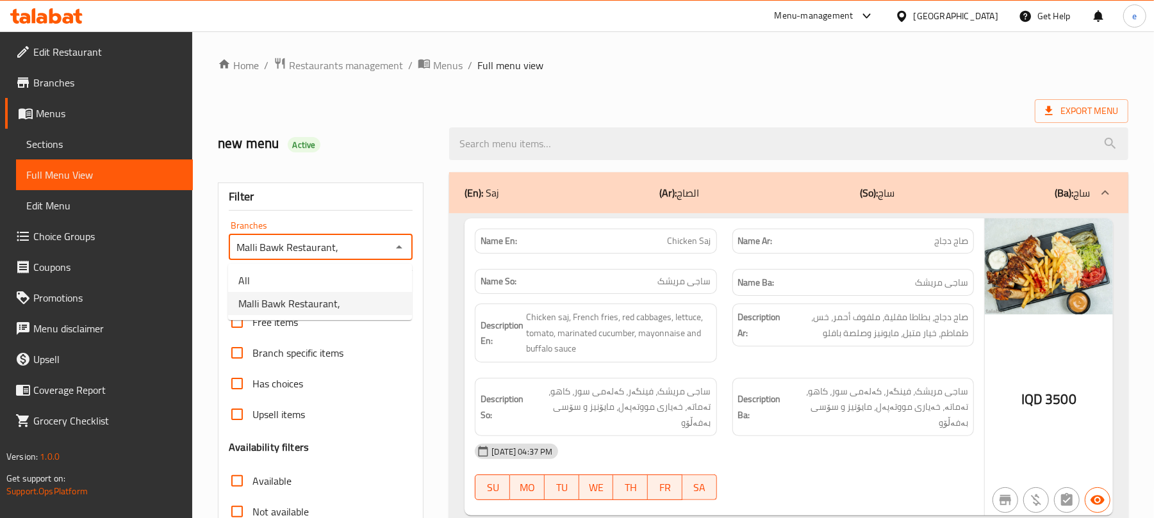
click at [342, 277] on li "All" at bounding box center [320, 280] width 184 height 23
click at [408, 251] on div "All Branches" at bounding box center [321, 247] width 184 height 26
click at [400, 251] on icon "Open" at bounding box center [398, 247] width 15 height 15
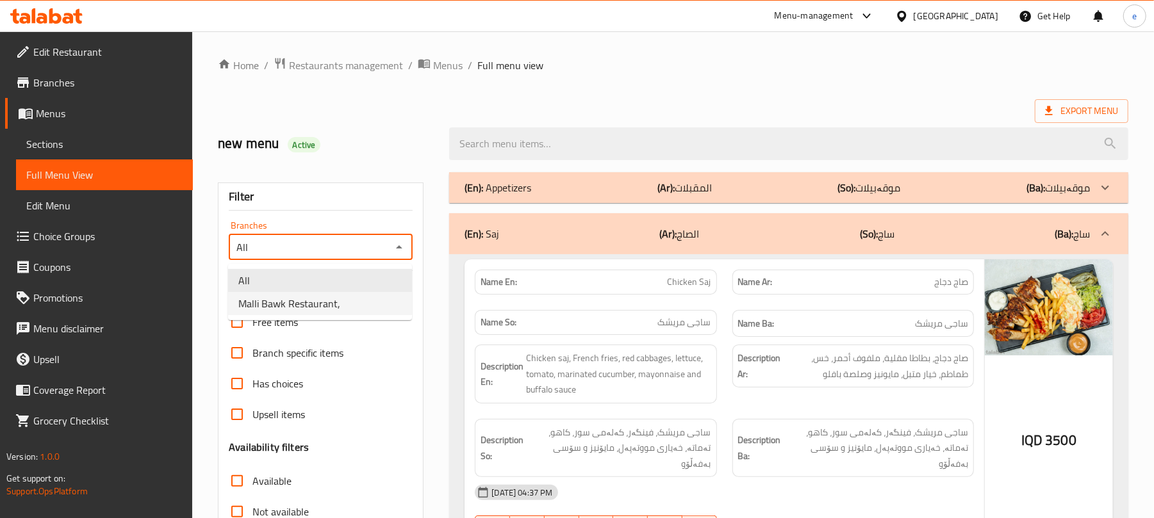
click at [361, 308] on li "Malli Bawk Restaurant," at bounding box center [320, 303] width 184 height 23
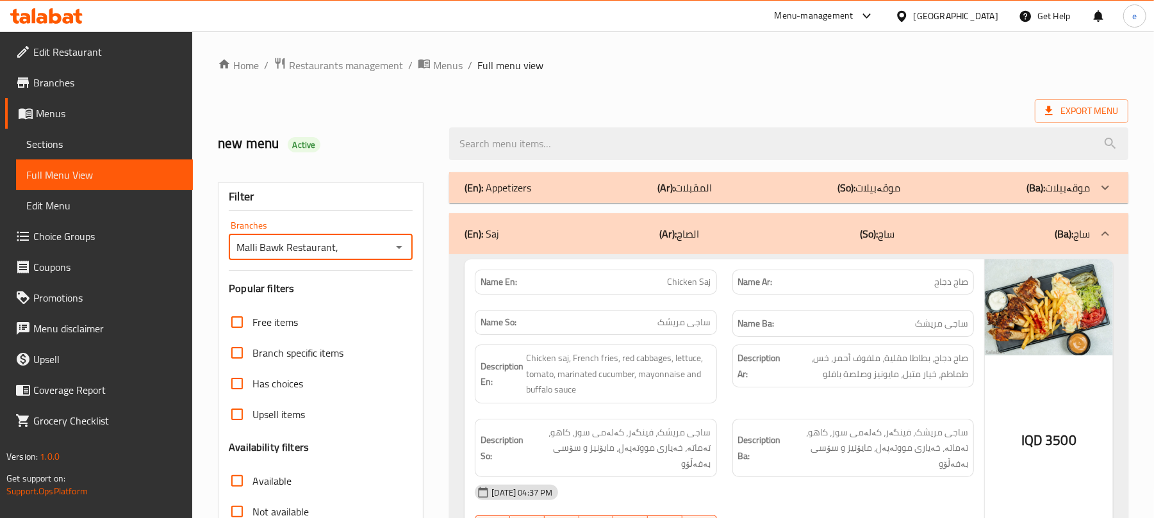
click at [573, 192] on div "(En): Appetizers (Ar): المقبلات (So): موقەبیلات (Ba): موقەبیلات" at bounding box center [776, 187] width 625 height 15
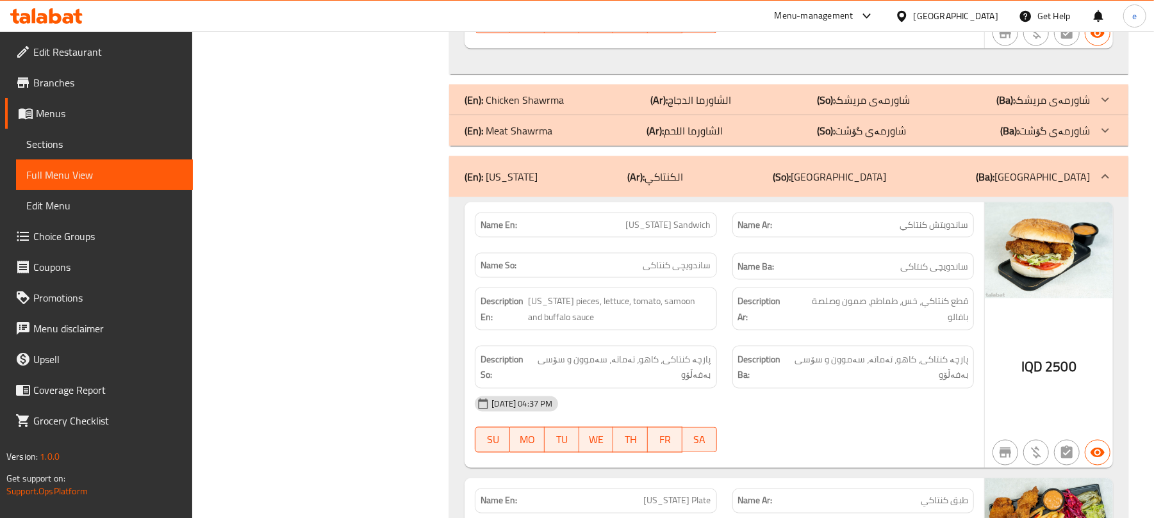
scroll to position [1366, 0]
click at [559, 122] on div "(En): Meat Shawrma (Ar): الشاورما اللحم (So): شاورمەی گۆشت (Ba): شاورمەی گۆشت" at bounding box center [776, 129] width 625 height 15
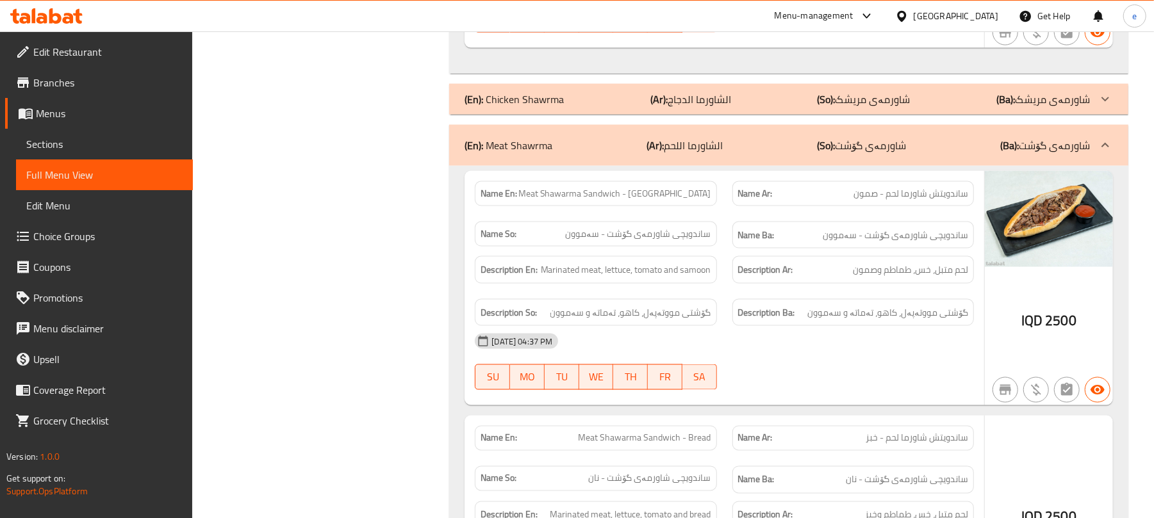
click at [568, 92] on div "(En): Chicken Shawrma (Ar): الشاورما الدجاج (So): شاورمەی مریشک (Ba): شاورمەی م…" at bounding box center [776, 99] width 625 height 15
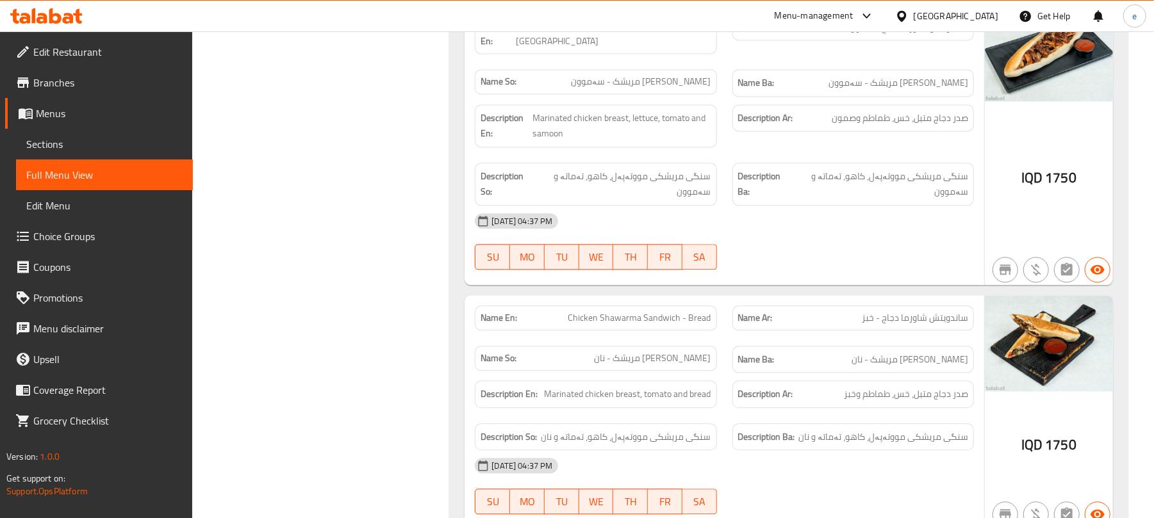
scroll to position [2050, 0]
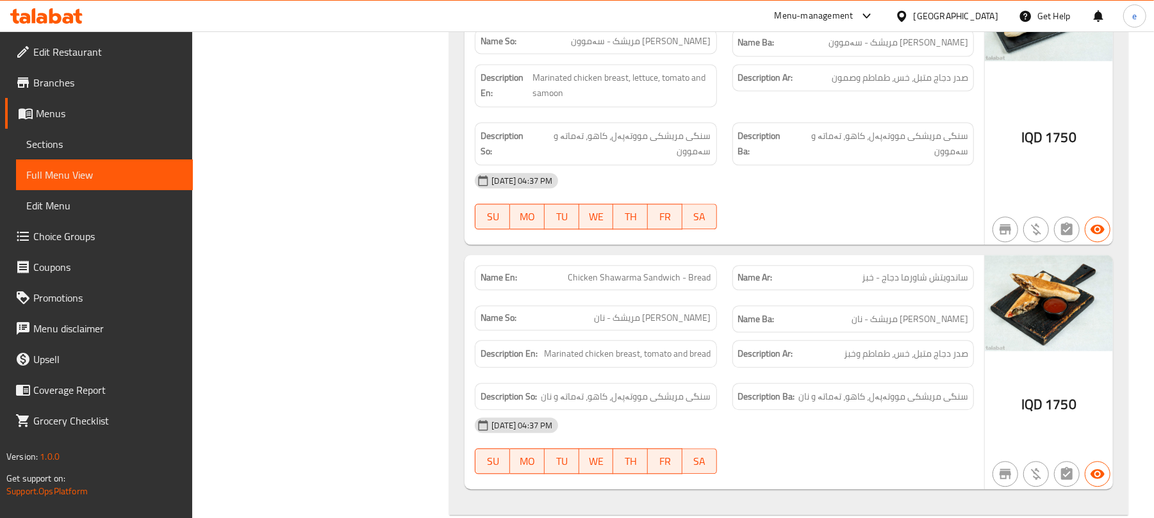
click at [588, 271] on span "Chicken Shawarma Sandwich - Bread" at bounding box center [639, 277] width 143 height 13
copy span "Chicken Shawarma Sandwich - Bread"
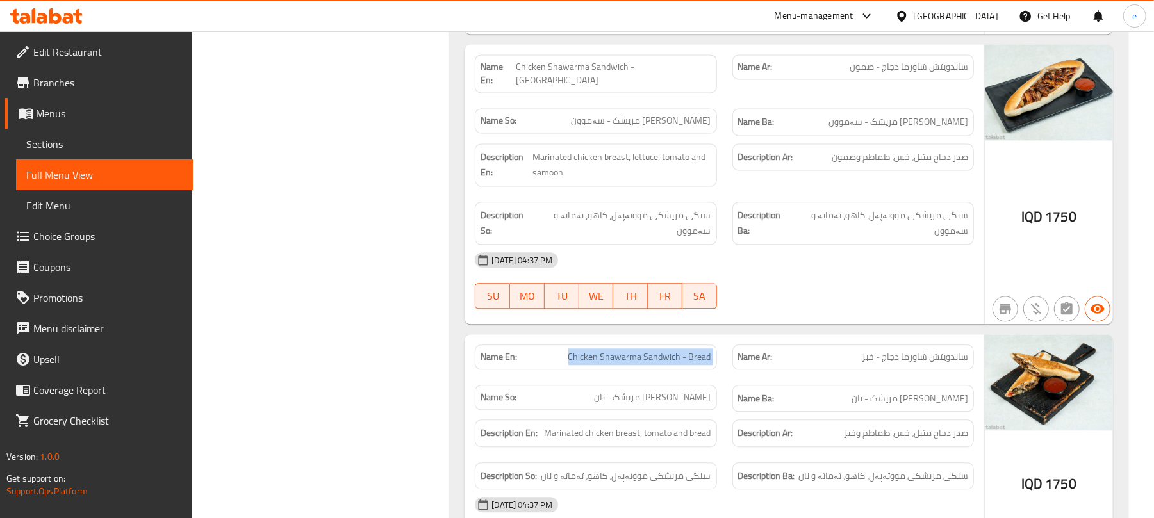
scroll to position [1879, 0]
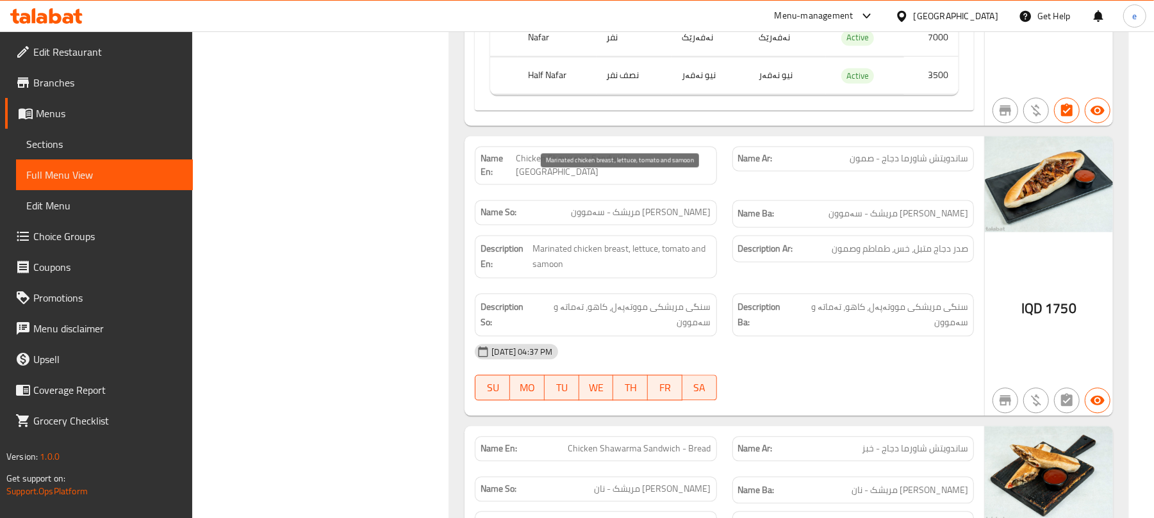
click at [638, 241] on span "Marinated chicken breast, lettuce, tomato and samoon" at bounding box center [621, 256] width 178 height 31
copy span "lettuce"
click at [641, 336] on div "[DATE] 04:37 PM" at bounding box center [724, 351] width 514 height 31
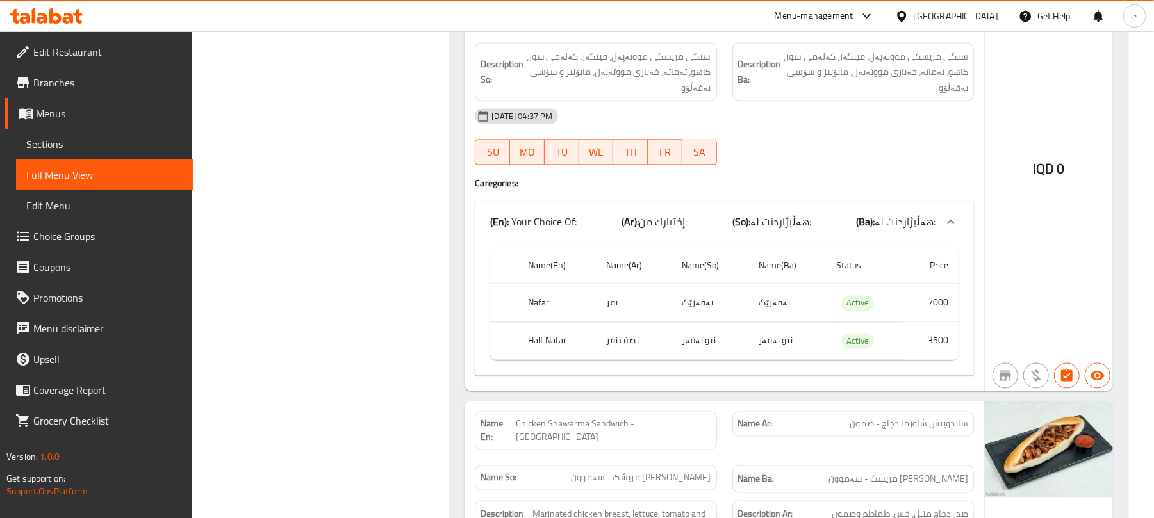
scroll to position [0, 0]
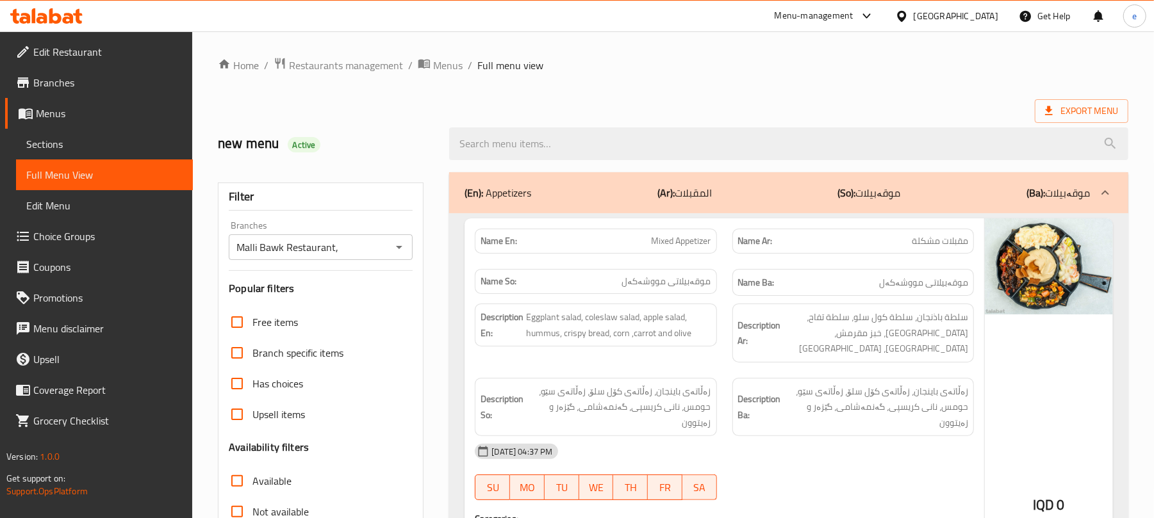
click at [393, 251] on icon "Open" at bounding box center [398, 247] width 15 height 15
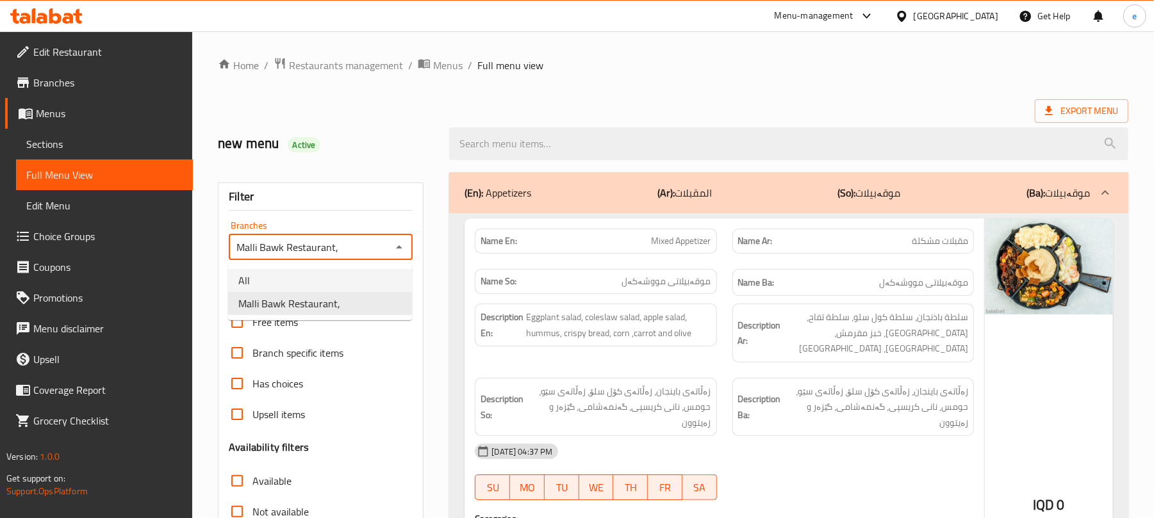
click at [313, 279] on li "All" at bounding box center [320, 280] width 184 height 23
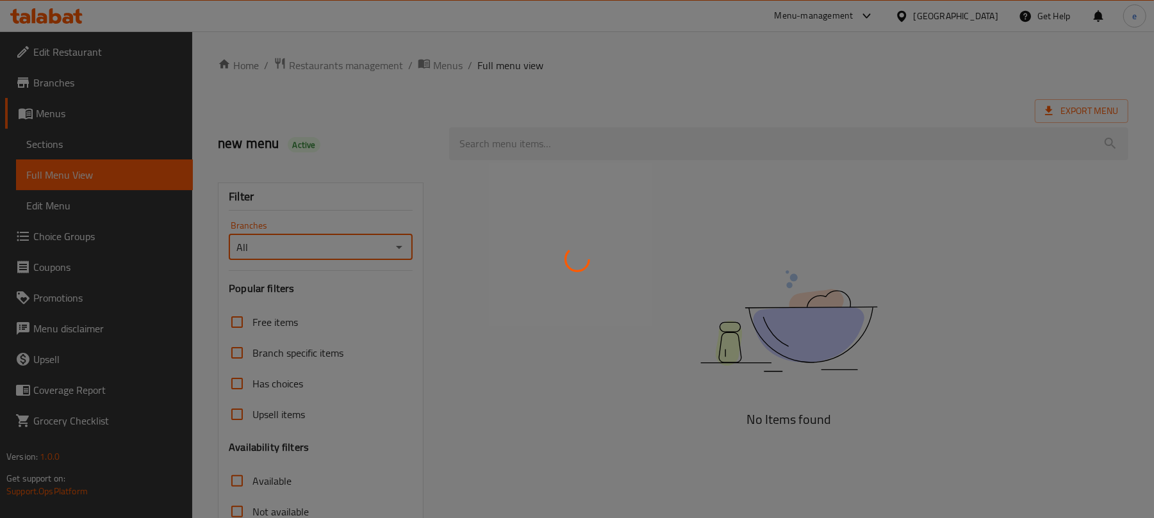
click at [395, 249] on div at bounding box center [577, 259] width 1154 height 518
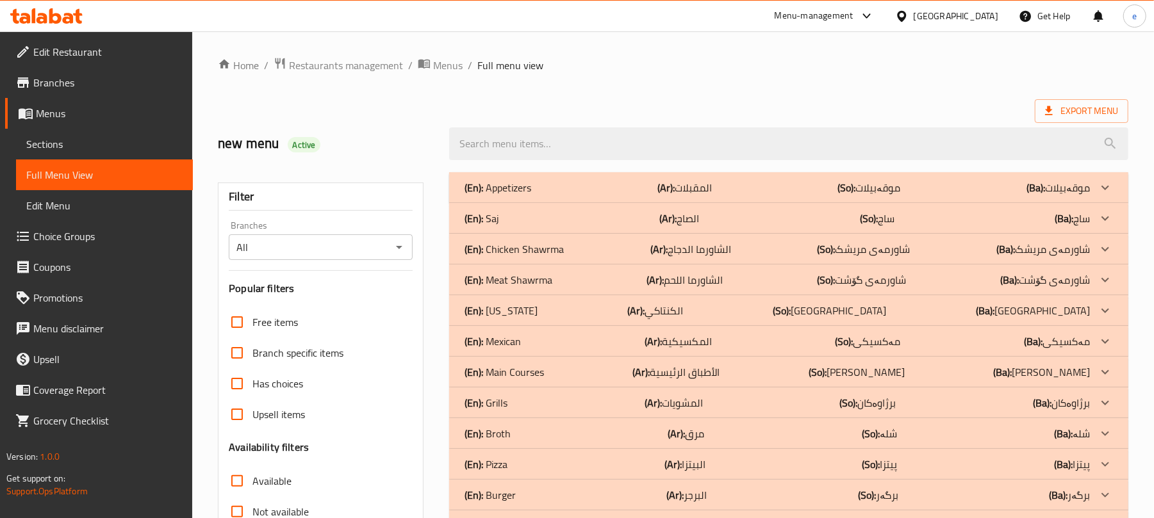
click at [403, 252] on icon "Open" at bounding box center [398, 247] width 15 height 15
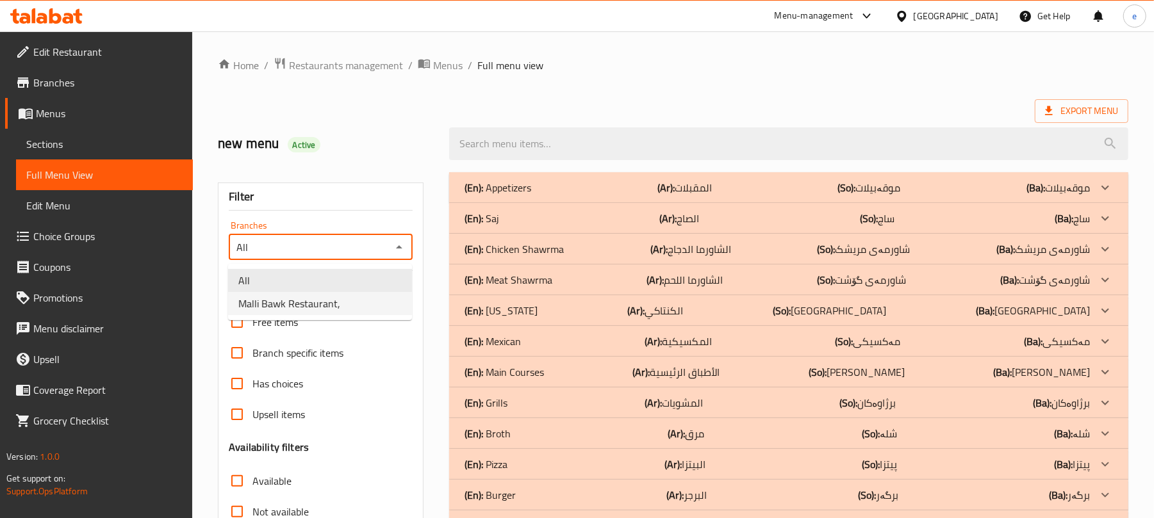
click at [350, 314] on li "Malli Bawk Restaurant," at bounding box center [320, 303] width 184 height 23
type input "Malli Bawk Restaurant,"
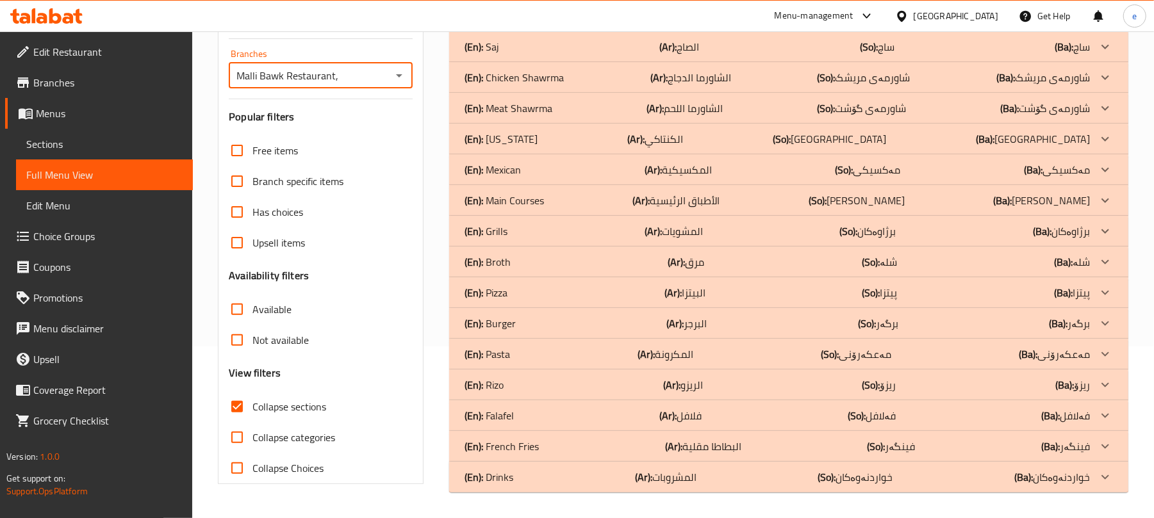
scroll to position [172, 0]
click at [534, 446] on p "(En): French Fries" at bounding box center [501, 446] width 74 height 15
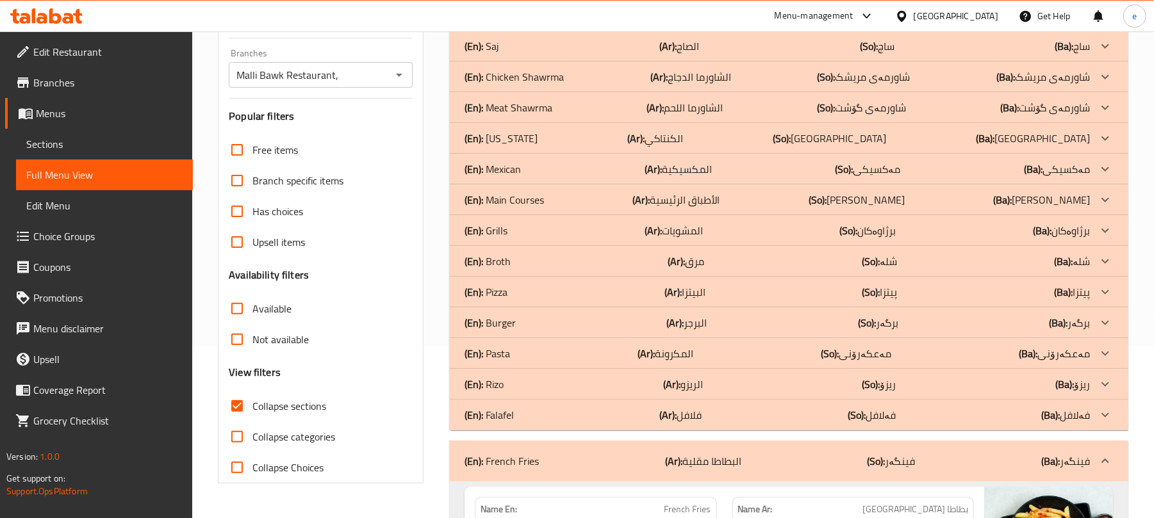
click at [526, 176] on div "(En): Mexican (Ar): المكسيكية (So): مەکسیکی (Ba): مەکسیکی" at bounding box center [776, 168] width 625 height 15
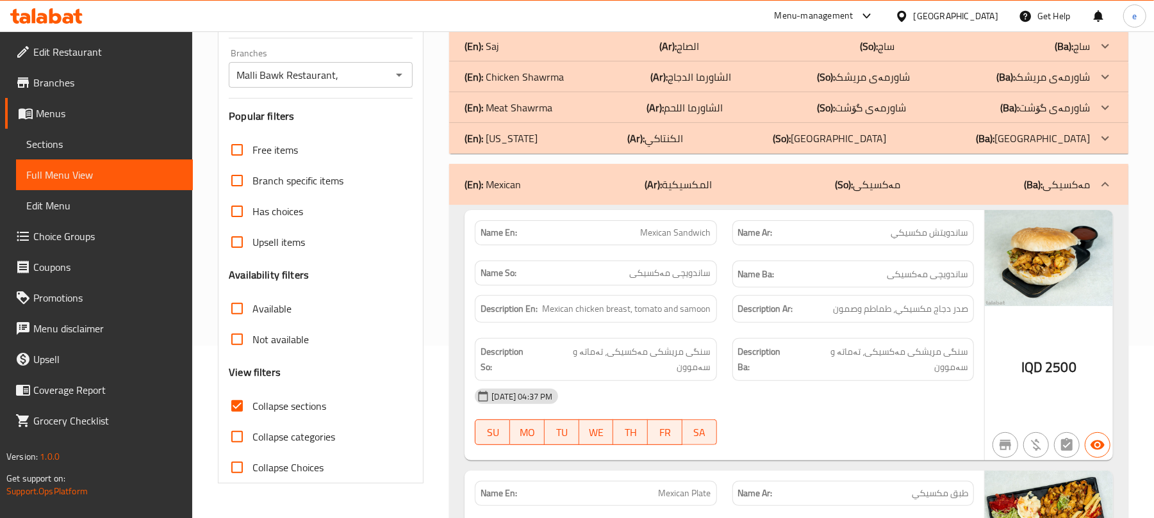
click at [538, 134] on div "(En): Kentucky (Ar): الكنتاكي (So): کنتاکی (Ba): کنتاکی" at bounding box center [776, 138] width 625 height 15
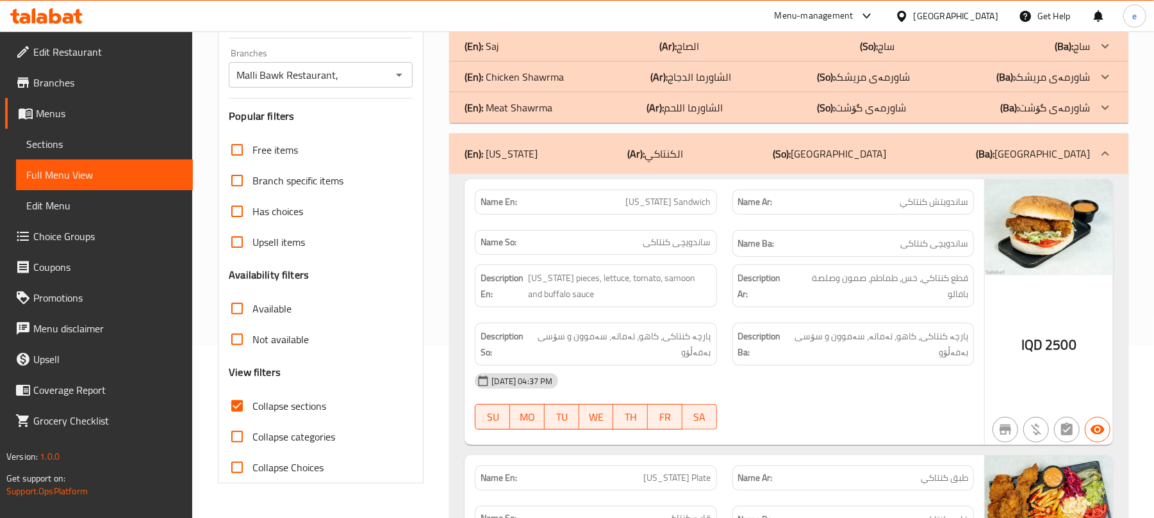
click at [533, 109] on p "(En): Meat Shawrma" at bounding box center [508, 107] width 88 height 15
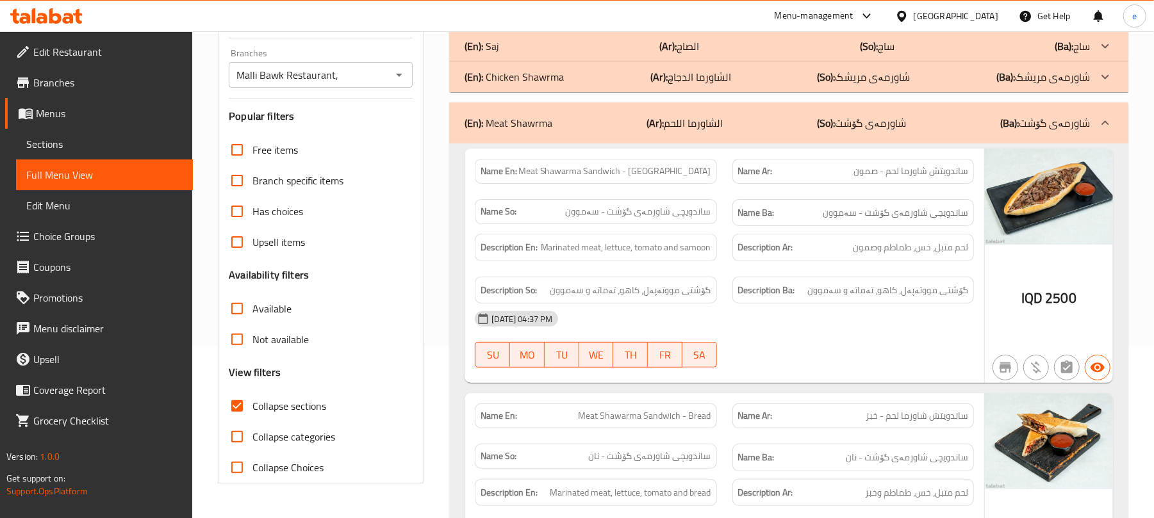
click at [546, 85] on p "(En): Chicken Shawrma" at bounding box center [513, 76] width 99 height 15
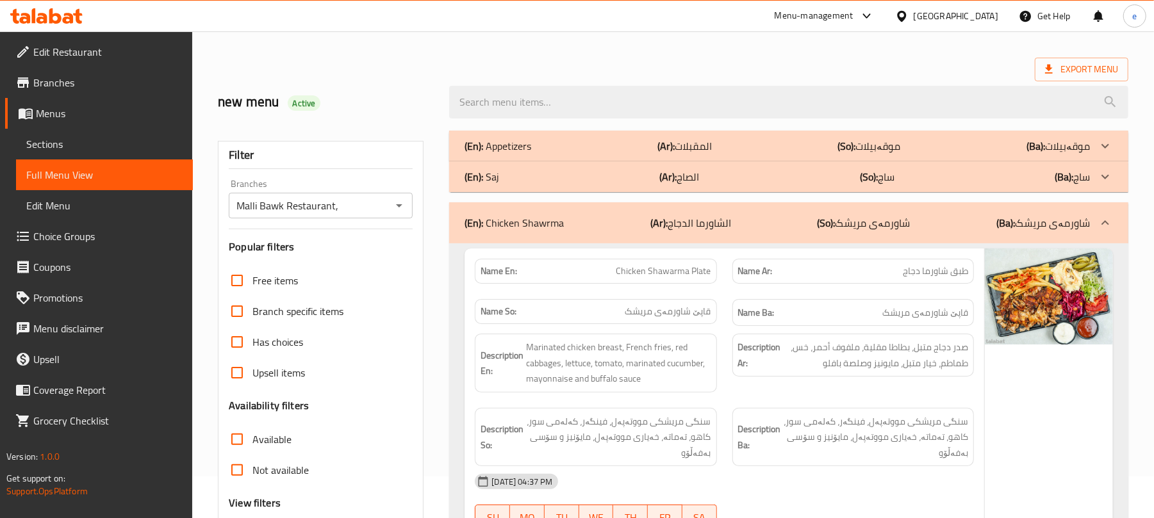
scroll to position [1, 0]
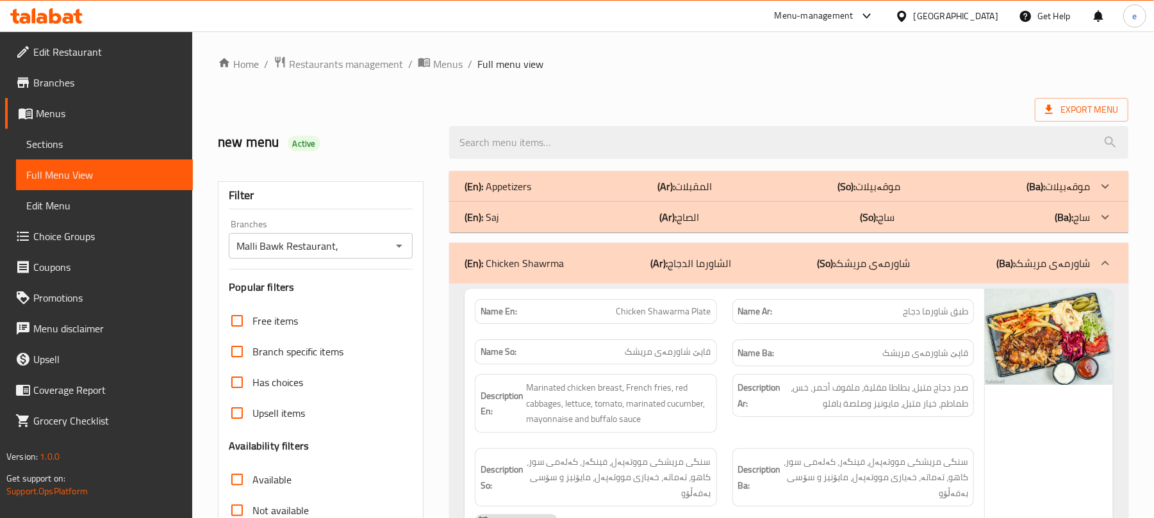
click at [531, 218] on div "(En): Saj (Ar): الصاج (So): ساج (Ba): ساج" at bounding box center [776, 216] width 625 height 15
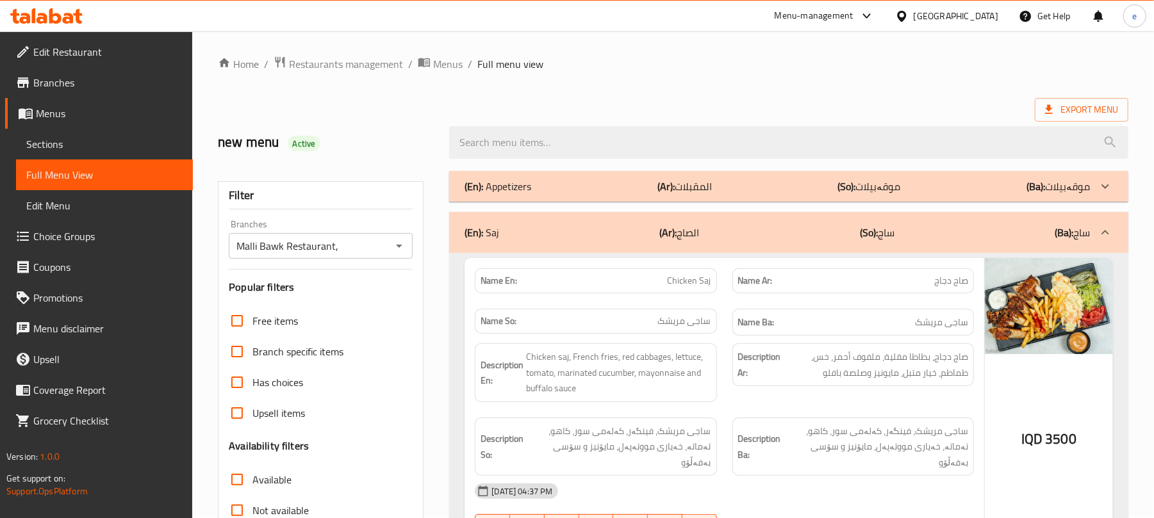
click at [527, 185] on p "(En): Appetizers" at bounding box center [497, 186] width 67 height 15
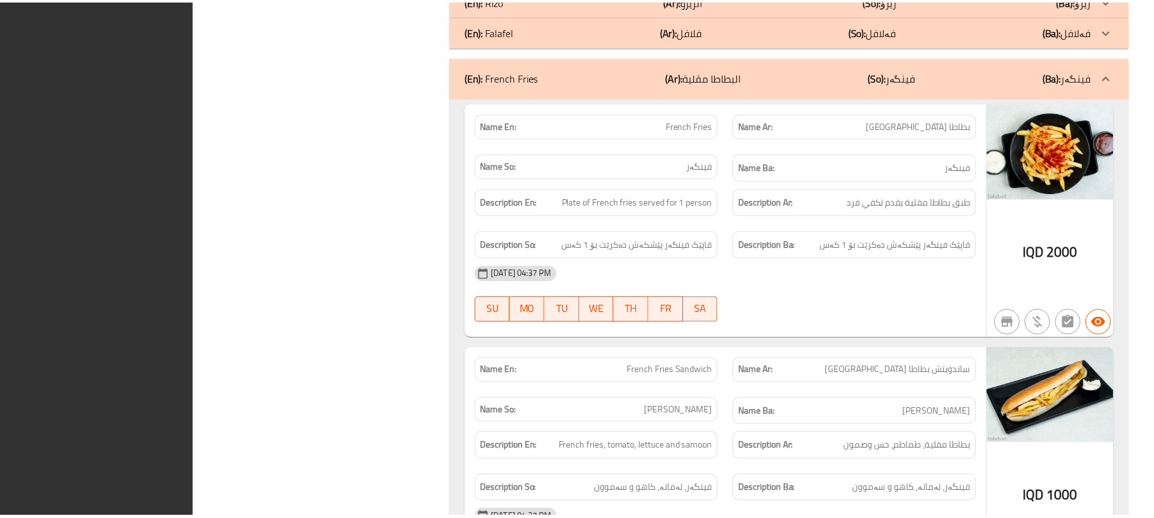
scroll to position [5166, 0]
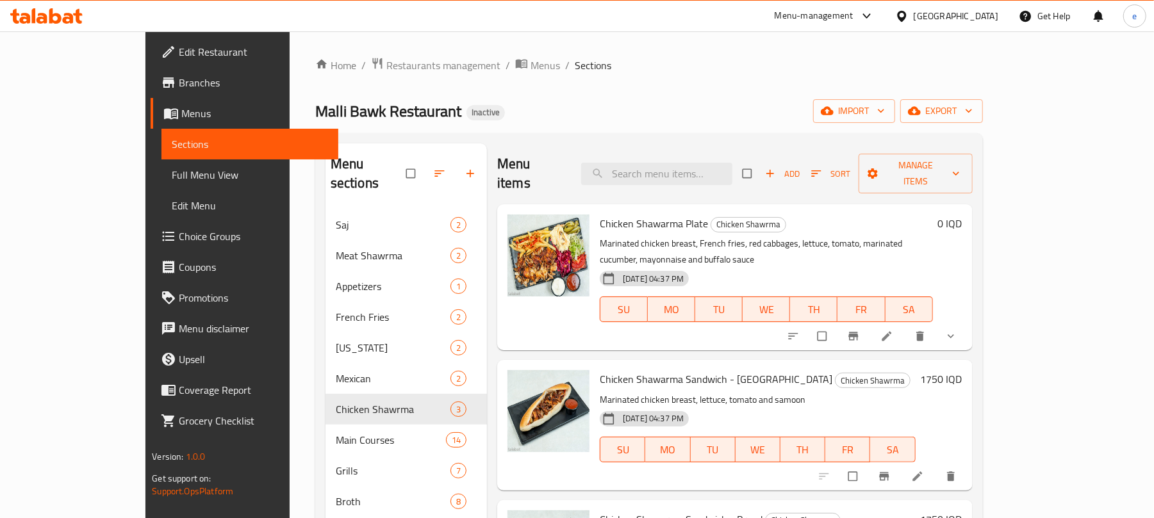
click at [425, 165] on button "button" at bounding box center [440, 174] width 31 height 28
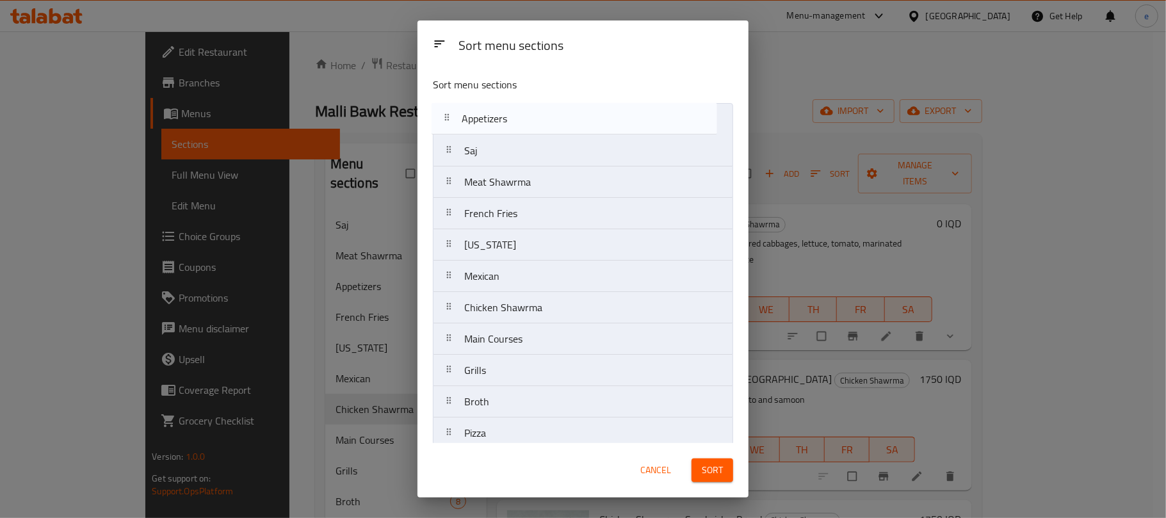
drag, startPoint x: 492, startPoint y: 195, endPoint x: 489, endPoint y: 123, distance: 71.8
click at [489, 123] on nav "Saj Meat Shawrma Appetizers French Fries Kentucky Mexican Chicken Shawrma Main …" at bounding box center [583, 354] width 300 height 503
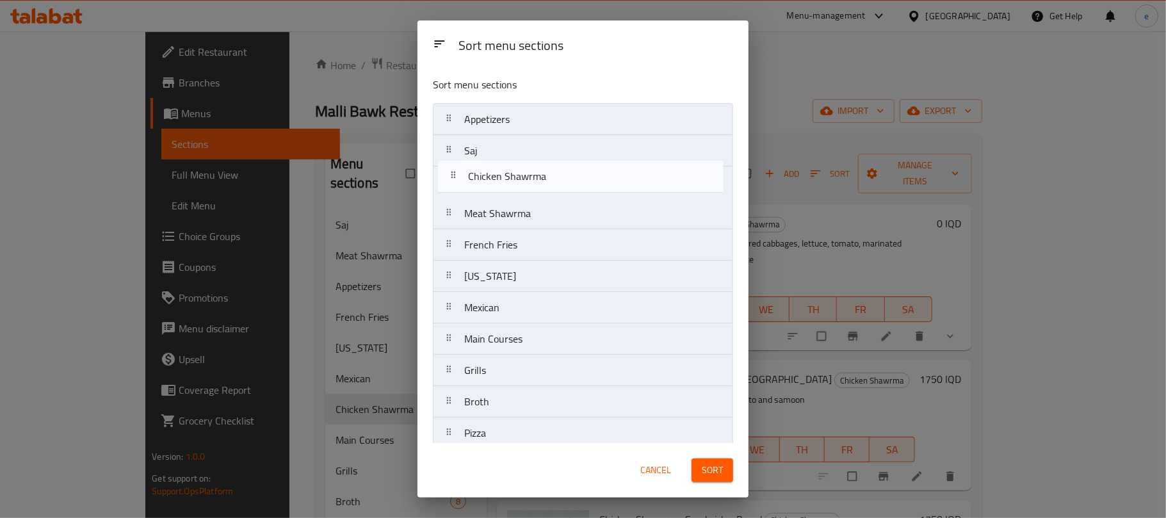
drag, startPoint x: 486, startPoint y: 323, endPoint x: 489, endPoint y: 188, distance: 135.9
click at [489, 188] on nav "Appetizers Saj Meat Shawrma French Fries Kentucky Mexican Chicken Shawrma Main …" at bounding box center [583, 354] width 300 height 503
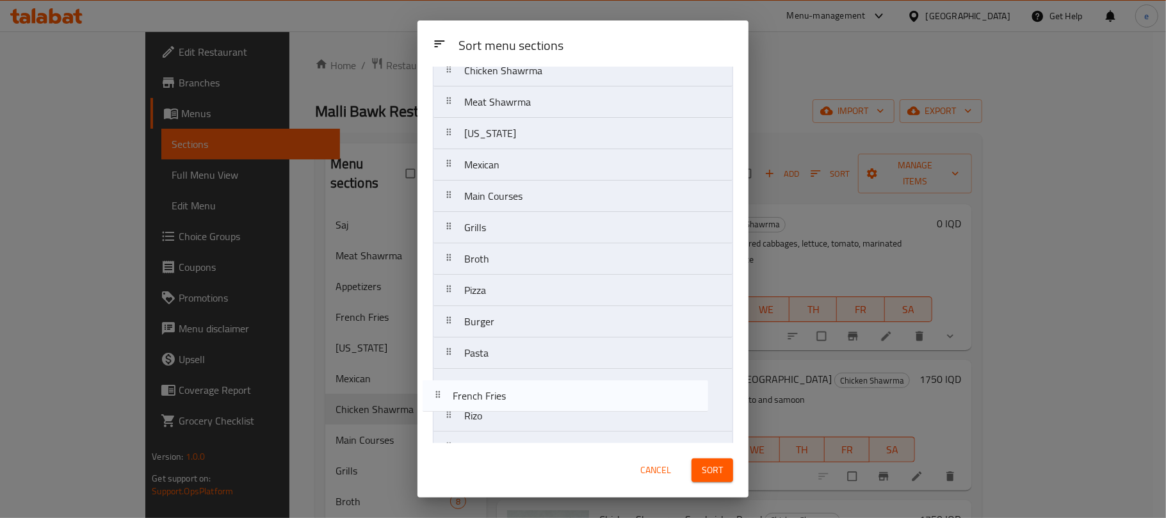
scroll to position [172, 0]
drag, startPoint x: 500, startPoint y: 254, endPoint x: 498, endPoint y: 404, distance: 149.9
click at [498, 404] on nav "Appetizers Saj Chicken Shawrma Meat Shawrma French Fries Kentucky Mexican Main …" at bounding box center [583, 186] width 300 height 503
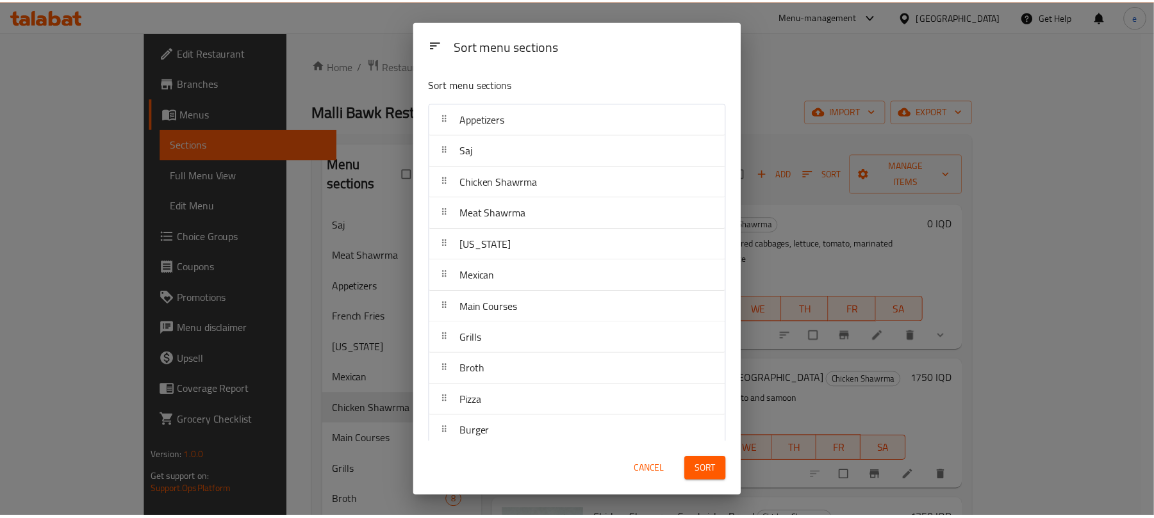
scroll to position [0, 0]
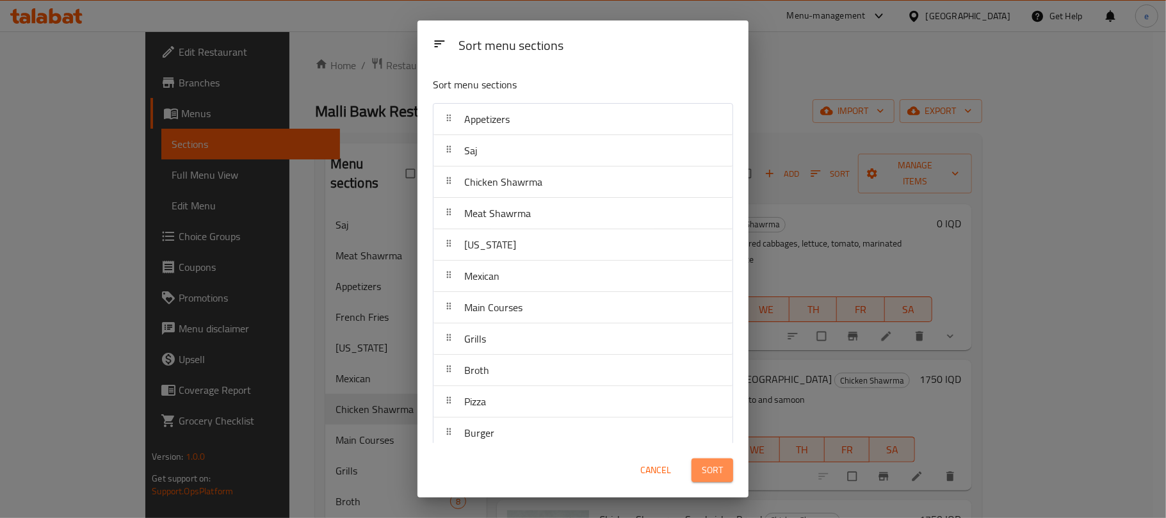
click at [715, 469] on span "Sort" at bounding box center [712, 470] width 21 height 16
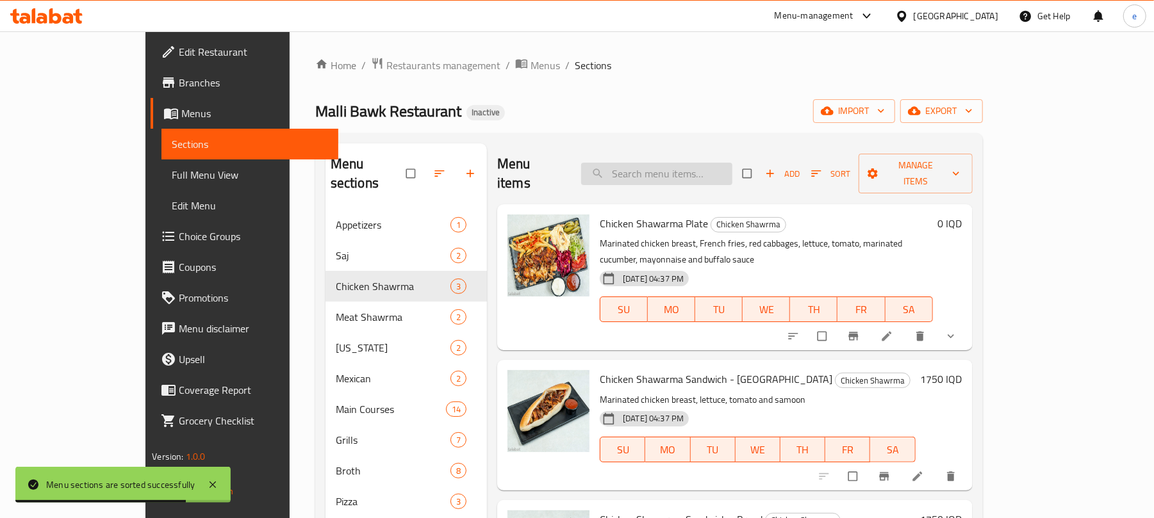
click at [725, 163] on input "search" at bounding box center [656, 174] width 151 height 22
paste input "Chicken Shawarma Sandwich - Bread"
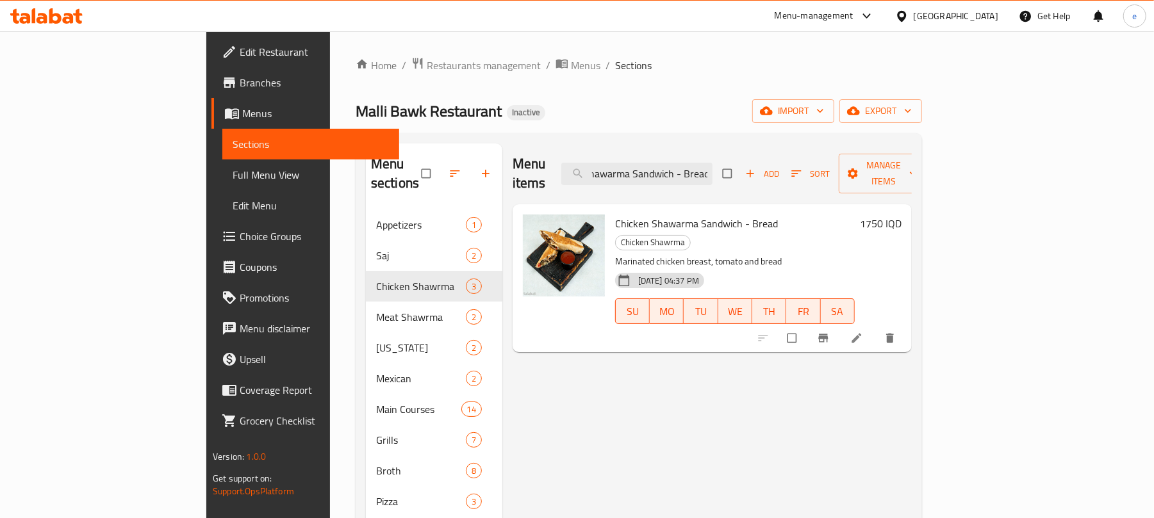
type input "Chicken Shawarma Sandwich - Bread"
click at [863, 332] on icon at bounding box center [856, 338] width 13 height 13
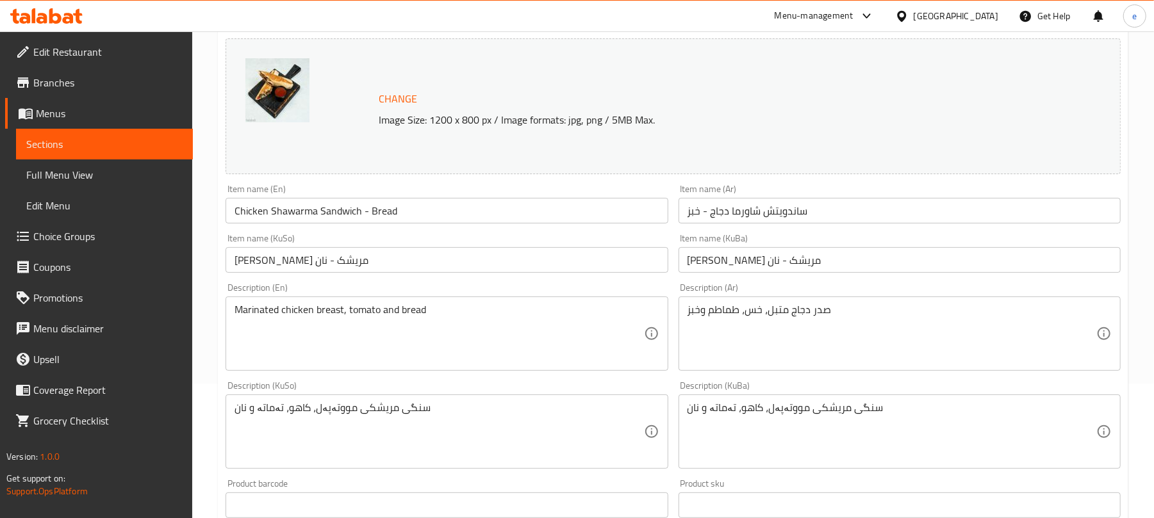
scroll to position [170, 0]
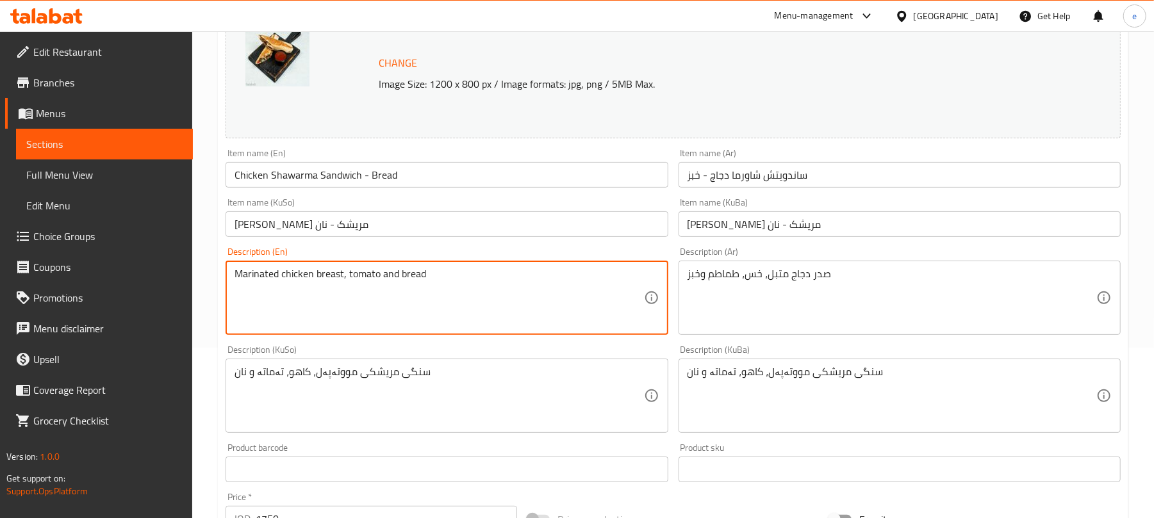
paste textarea "lettuce"
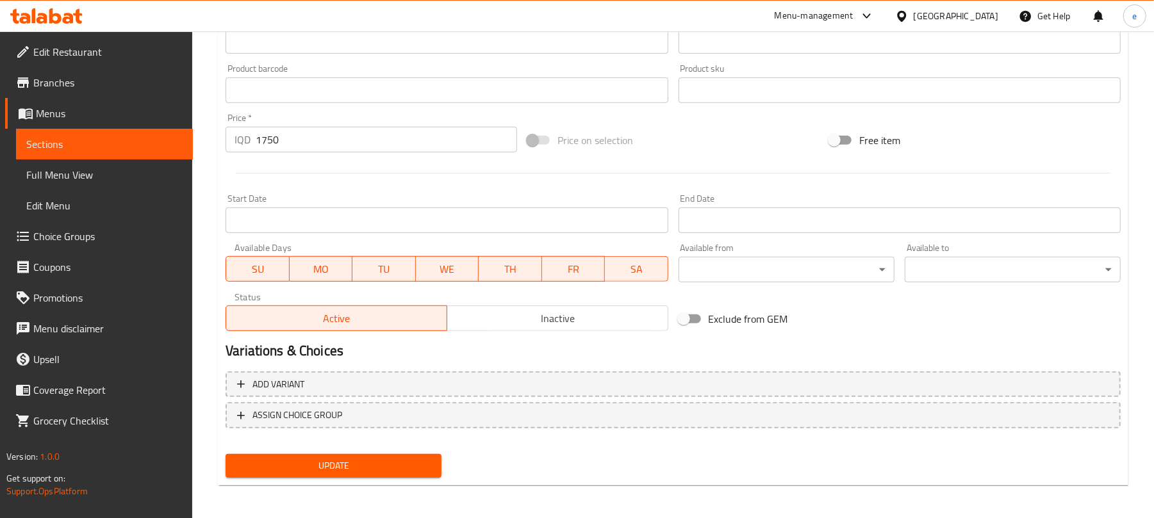
scroll to position [552, 0]
type textarea "Marinated chicken breast, lettuce, tomato and bread"
click at [382, 450] on div "Update" at bounding box center [333, 464] width 226 height 34
click at [382, 464] on span "Update" at bounding box center [333, 464] width 195 height 16
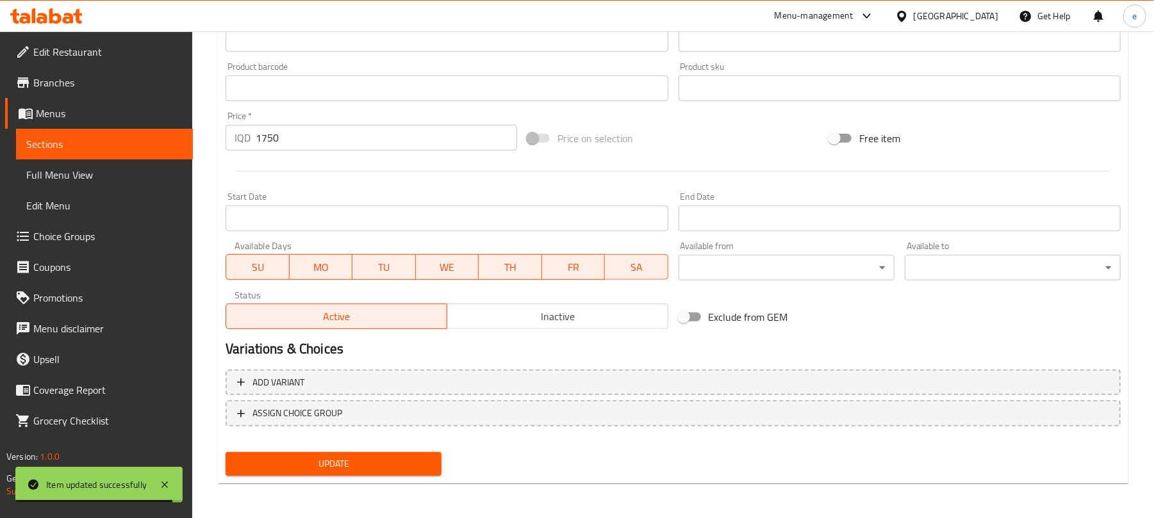
click at [77, 113] on span "Menus" at bounding box center [109, 113] width 147 height 15
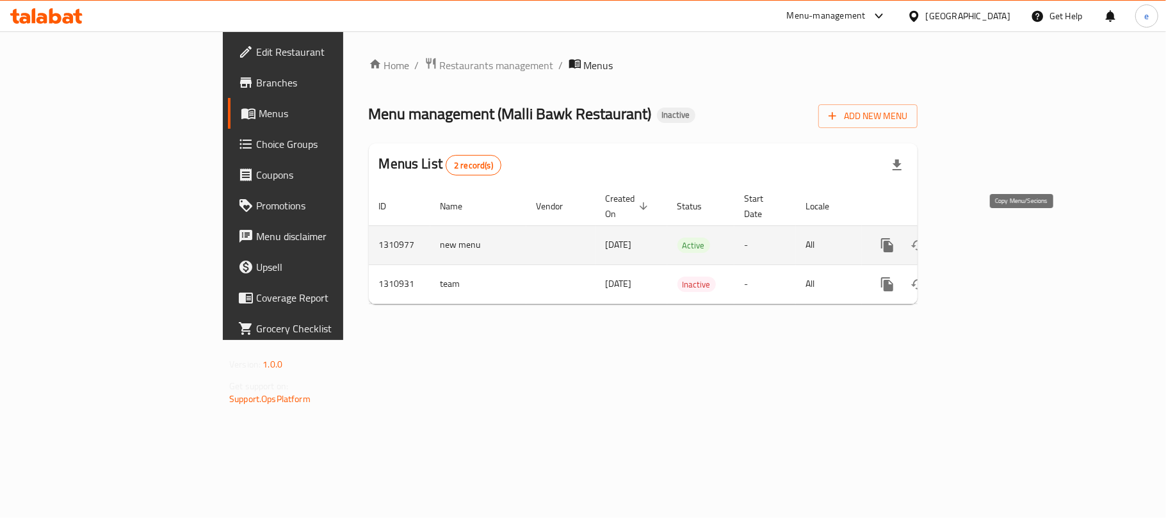
click at [894, 238] on icon "more" at bounding box center [887, 245] width 12 height 14
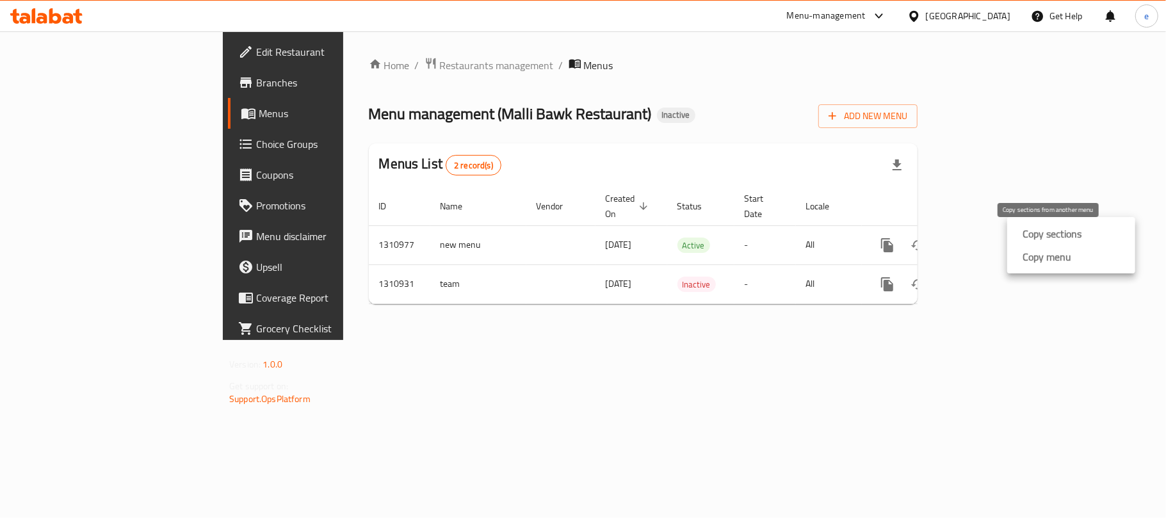
click at [1044, 236] on strong "Copy sections" at bounding box center [1052, 233] width 59 height 15
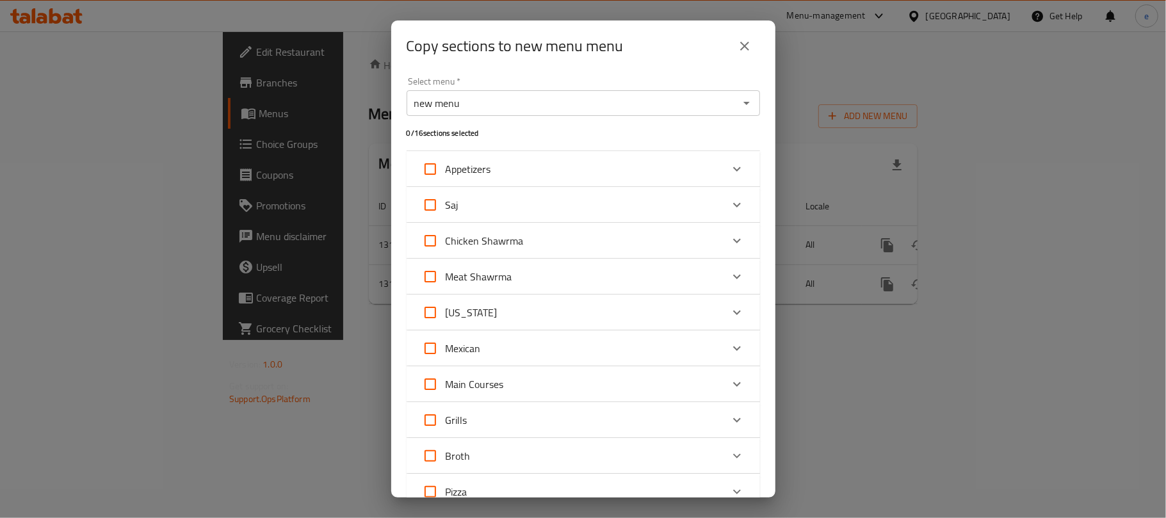
click at [425, 170] on input "Appetizers" at bounding box center [430, 169] width 31 height 31
checkbox input "true"
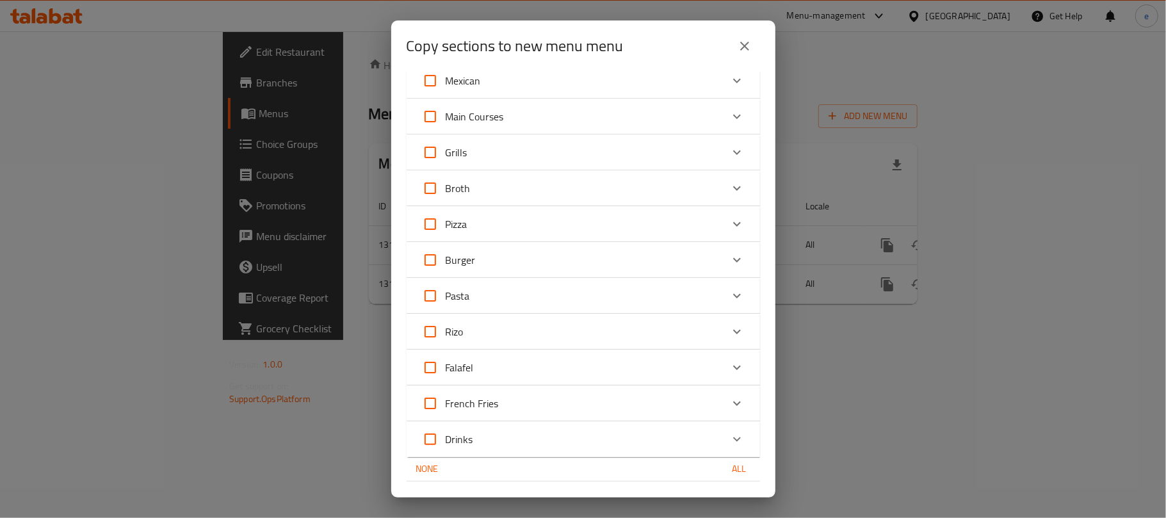
scroll to position [301, 0]
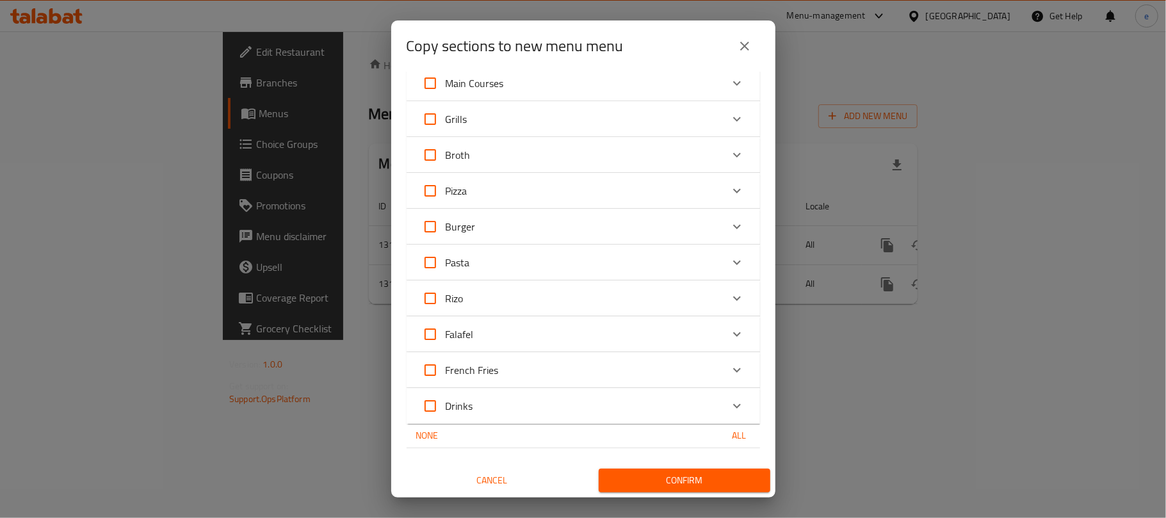
click at [675, 434] on div "None All" at bounding box center [584, 436] width 354 height 24
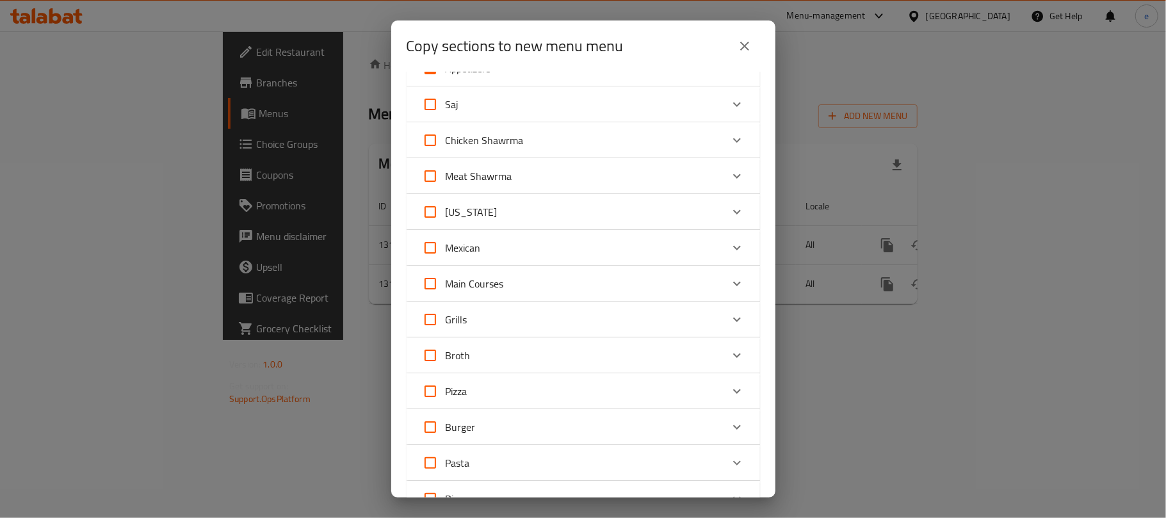
scroll to position [0, 0]
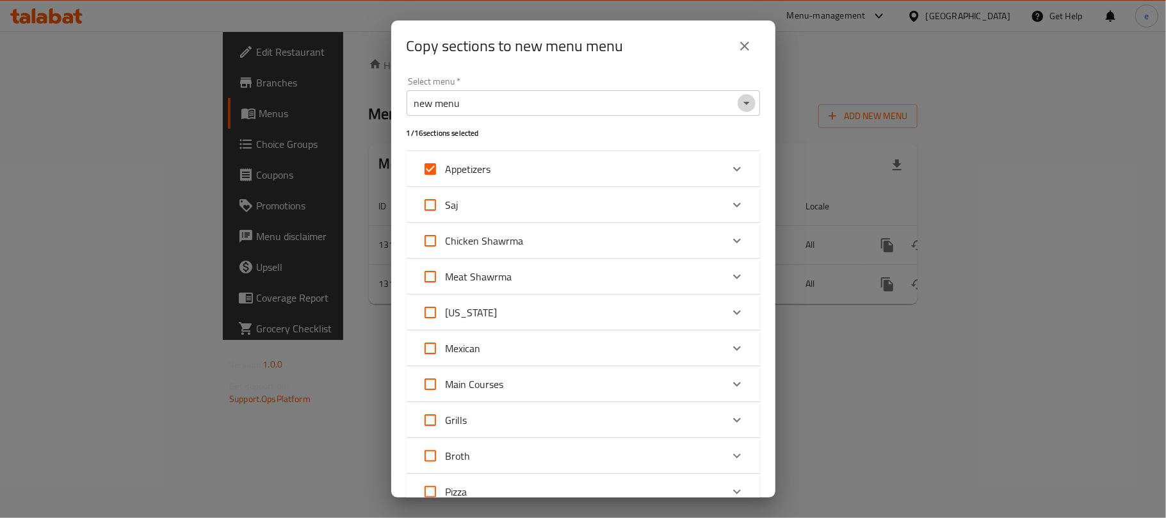
click at [744, 103] on icon "Open" at bounding box center [747, 103] width 6 height 3
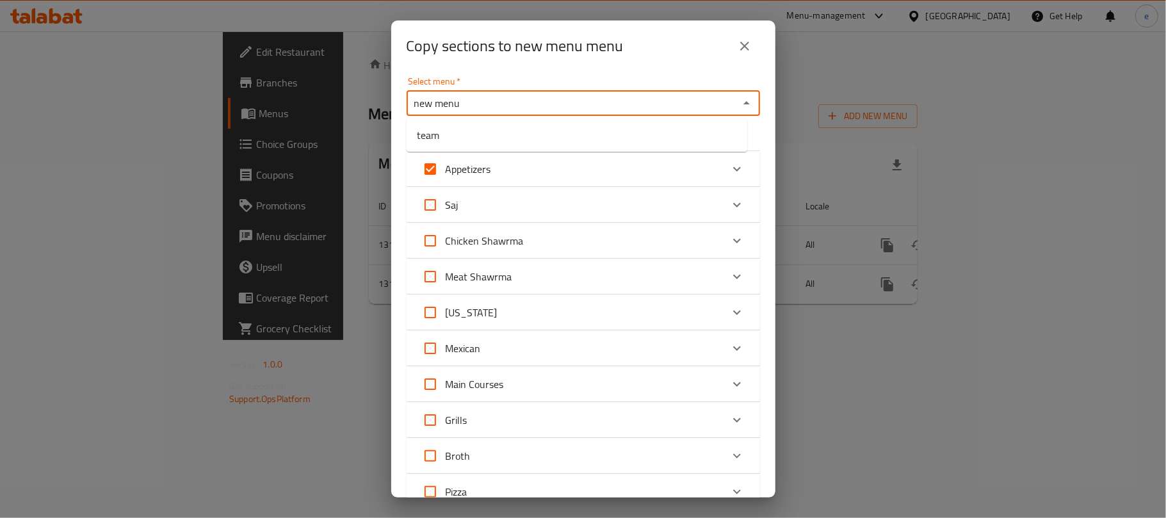
click at [855, 377] on div "Copy sections to new menu menu Select menu   * new menu Select menu * 1 / 16 se…" at bounding box center [583, 259] width 1166 height 518
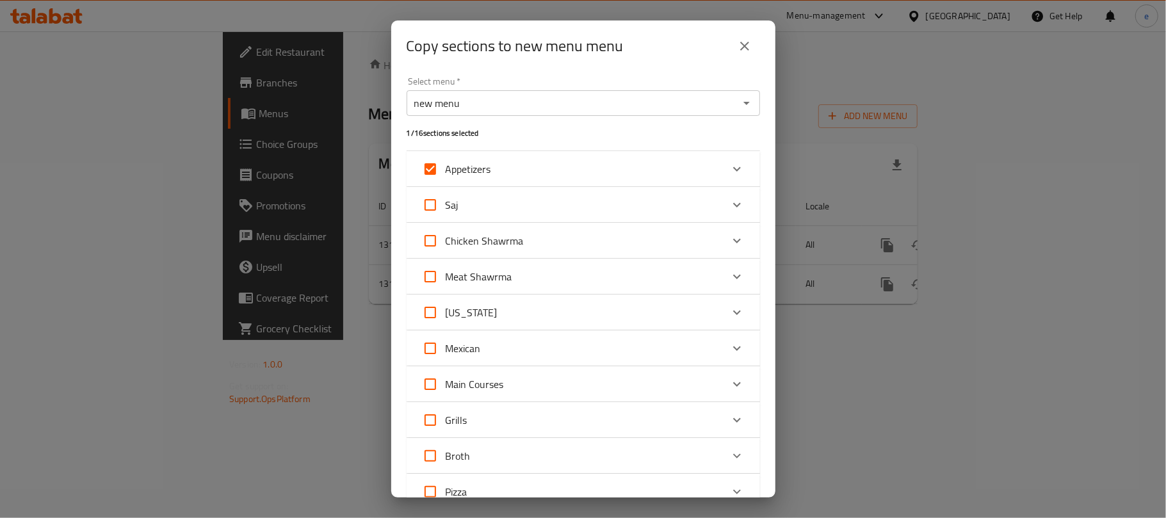
click at [739, 101] on icon "Open" at bounding box center [746, 102] width 15 height 15
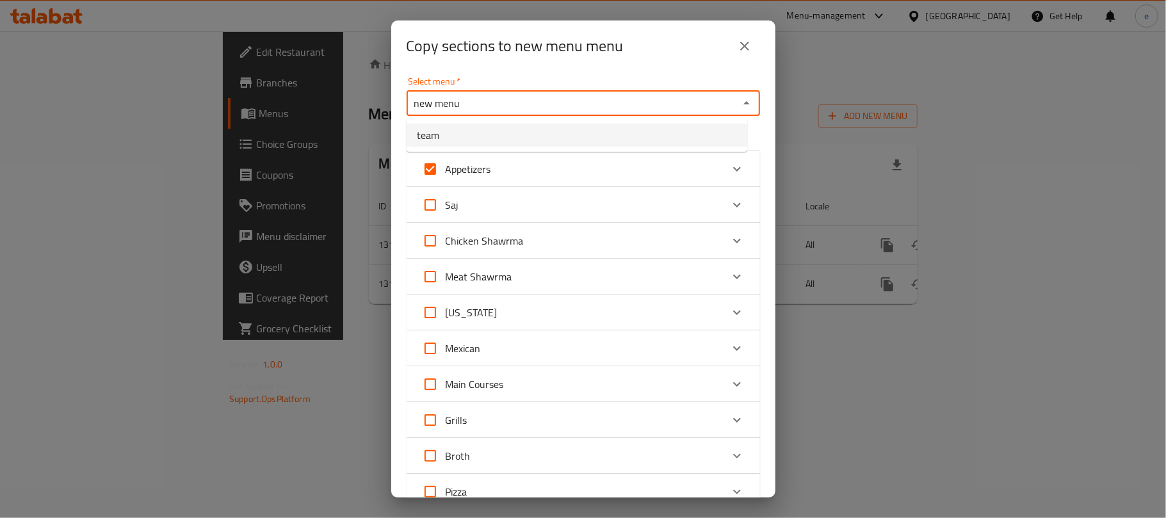
click at [744, 49] on icon "close" at bounding box center [744, 45] width 15 height 15
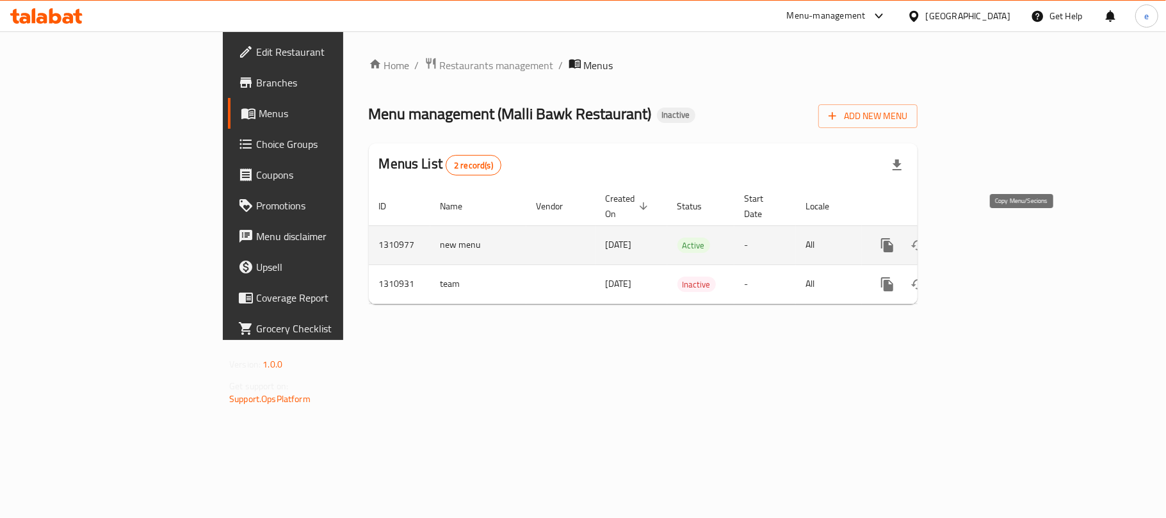
click at [894, 239] on icon "more" at bounding box center [887, 245] width 12 height 14
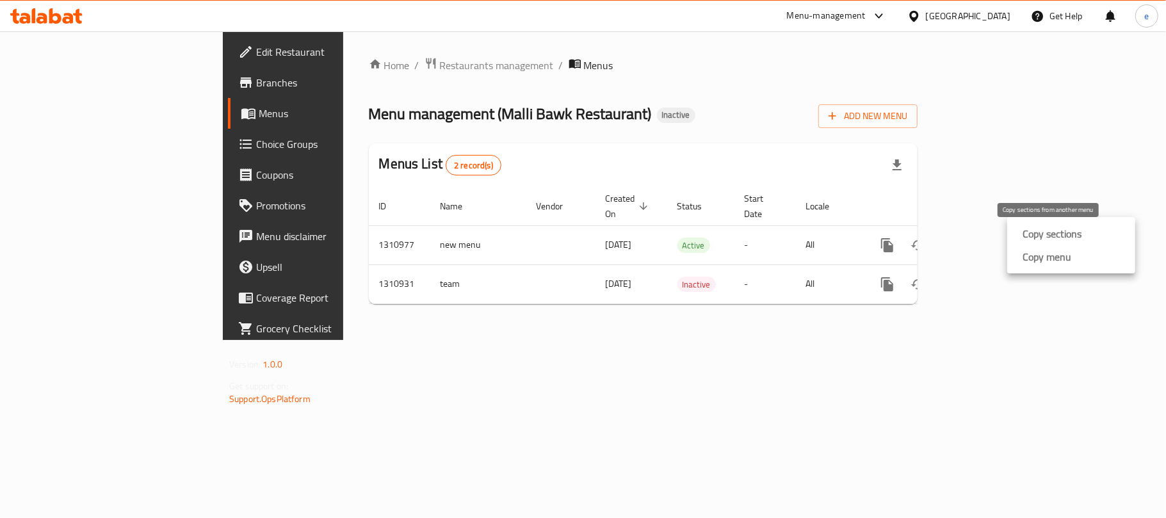
click at [1031, 234] on strong "Copy sections" at bounding box center [1052, 233] width 59 height 15
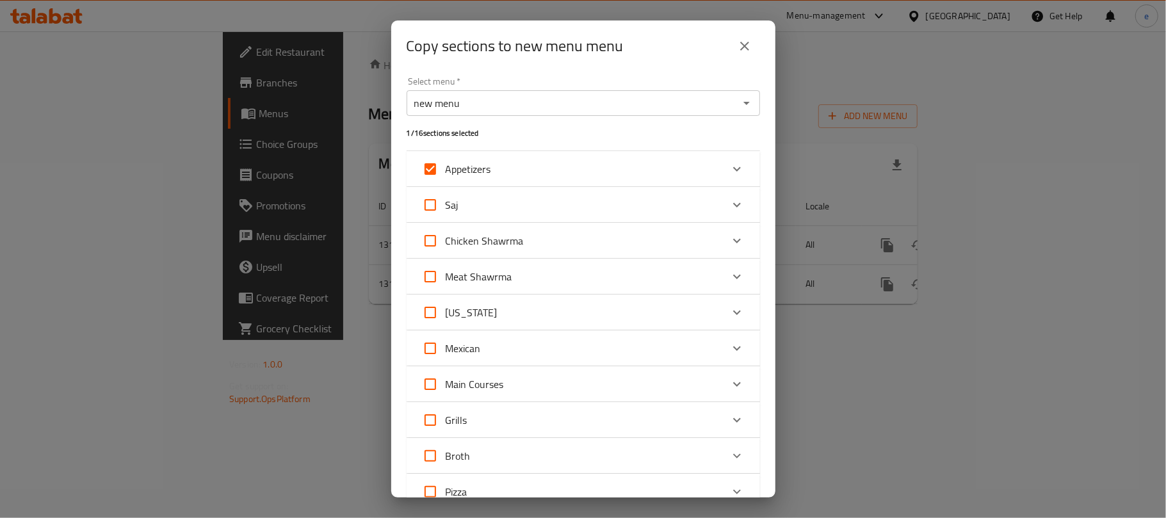
click at [739, 108] on icon "Open" at bounding box center [746, 102] width 15 height 15
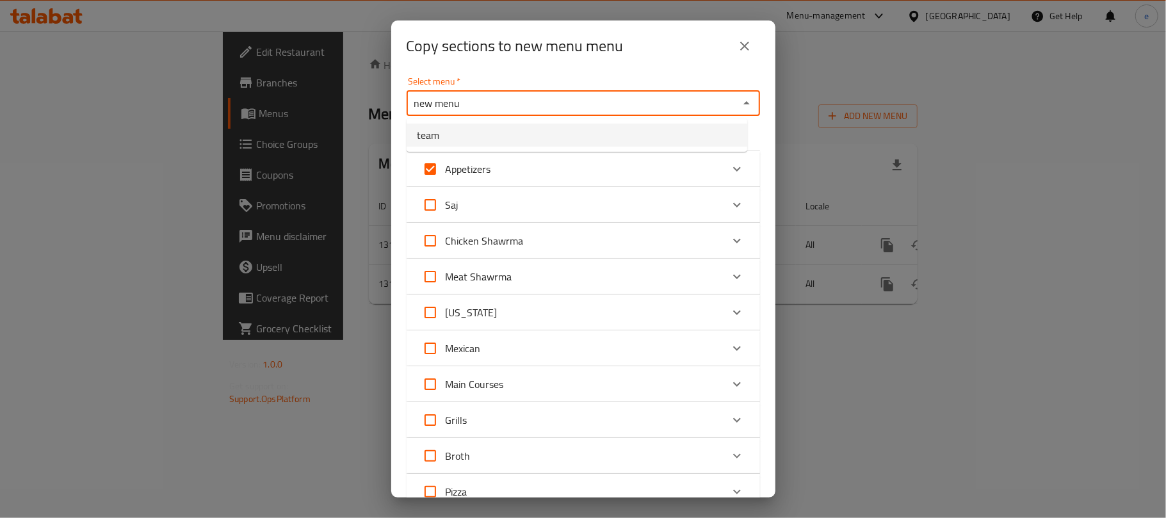
click at [538, 137] on li "team" at bounding box center [577, 135] width 341 height 23
type input "team"
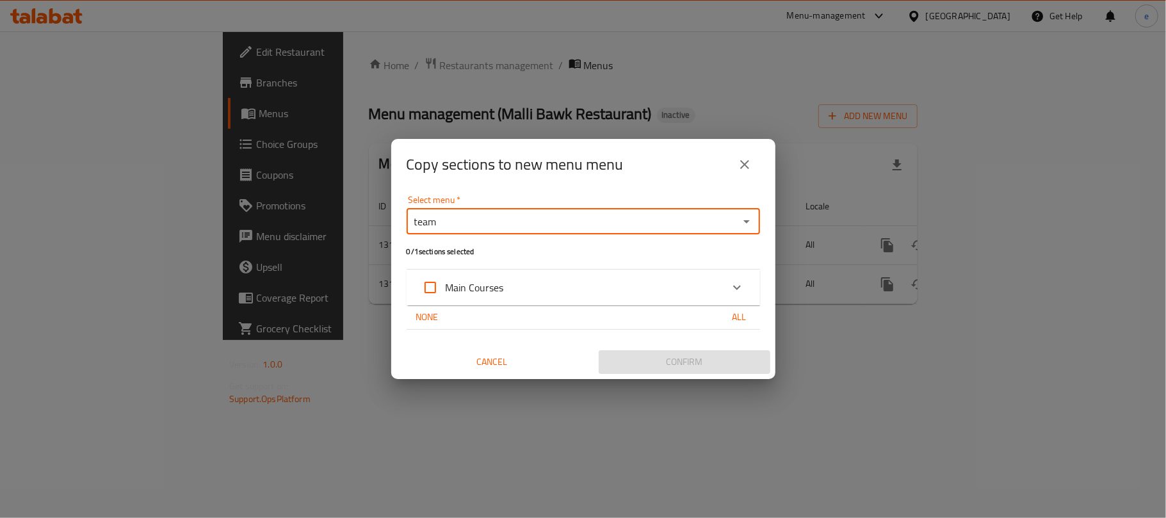
click at [428, 316] on span "None" at bounding box center [427, 317] width 31 height 16
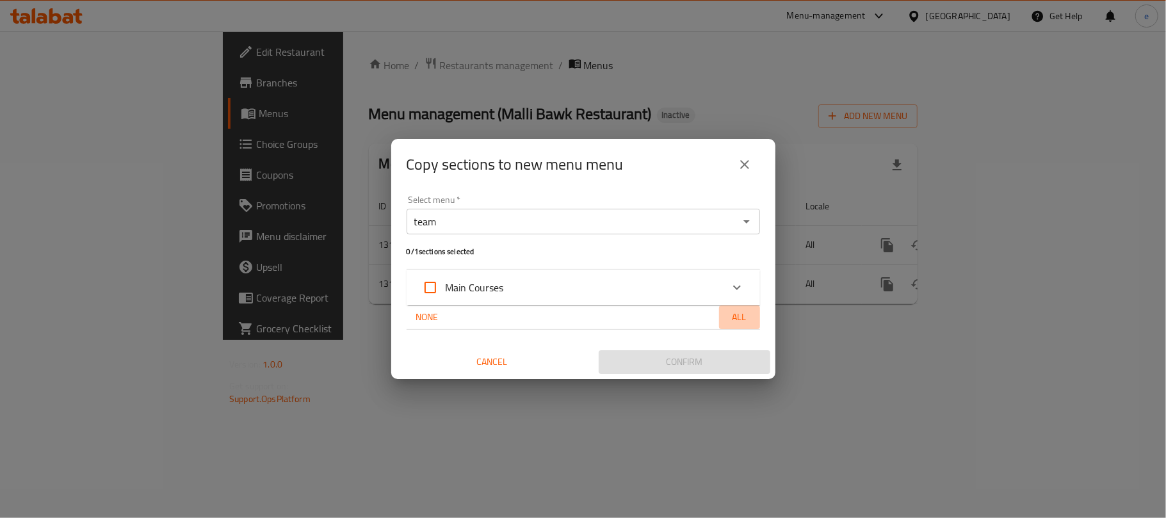
click at [741, 322] on span "All" at bounding box center [739, 317] width 31 height 16
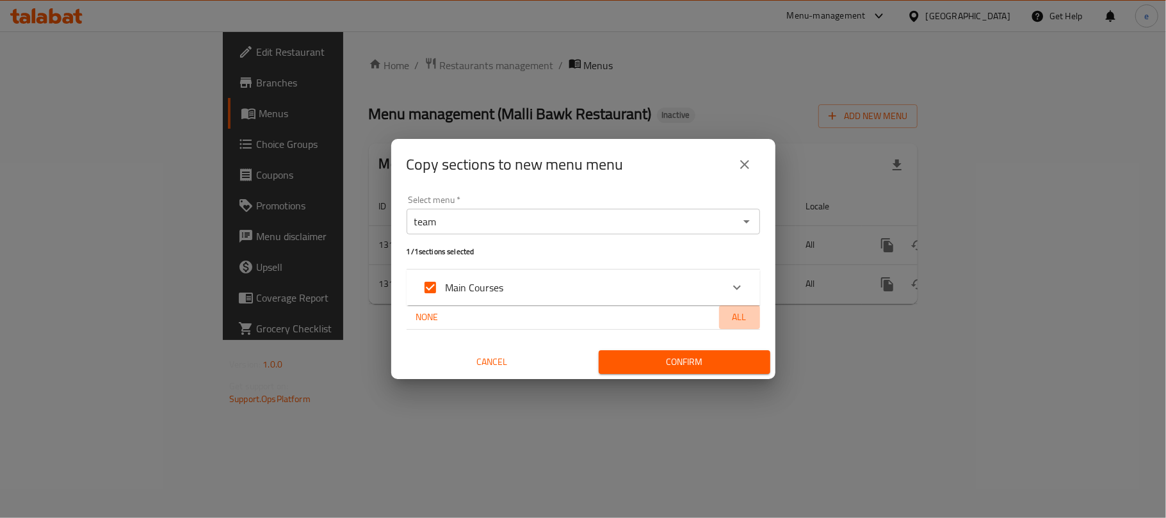
click at [741, 322] on span "All" at bounding box center [739, 317] width 31 height 16
click at [439, 283] on input "Main Courses" at bounding box center [430, 287] width 31 height 31
checkbox input "false"
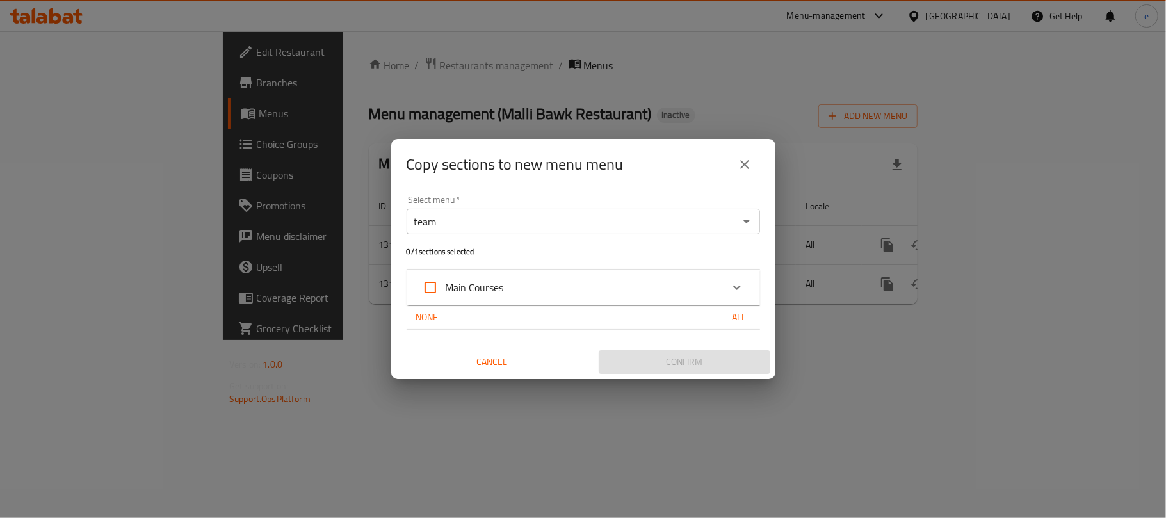
click at [738, 218] on button "Open" at bounding box center [747, 222] width 18 height 18
click at [755, 163] on button "close" at bounding box center [745, 164] width 31 height 31
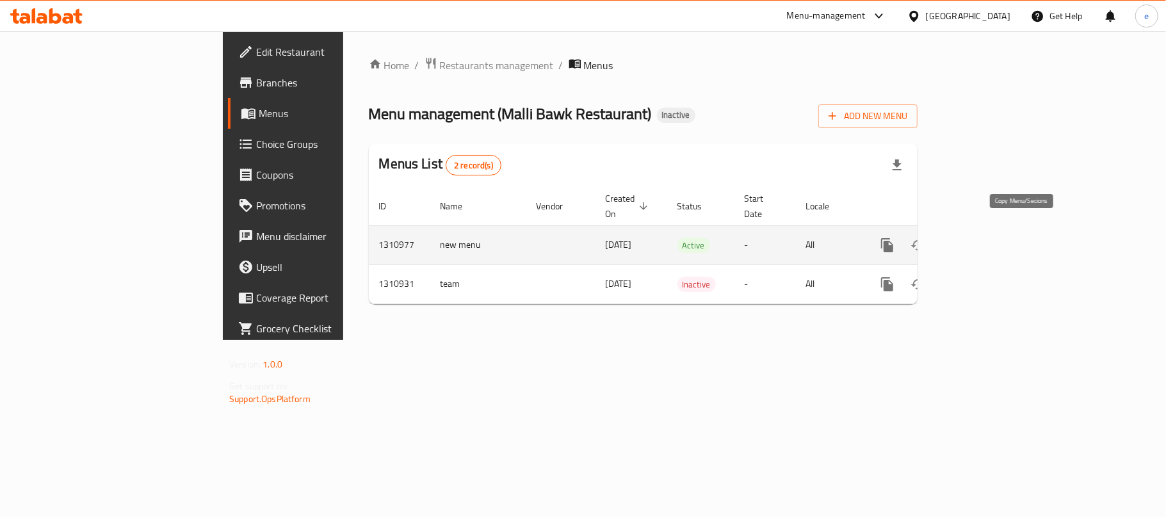
click at [894, 238] on icon "more" at bounding box center [887, 245] width 12 height 14
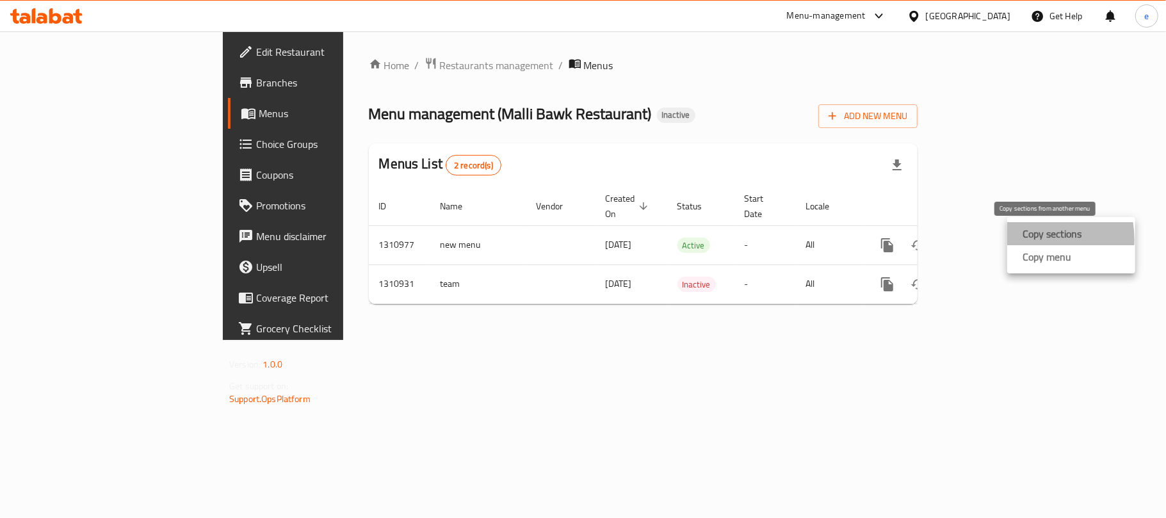
click at [1028, 240] on strong "Copy sections" at bounding box center [1052, 233] width 59 height 15
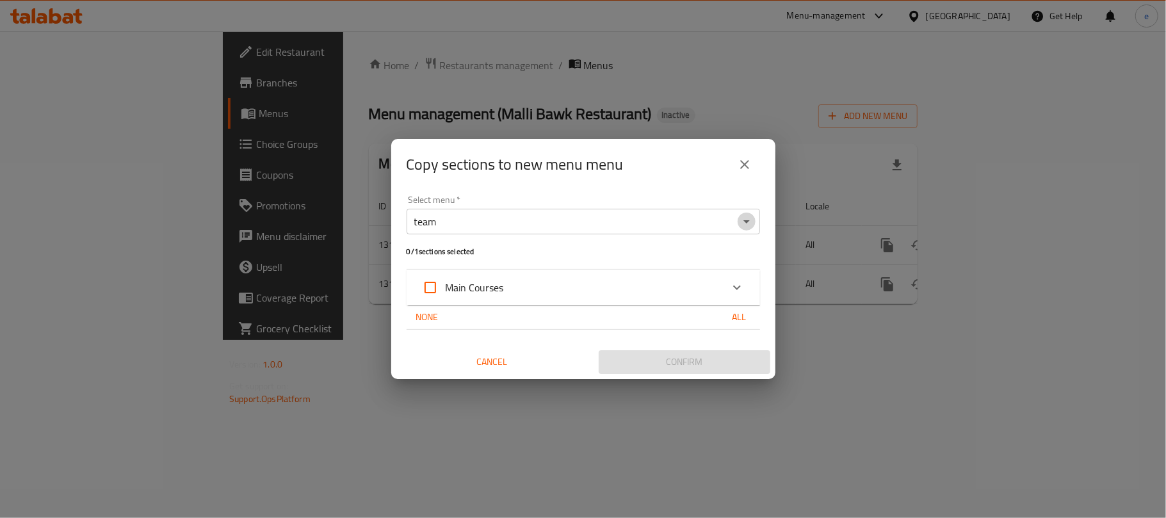
click at [747, 228] on icon "Open" at bounding box center [746, 221] width 15 height 15
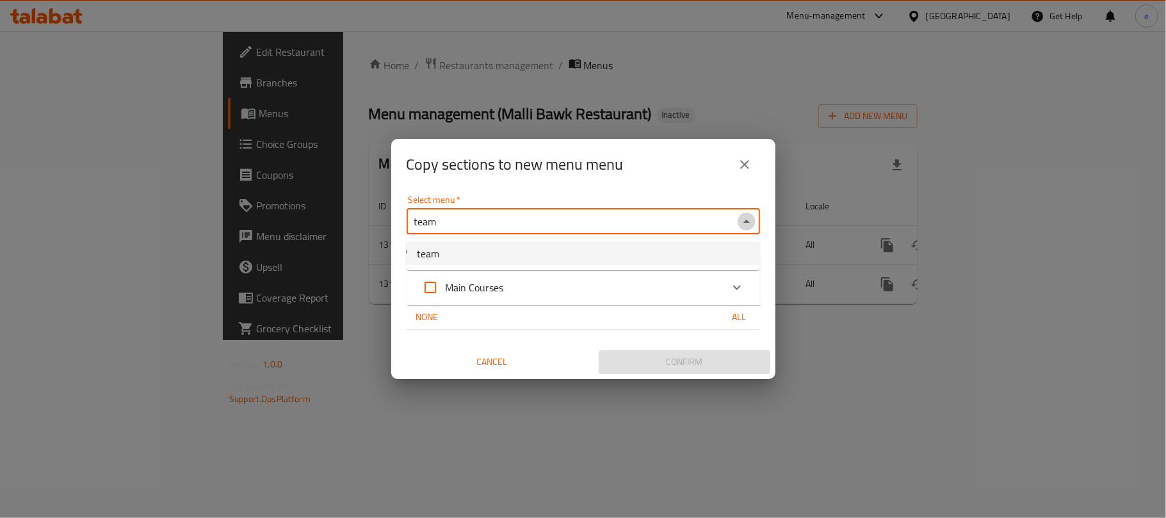
click at [748, 215] on icon "Close" at bounding box center [746, 221] width 15 height 15
click at [748, 215] on icon "Open" at bounding box center [746, 221] width 15 height 15
click at [748, 215] on icon "Close" at bounding box center [746, 221] width 15 height 15
click at [744, 167] on icon "close" at bounding box center [744, 164] width 15 height 15
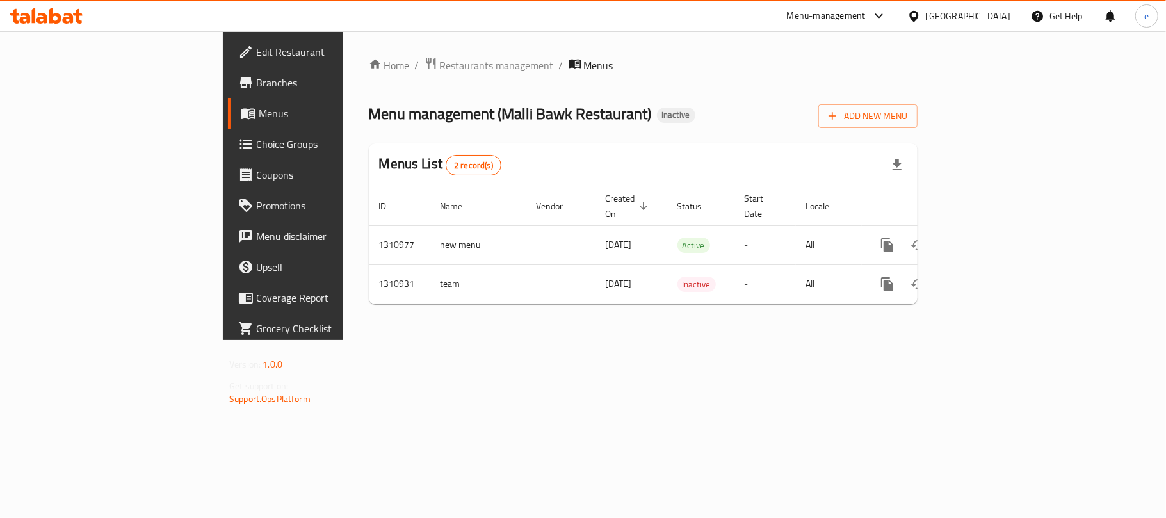
drag, startPoint x: 834, startPoint y: 333, endPoint x: 841, endPoint y: 346, distance: 14.6
click at [836, 333] on div "Home / Restaurants management / Menus Menu management ( Malli Bawk Restaurant )…" at bounding box center [643, 185] width 600 height 309
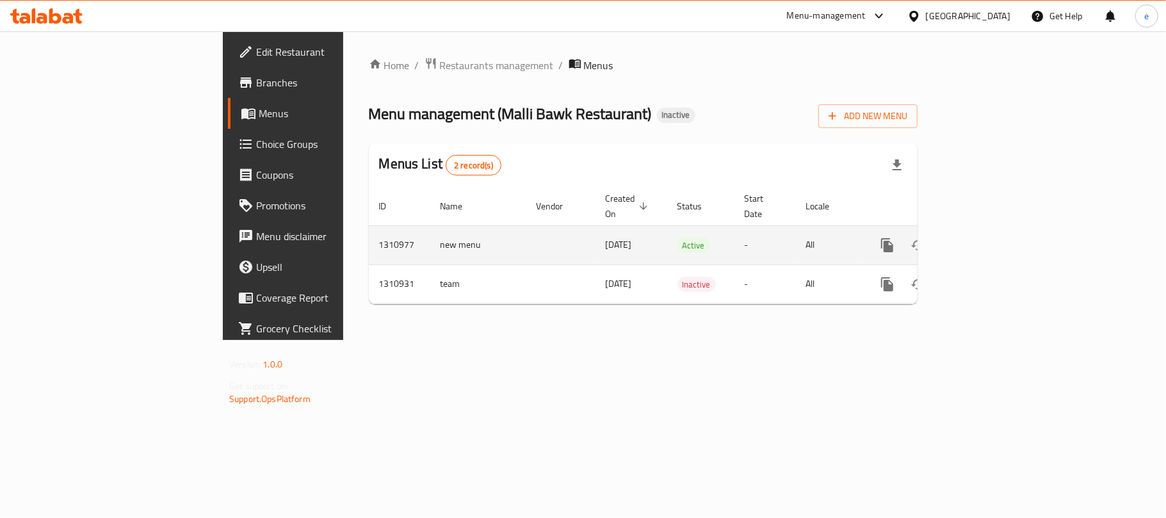
click at [894, 238] on icon "more" at bounding box center [887, 245] width 12 height 14
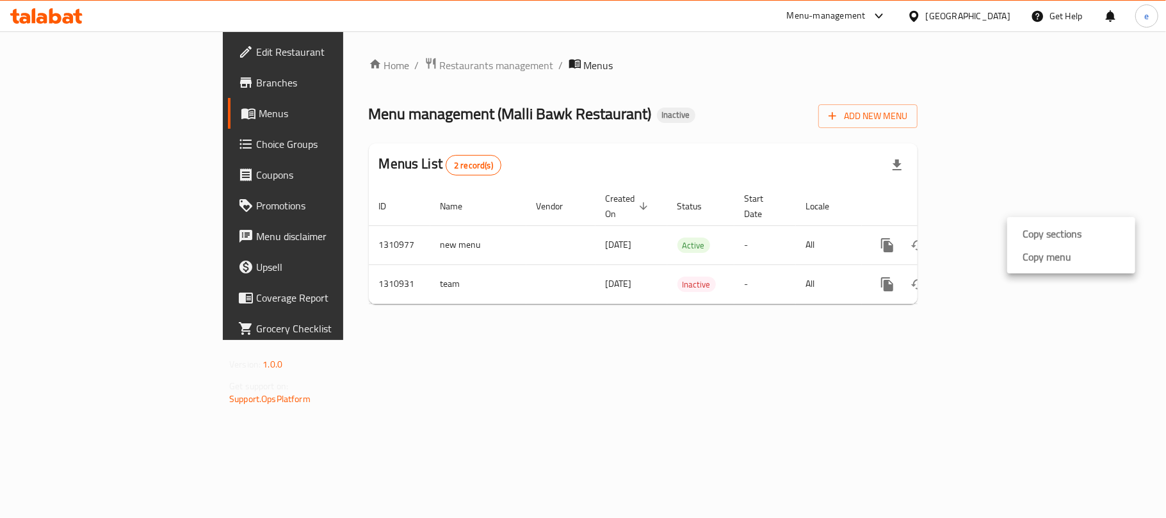
click at [1047, 243] on li "Copy sections" at bounding box center [1072, 233] width 128 height 23
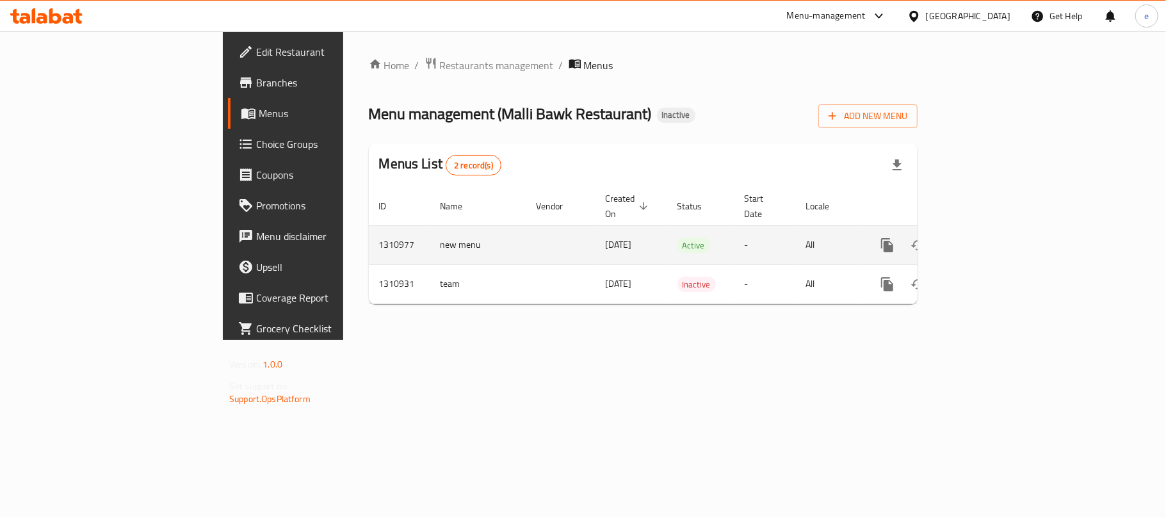
click at [894, 238] on icon "more" at bounding box center [887, 245] width 12 height 14
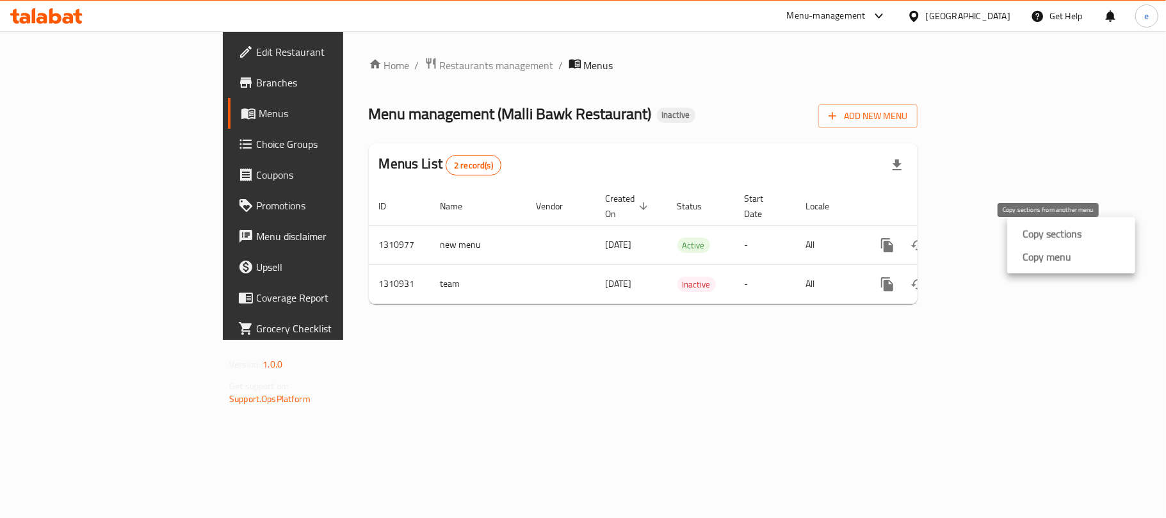
click at [1036, 234] on strong "Copy sections" at bounding box center [1052, 233] width 59 height 15
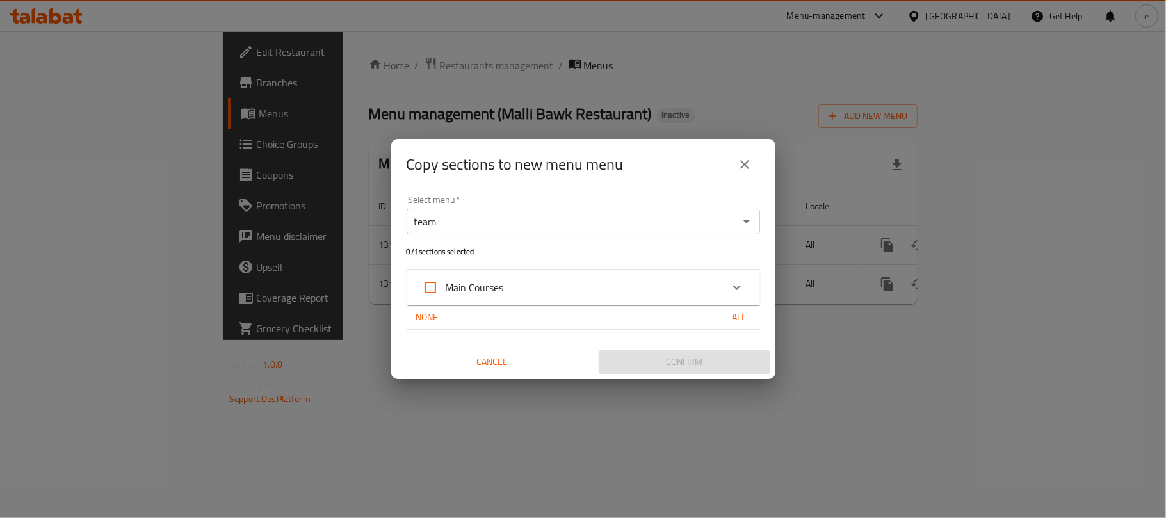
click at [752, 222] on icon "Open" at bounding box center [746, 221] width 15 height 15
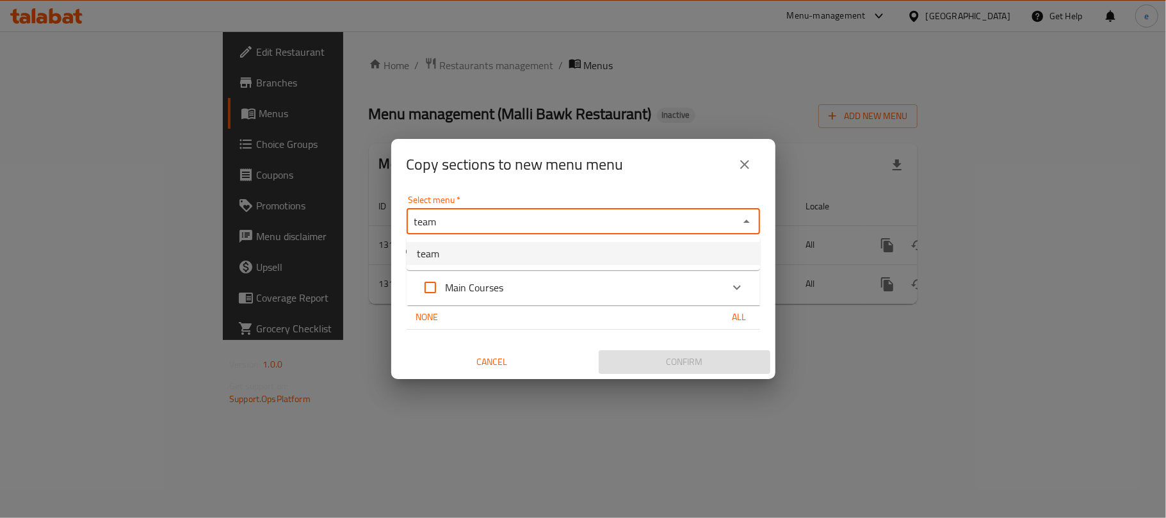
click at [598, 254] on li "team" at bounding box center [584, 253] width 354 height 23
click at [565, 292] on div "Main Courses" at bounding box center [572, 287] width 300 height 31
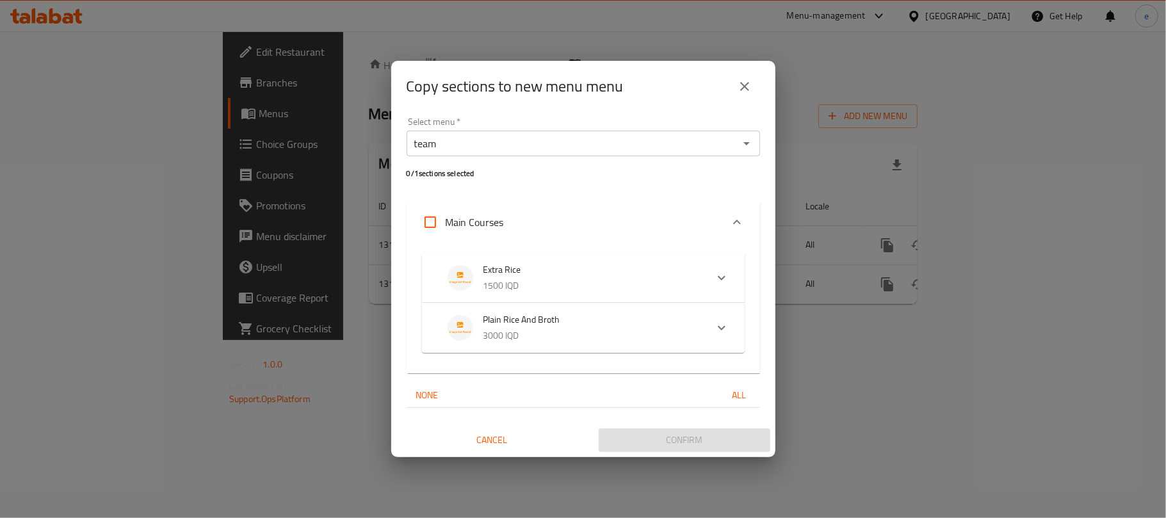
click at [742, 81] on icon "close" at bounding box center [744, 86] width 15 height 15
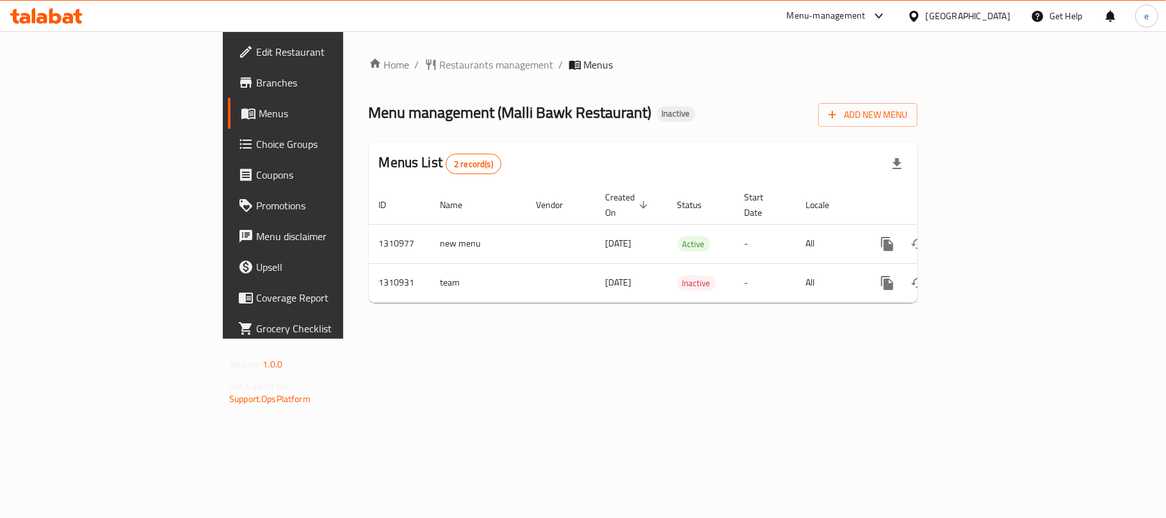
click at [814, 339] on div "Home / Restaurants management / Menus Menu management ( Malli Bawk Restaurant )…" at bounding box center [643, 184] width 600 height 307
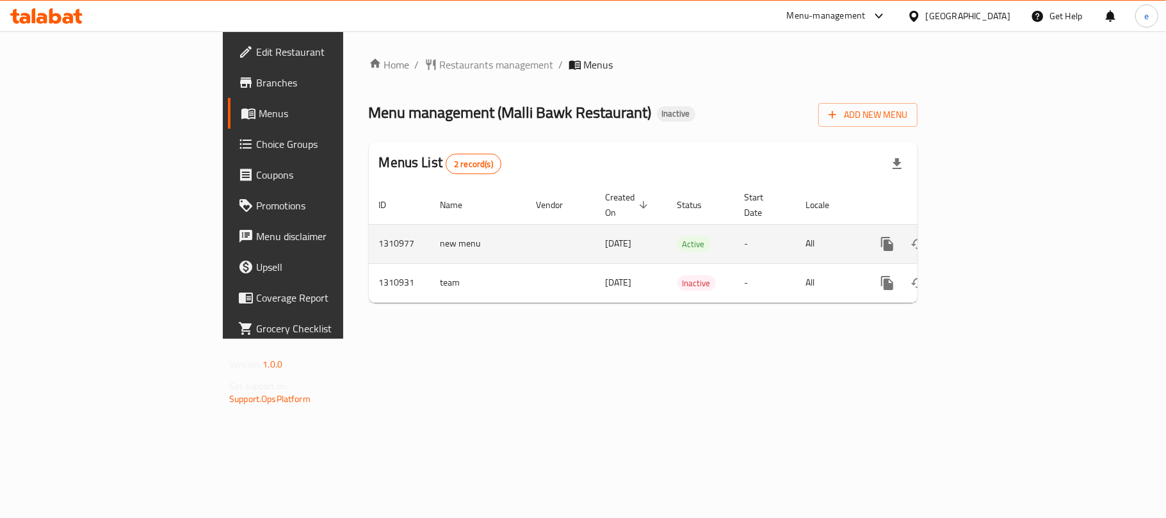
click at [903, 233] on button "more" at bounding box center [887, 244] width 31 height 31
click at [1031, 233] on strong "Copy sections" at bounding box center [1052, 231] width 59 height 15
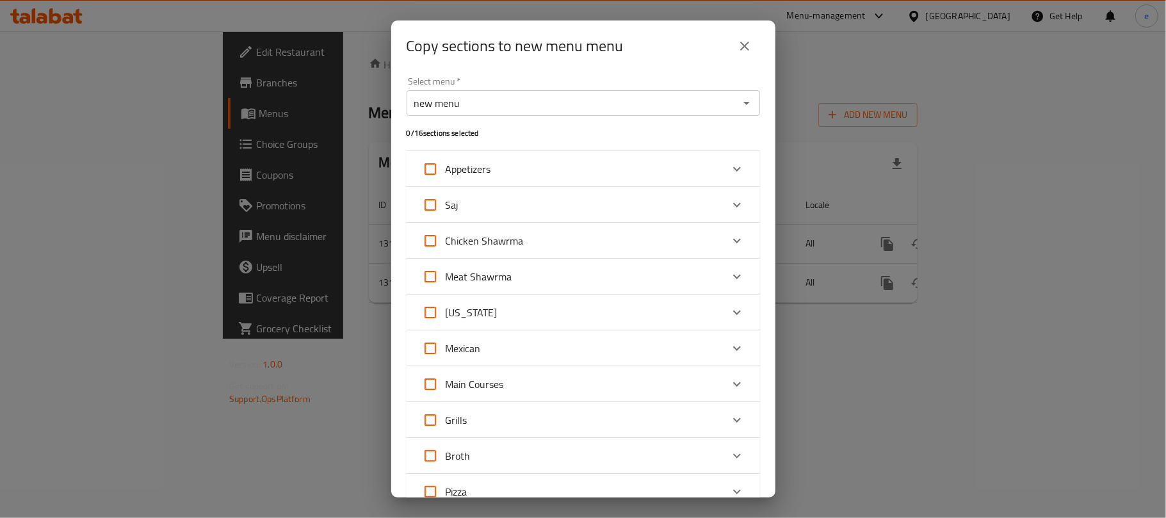
click at [429, 176] on input "Appetizers" at bounding box center [430, 169] width 31 height 31
checkbox input "true"
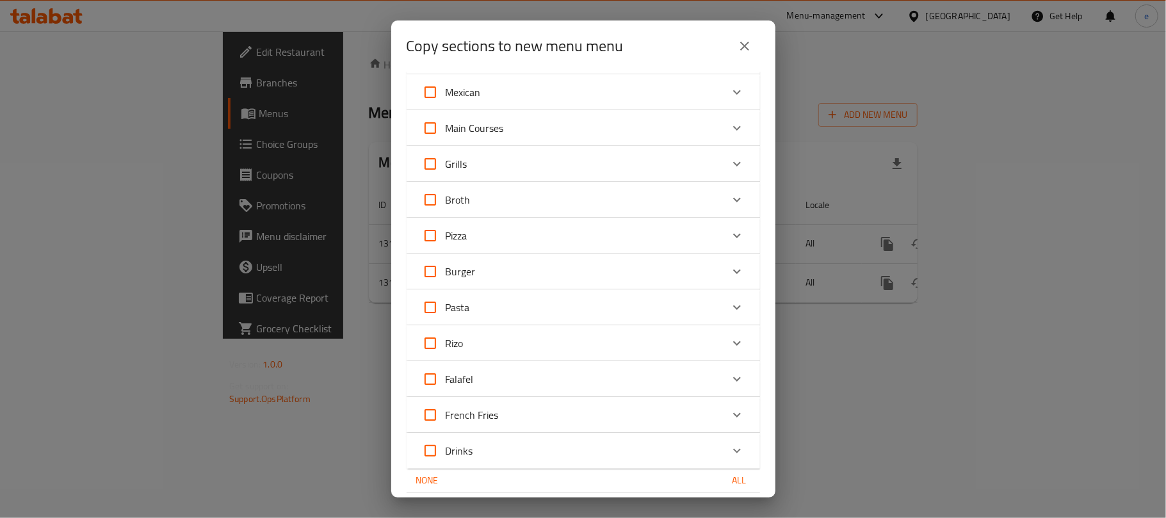
scroll to position [301, 0]
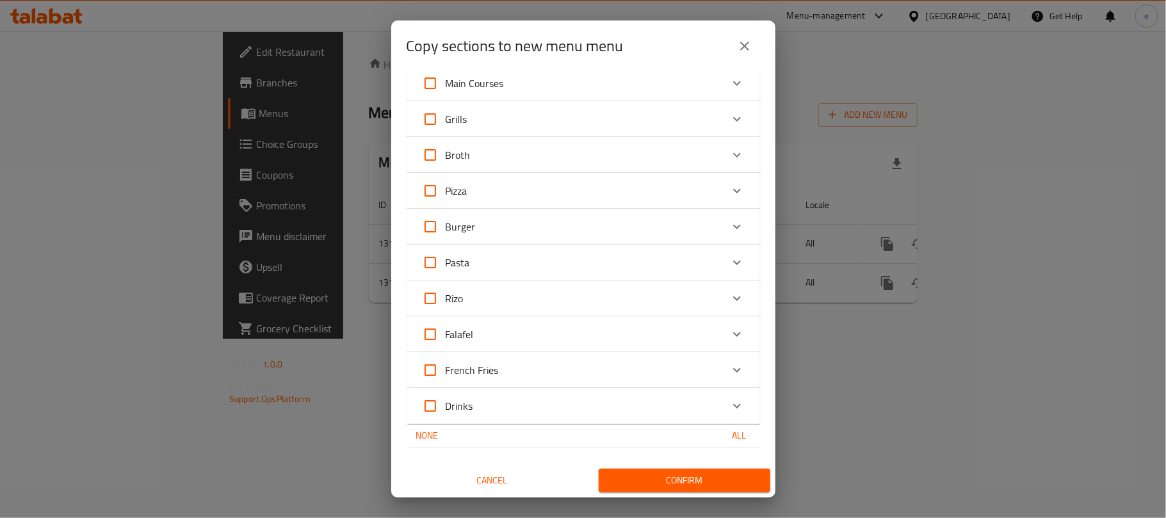
click at [694, 480] on span "Confirm" at bounding box center [684, 481] width 151 height 16
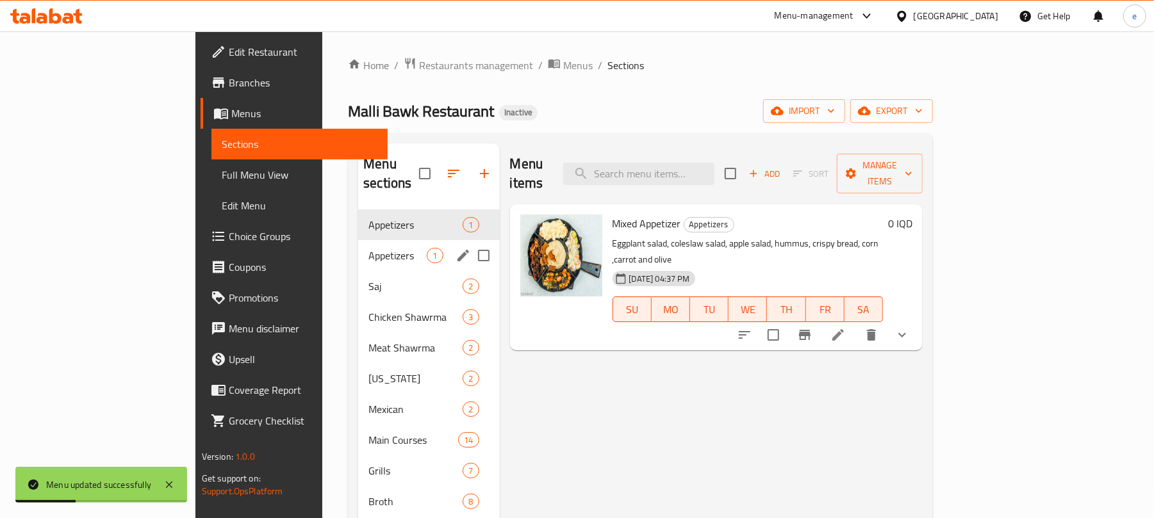
click at [470, 242] on input "Menu sections" at bounding box center [483, 255] width 27 height 27
checkbox input "true"
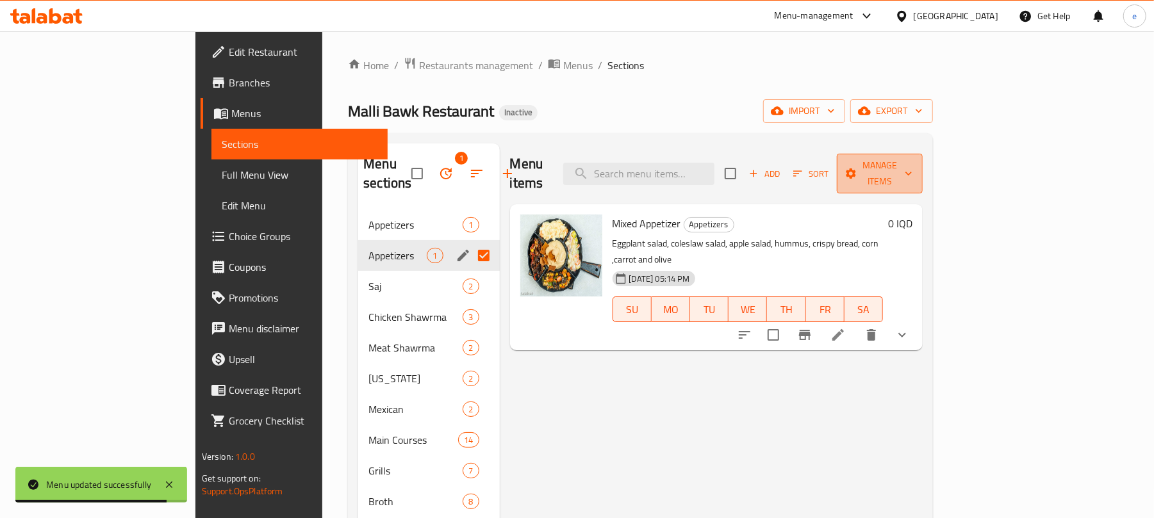
click at [912, 165] on span "Manage items" at bounding box center [879, 174] width 65 height 32
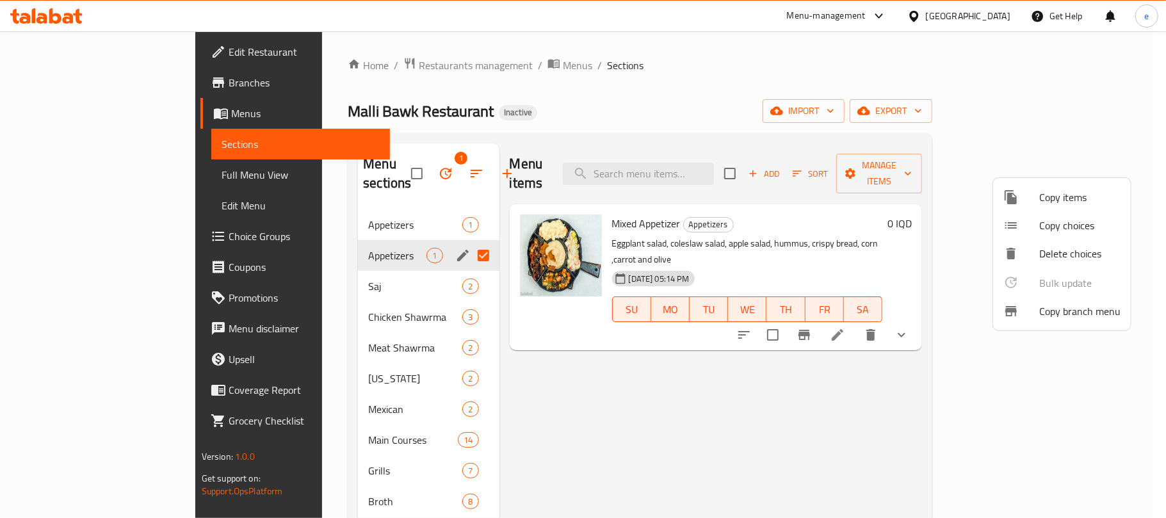
click at [929, 388] on div at bounding box center [583, 259] width 1166 height 518
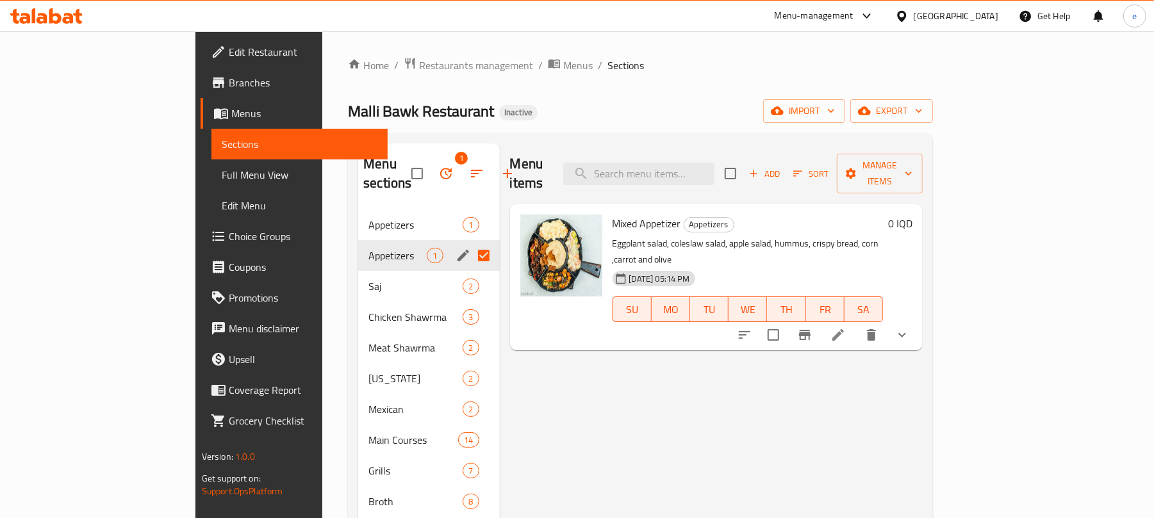
click at [438, 168] on icon "button" at bounding box center [445, 173] width 15 height 15
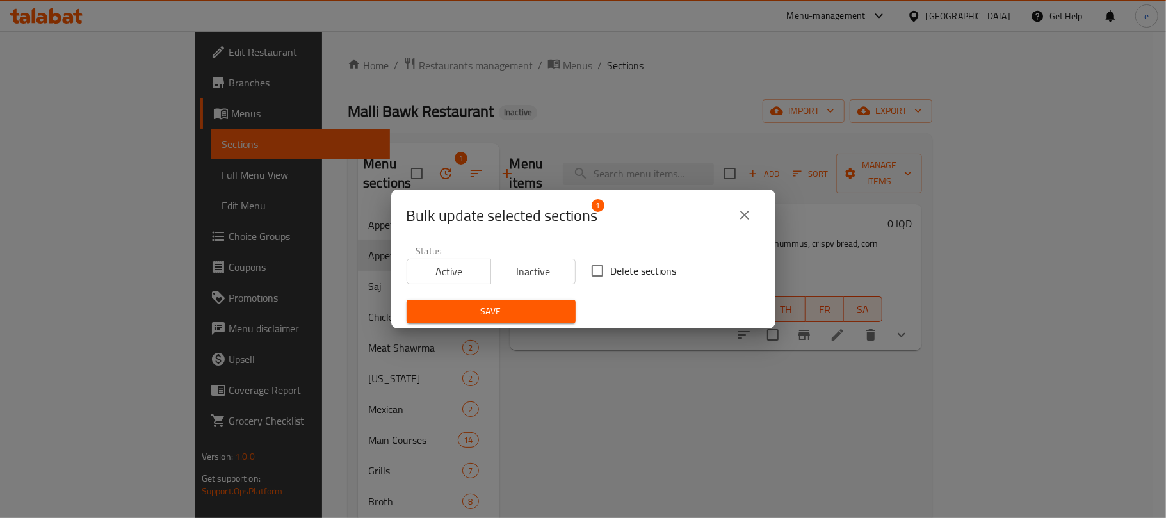
click at [585, 272] on input "Delete sections" at bounding box center [597, 271] width 27 height 27
checkbox input "true"
click at [530, 302] on button "Save" at bounding box center [491, 312] width 169 height 24
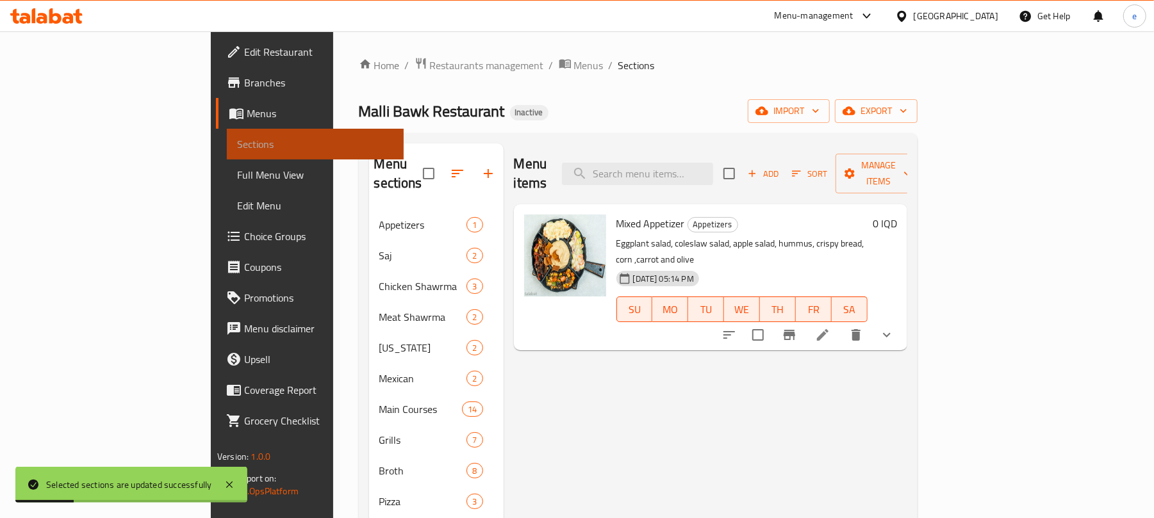
click at [237, 145] on span "Sections" at bounding box center [315, 143] width 156 height 15
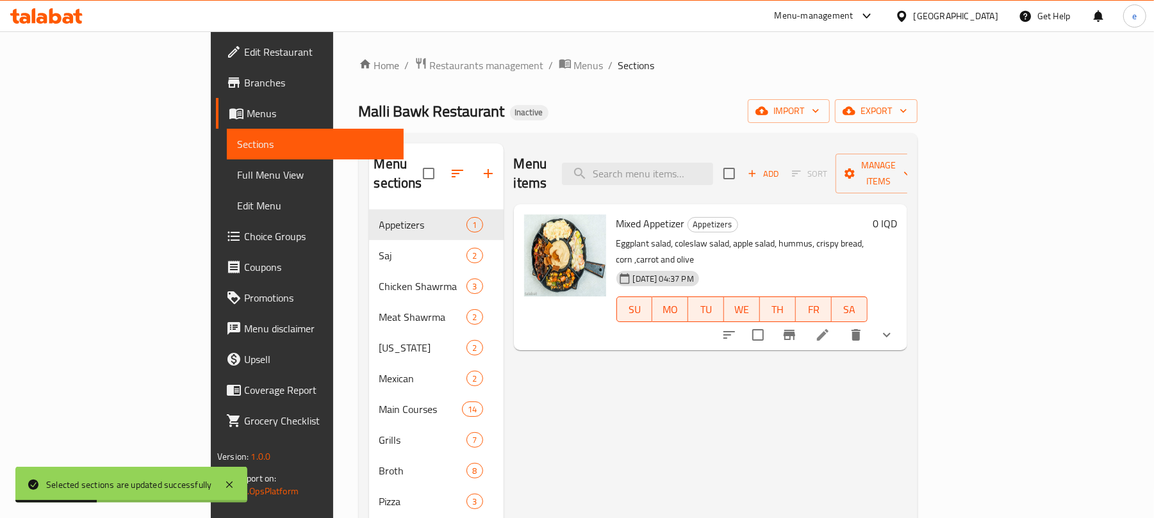
click at [247, 119] on span "Menus" at bounding box center [320, 113] width 147 height 15
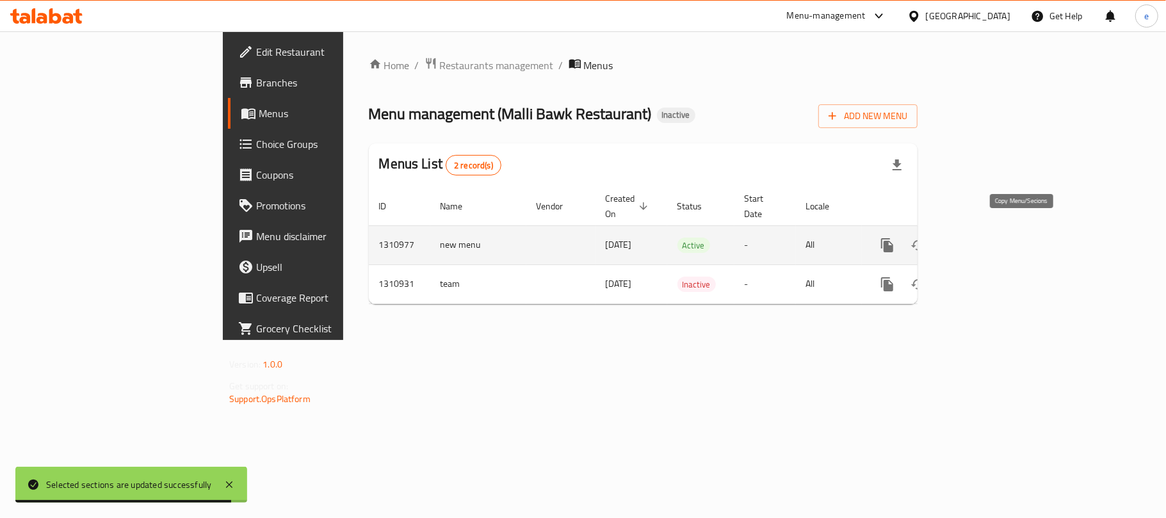
click at [894, 238] on icon "more" at bounding box center [887, 245] width 12 height 14
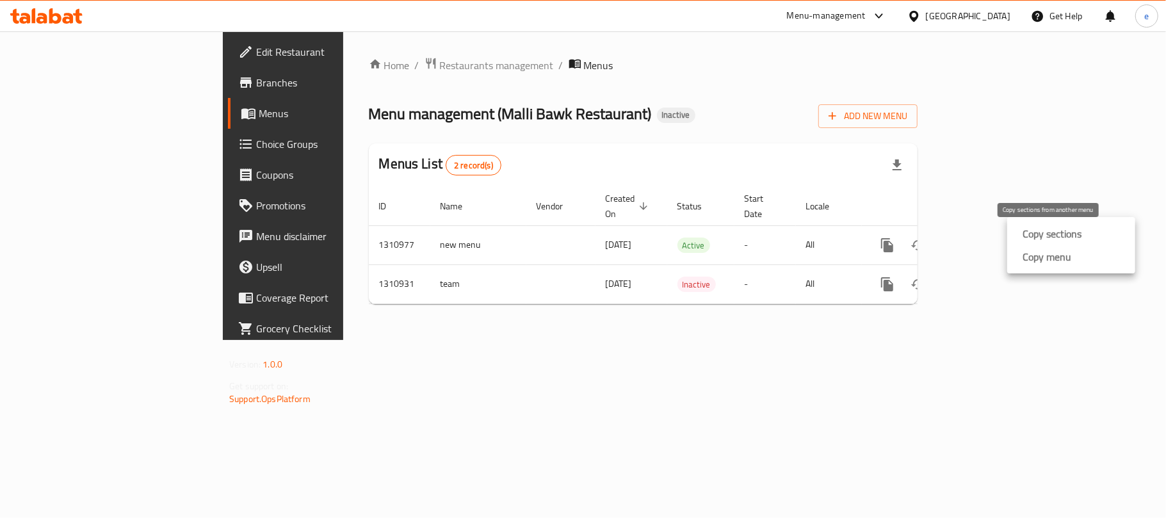
click at [1049, 241] on strong "Copy sections" at bounding box center [1052, 233] width 59 height 15
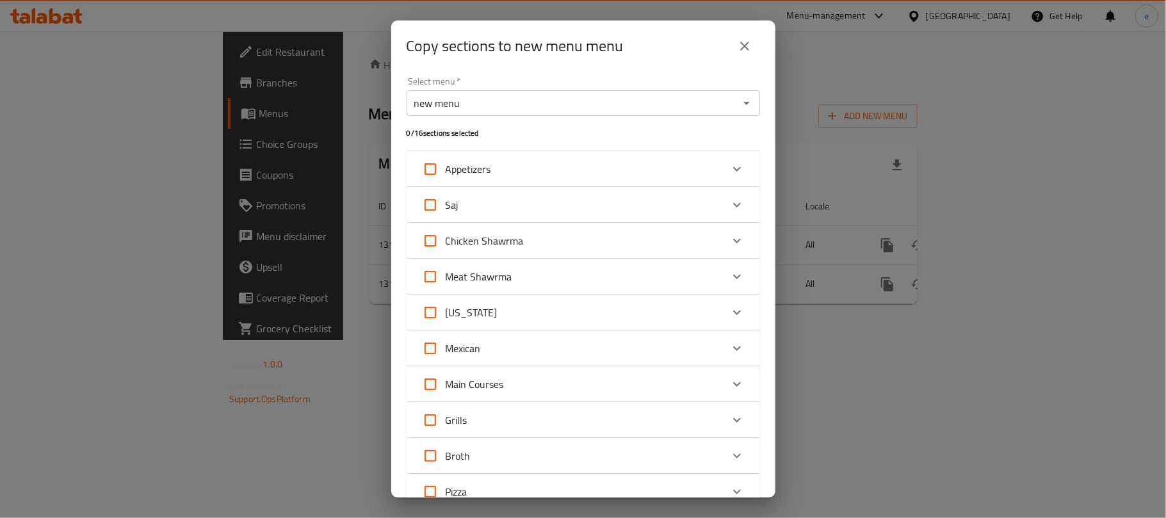
click at [739, 108] on icon "Open" at bounding box center [746, 102] width 15 height 15
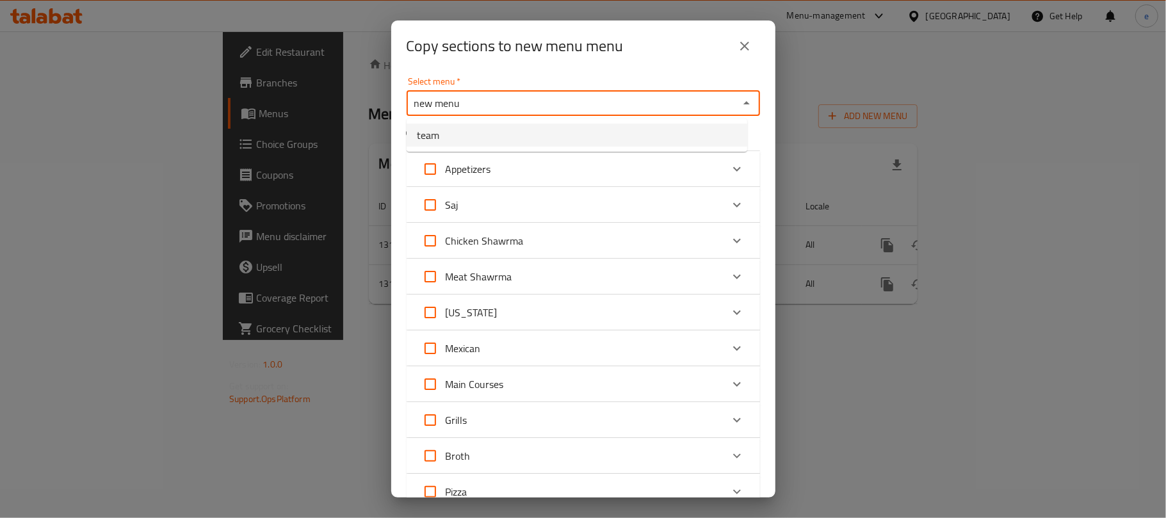
click at [451, 136] on li "team" at bounding box center [577, 135] width 341 height 23
type input "team"
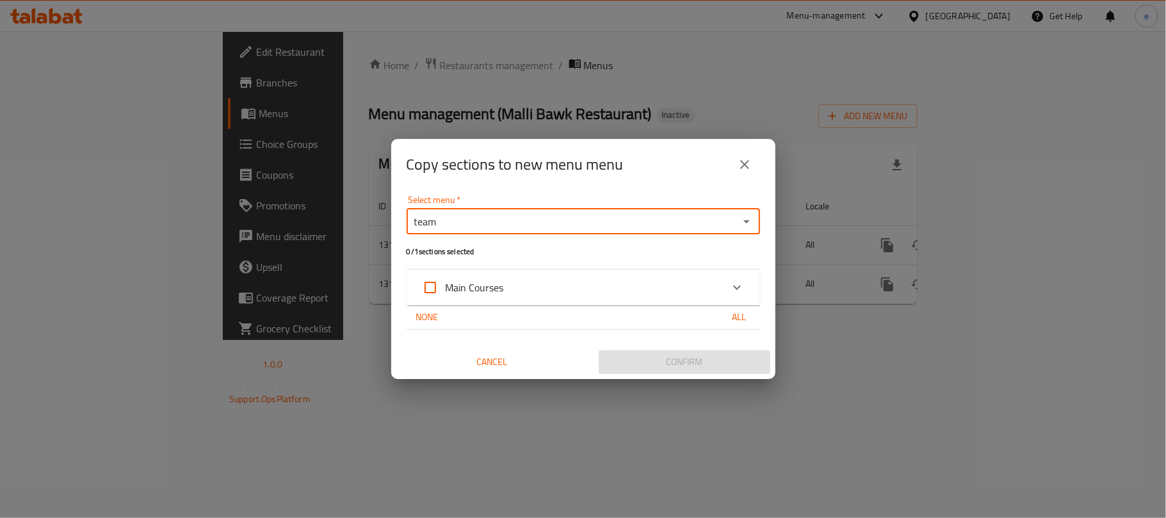
click at [434, 297] on input "Main Courses" at bounding box center [430, 287] width 31 height 31
checkbox input "true"
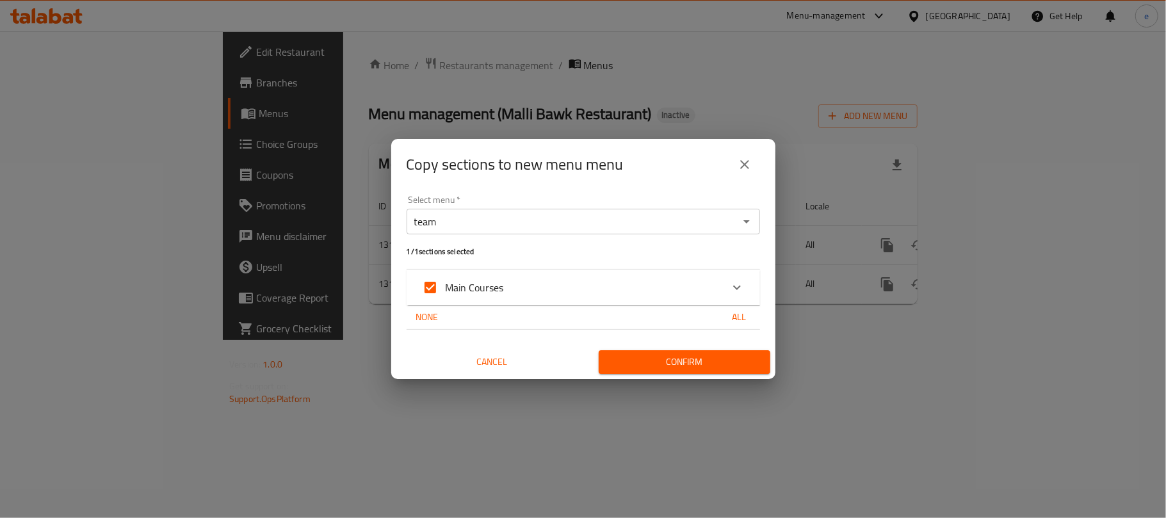
click at [737, 167] on icon "close" at bounding box center [744, 164] width 15 height 15
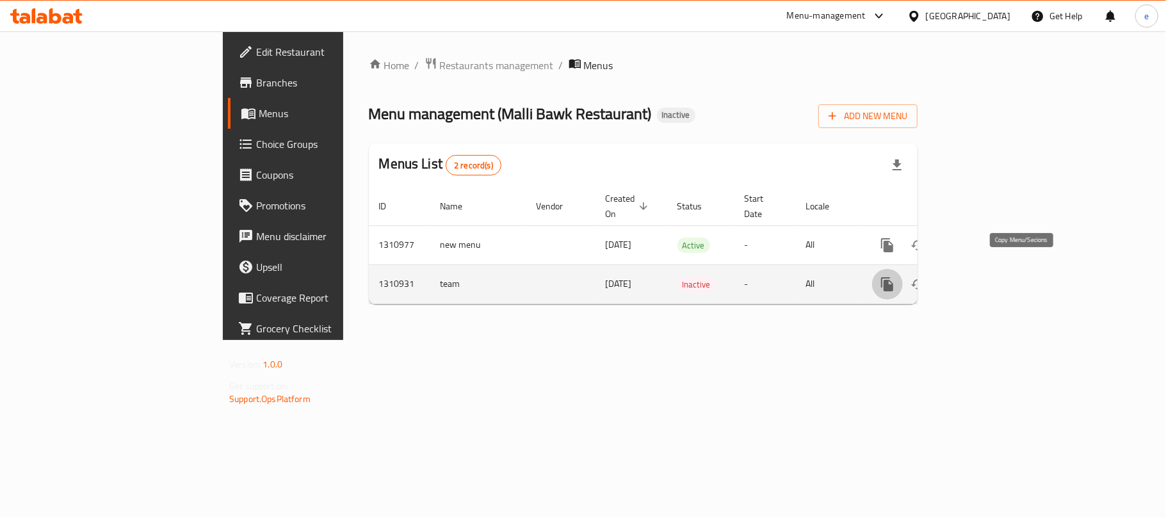
click at [894, 277] on icon "more" at bounding box center [887, 284] width 12 height 14
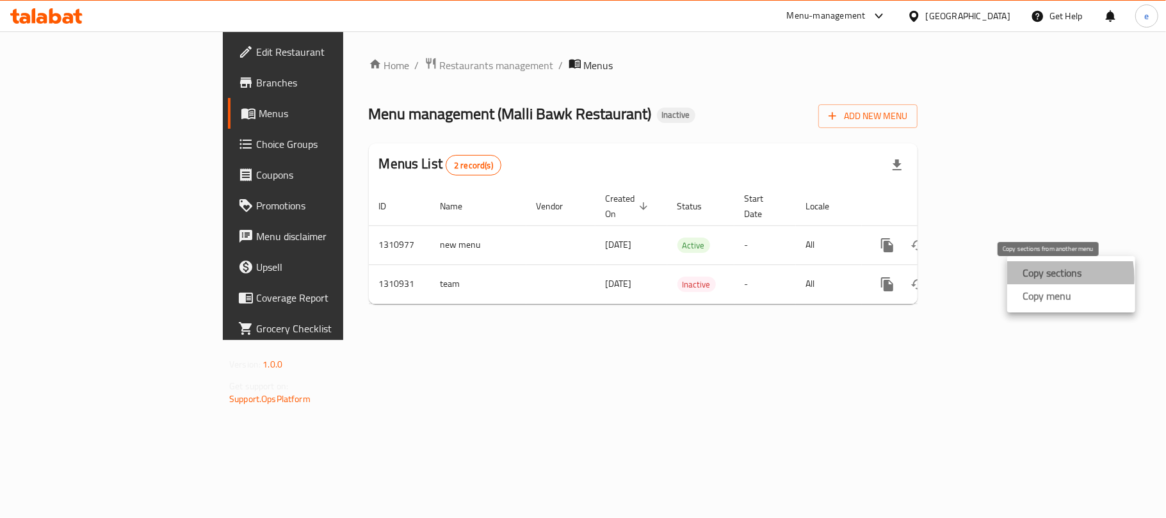
click at [1035, 278] on strong "Copy sections" at bounding box center [1052, 272] width 59 height 15
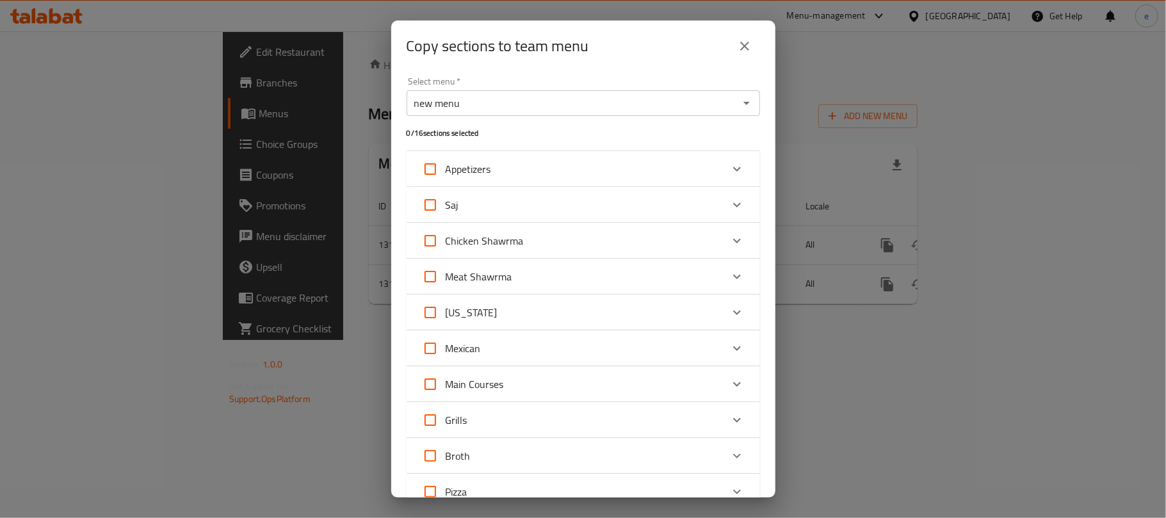
click at [439, 177] on input "Appetizers" at bounding box center [430, 169] width 31 height 31
checkbox input "true"
click at [434, 197] on input "Saj" at bounding box center [430, 205] width 31 height 31
checkbox input "true"
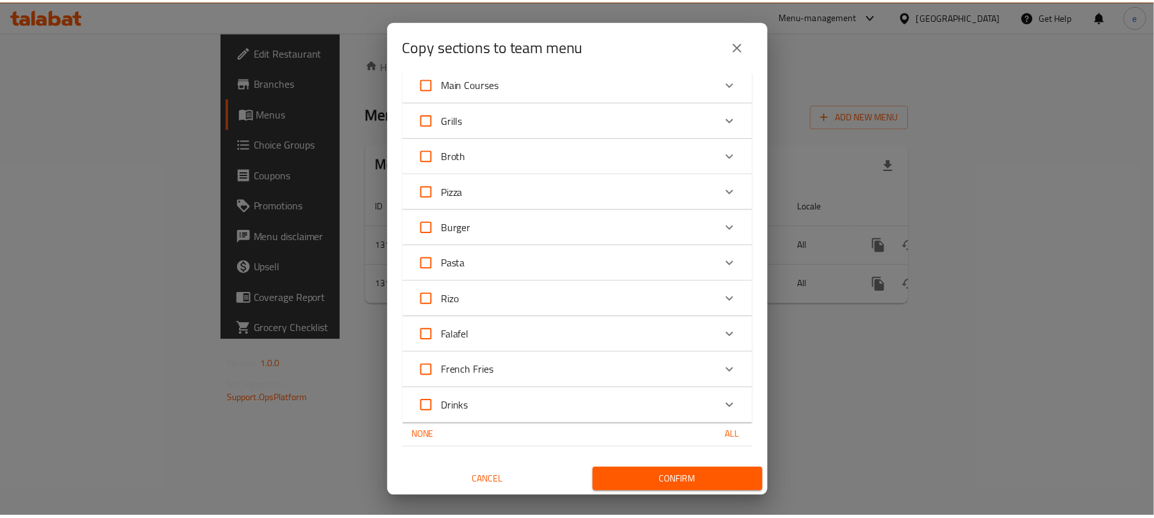
scroll to position [301, 0]
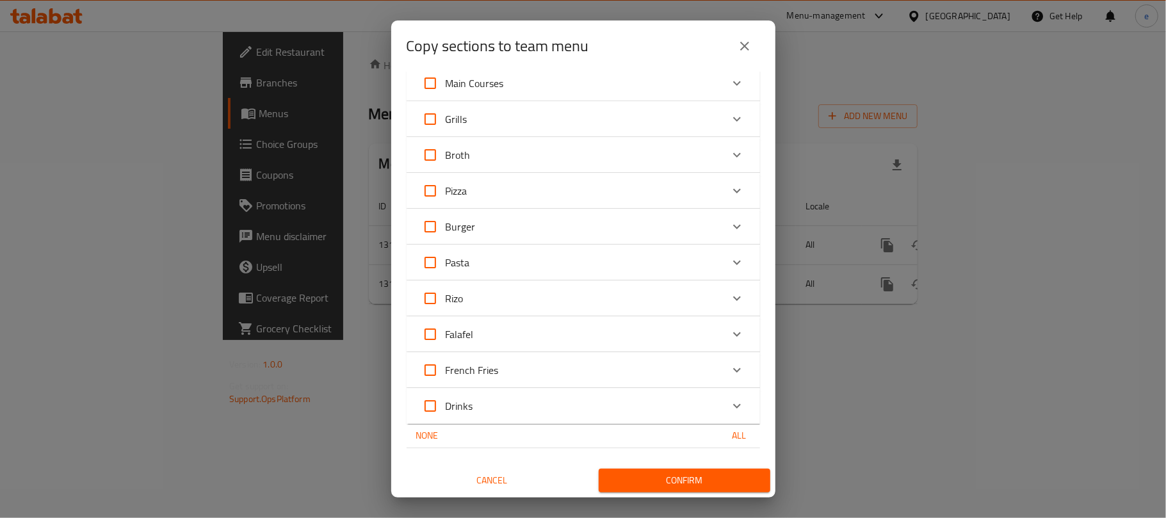
click at [705, 479] on span "Confirm" at bounding box center [684, 481] width 151 height 16
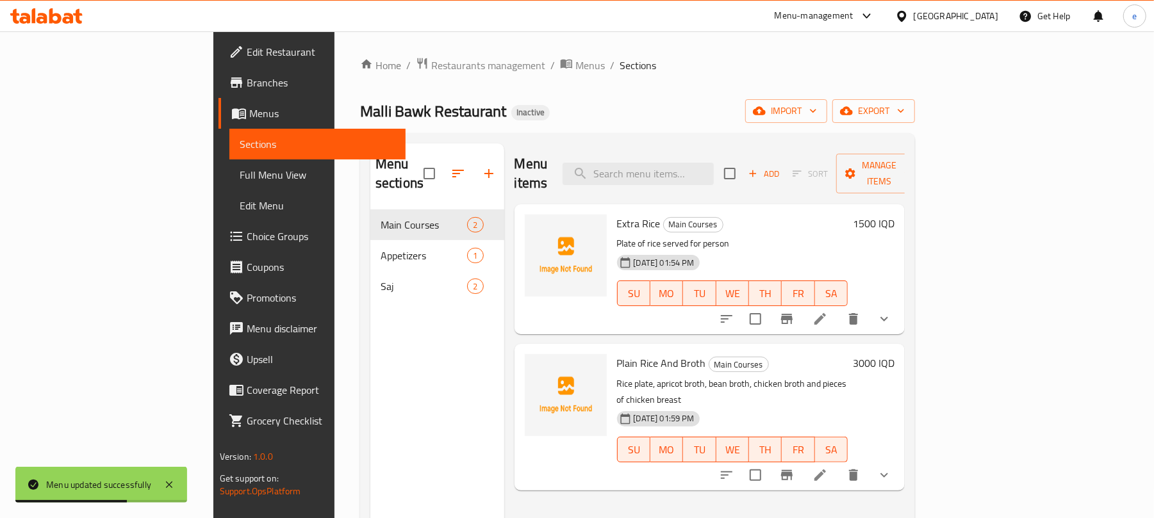
click at [249, 117] on span "Menus" at bounding box center [322, 113] width 147 height 15
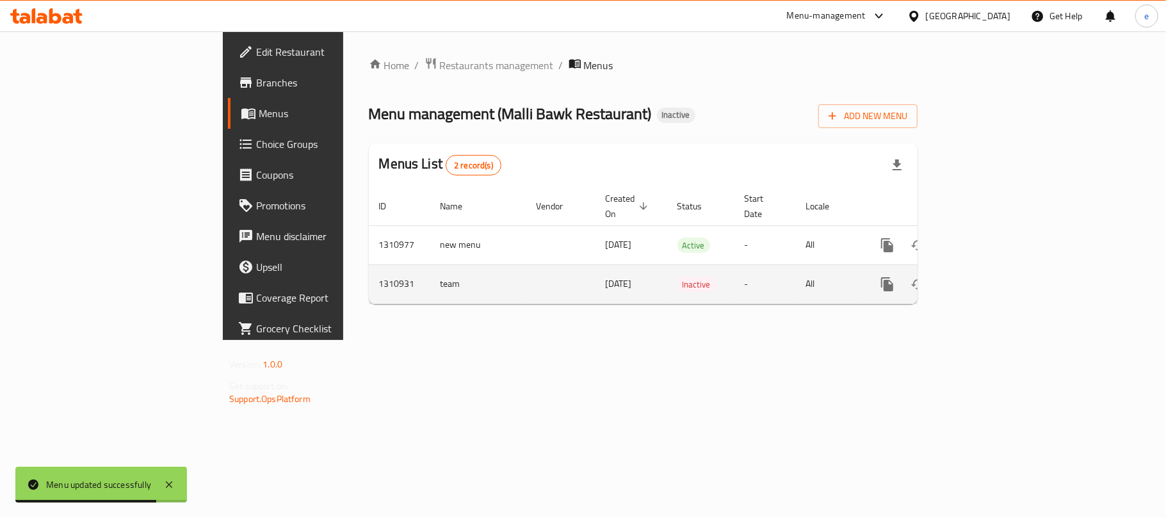
click at [954, 279] on icon "enhanced table" at bounding box center [949, 285] width 9 height 12
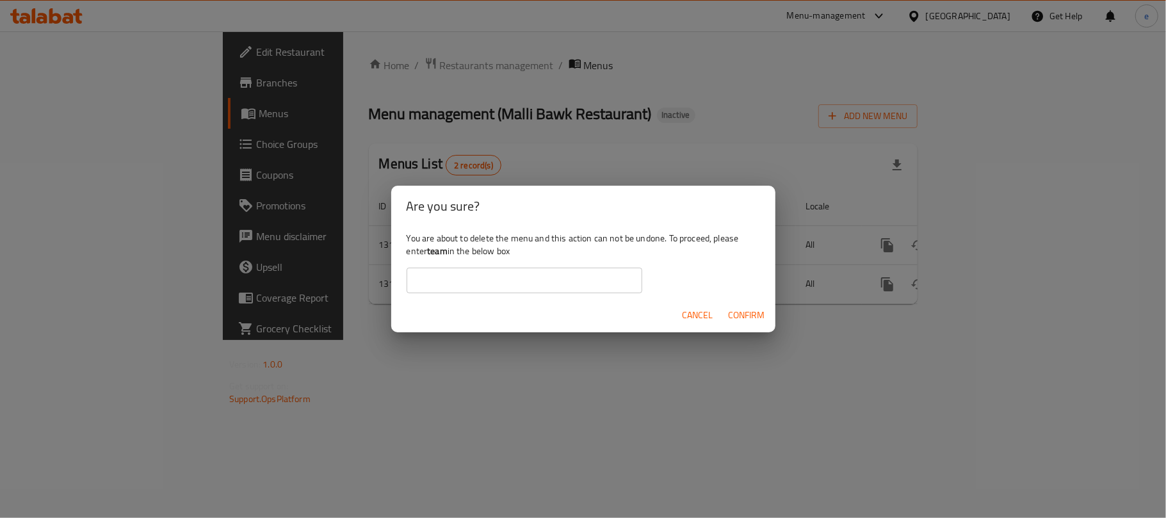
click at [434, 252] on b "team" at bounding box center [437, 251] width 20 height 17
copy div "team"
click at [449, 277] on input "text" at bounding box center [525, 281] width 236 height 26
paste input "team"
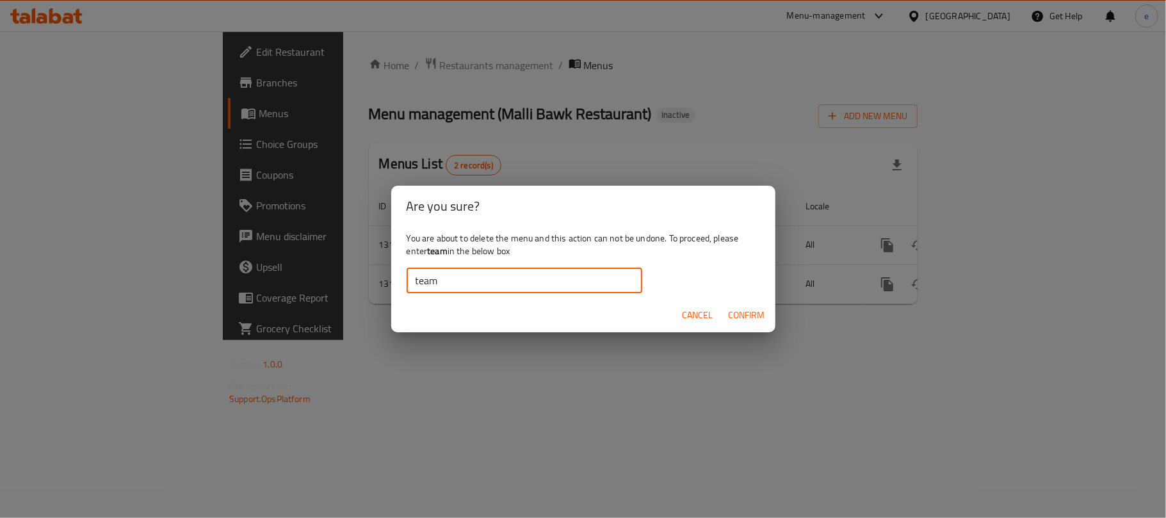
type input "team"
click at [736, 318] on span "Confirm" at bounding box center [747, 315] width 37 height 16
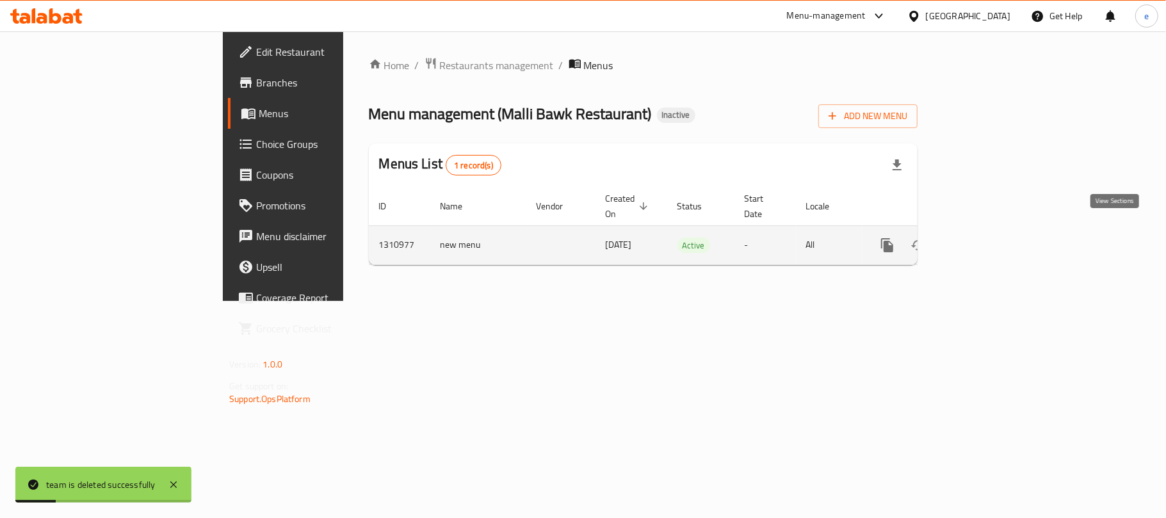
click at [988, 238] on icon "enhanced table" at bounding box center [979, 245] width 15 height 15
